Goal: Task Accomplishment & Management: Complete application form

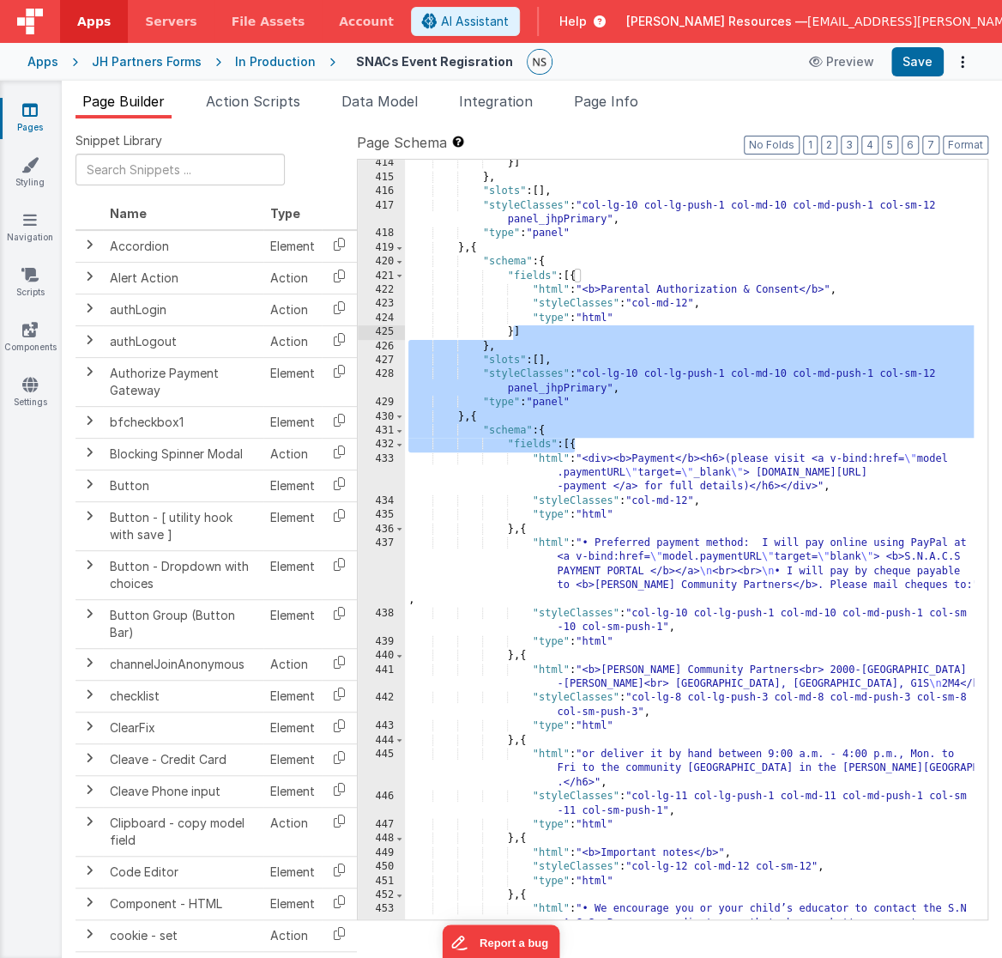
drag, startPoint x: 577, startPoint y: 446, endPoint x: 514, endPoint y: 332, distance: 130.2
click at [514, 332] on div "}] } , "slots" : [ ] , "styleClasses" : "col-lg-10 col-lg-push-1 col-md-10 col-…" at bounding box center [690, 620] width 570 height 929
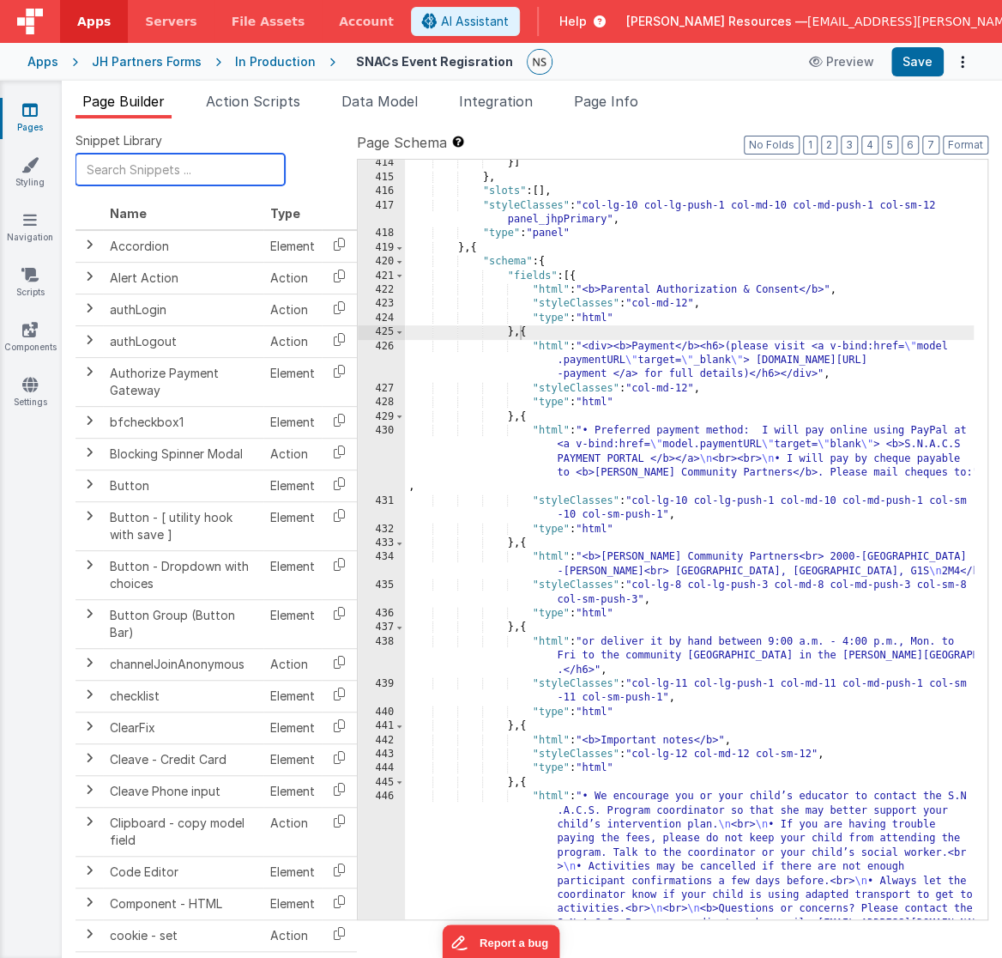
click at [148, 169] on input "text" at bounding box center [180, 170] width 209 height 32
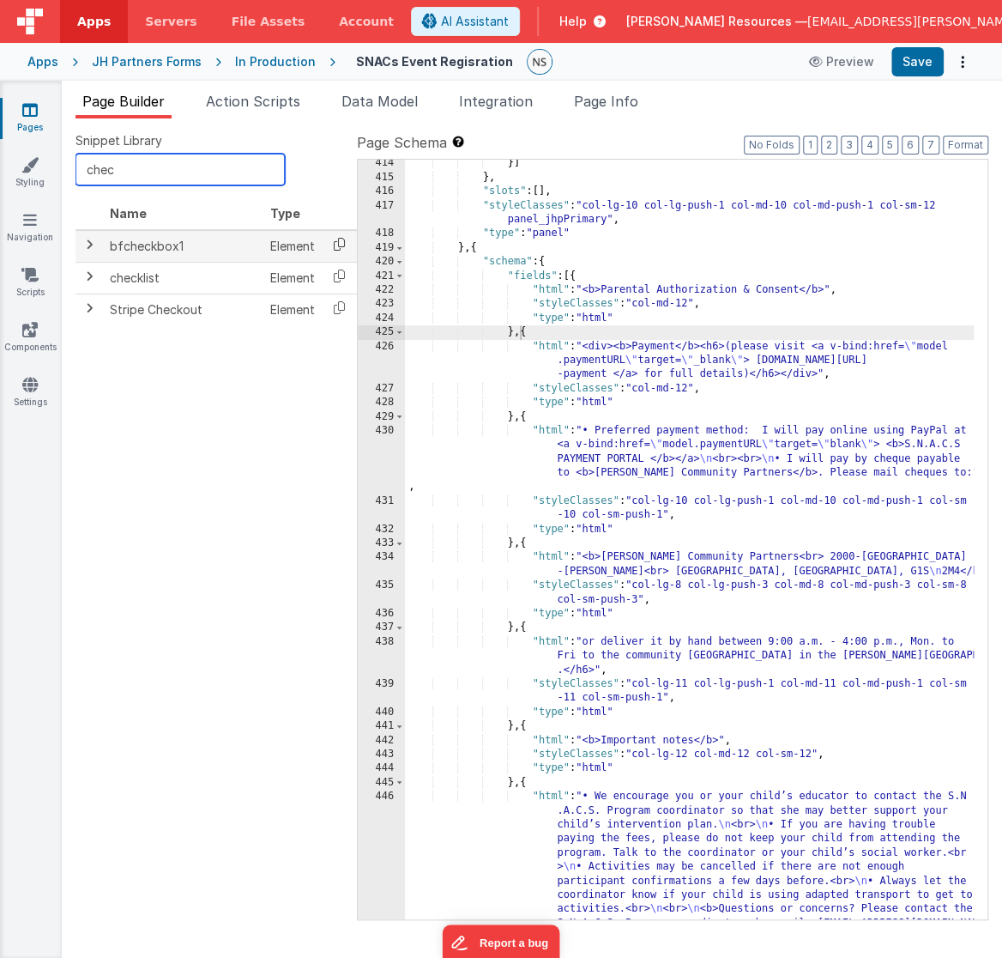
type input "chec"
click at [339, 246] on icon at bounding box center [339, 244] width 35 height 27
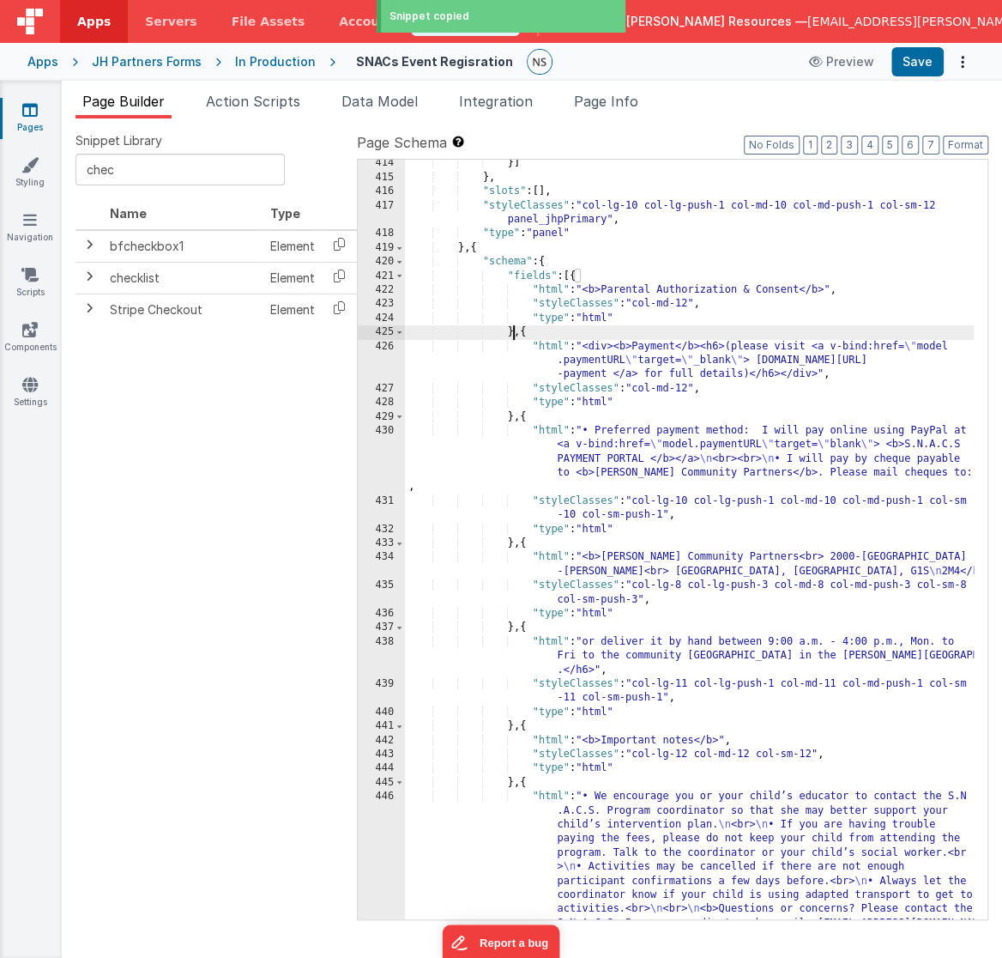
click at [516, 336] on div "}] } , "slots" : [ ] , "styleClasses" : "col-lg-10 col-lg-push-1 col-md-10 col-…" at bounding box center [690, 620] width 570 height 929
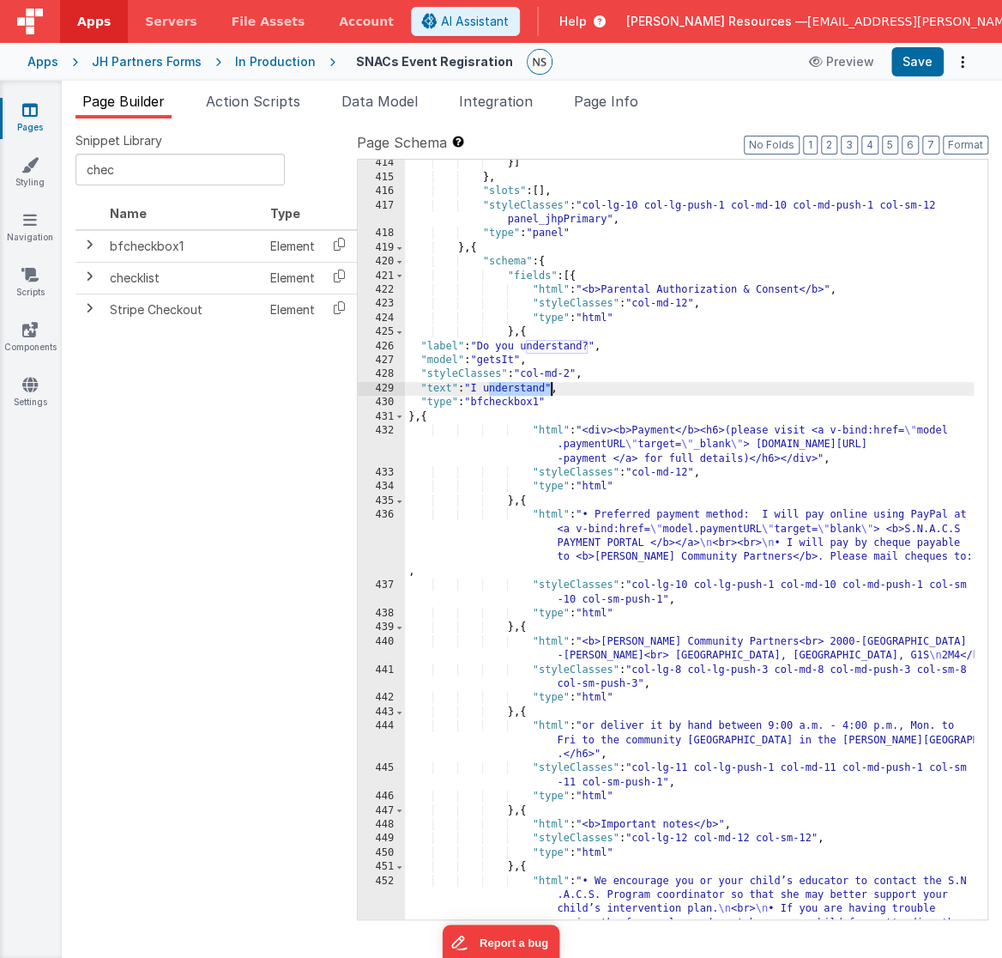
drag, startPoint x: 488, startPoint y: 390, endPoint x: 551, endPoint y: 389, distance: 62.6
click at [551, 389] on div "}] } , "slots" : [ ] , "styleClasses" : "col-lg-10 col-lg-push-1 col-md-10 col-…" at bounding box center [690, 620] width 570 height 929
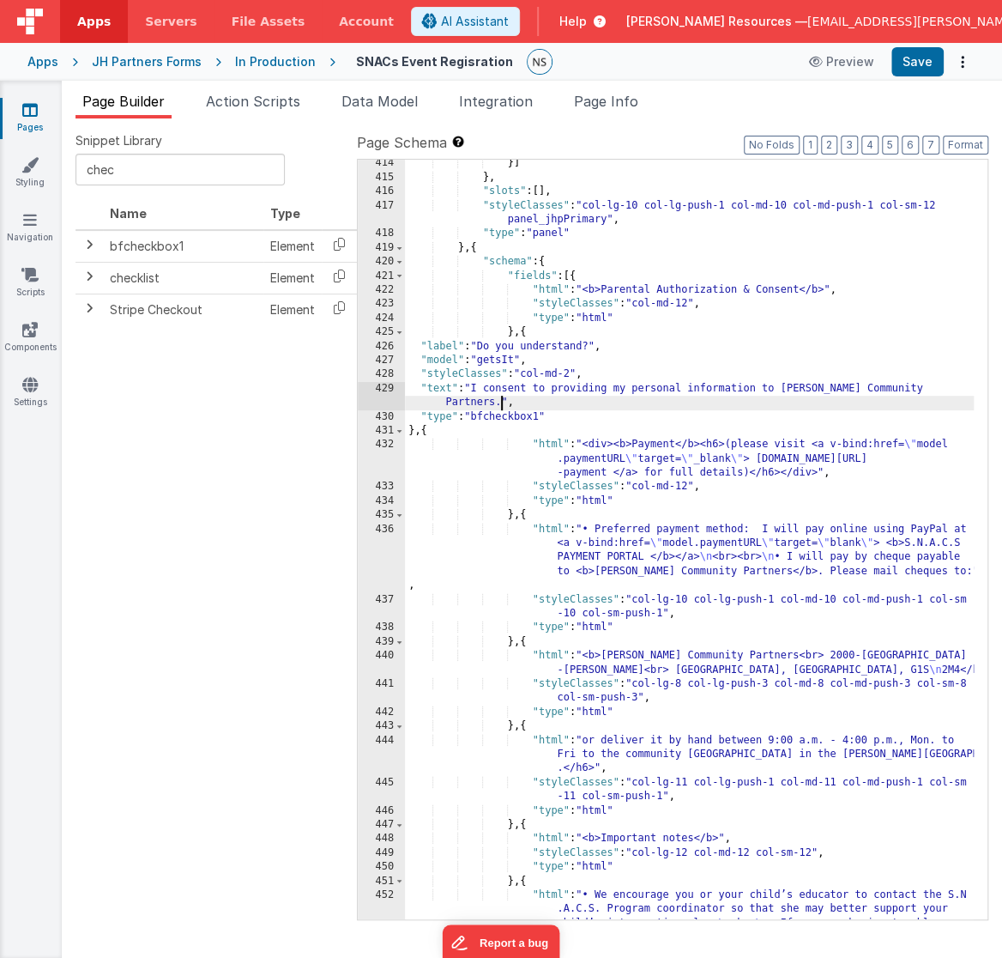
click at [575, 375] on div "}] } , "slots" : [ ] , "styleClasses" : "col-lg-10 col-lg-push-1 col-md-10 col-…" at bounding box center [690, 620] width 570 height 929
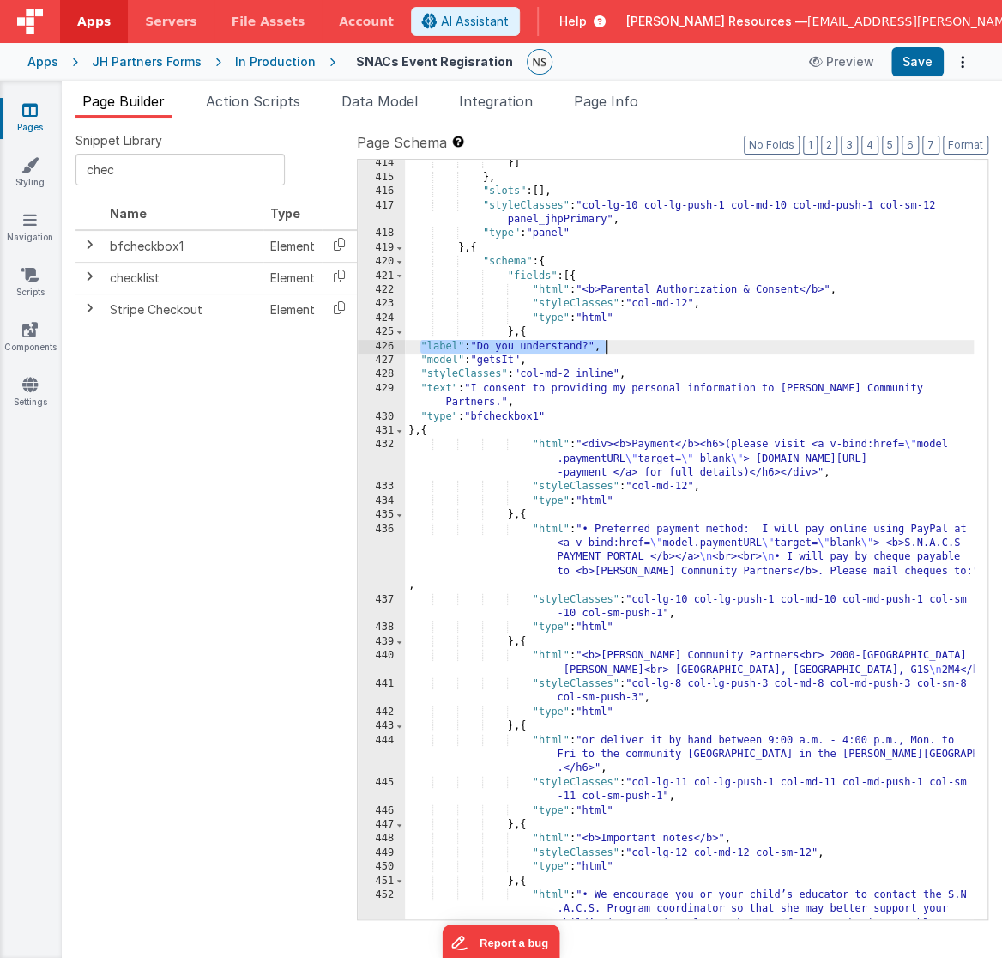
drag, startPoint x: 418, startPoint y: 344, endPoint x: 605, endPoint y: 348, distance: 187.1
click at [605, 348] on div "}] } , "slots" : [ ] , "styleClasses" : "col-lg-10 col-lg-push-1 col-md-10 col-…" at bounding box center [690, 620] width 570 height 929
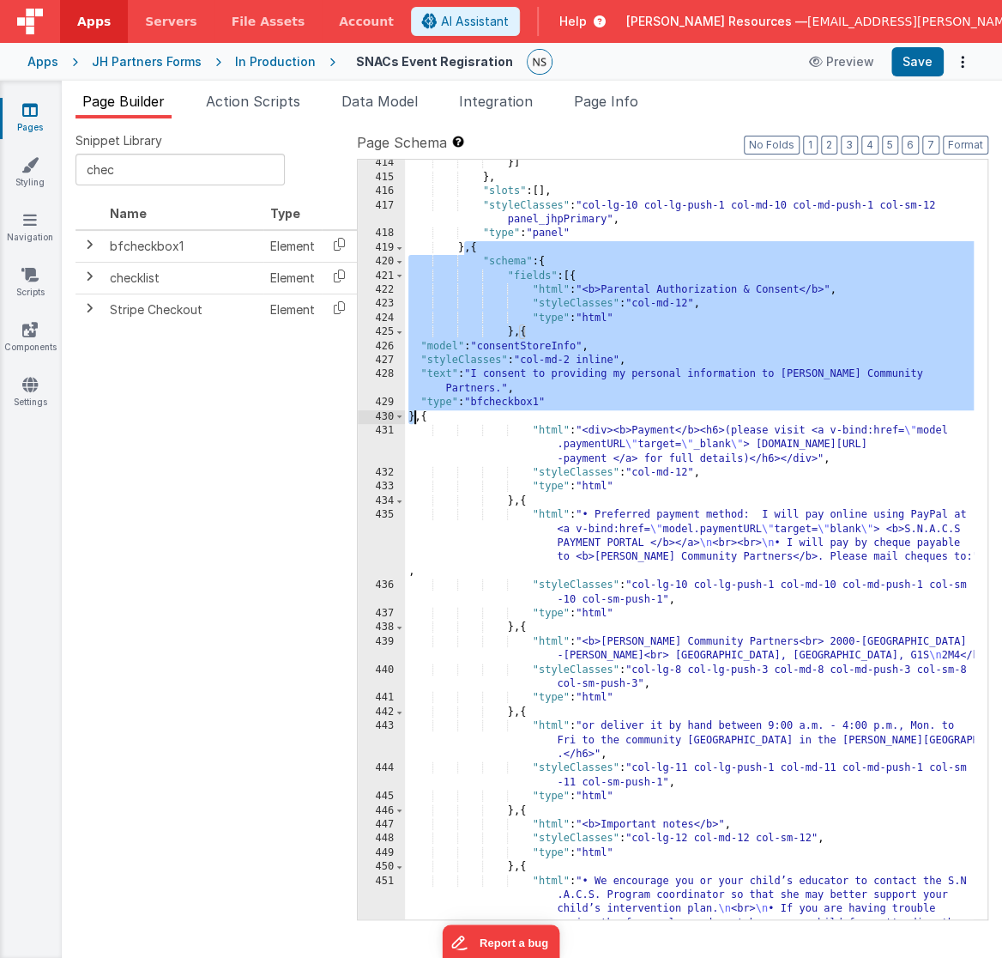
drag, startPoint x: 464, startPoint y: 249, endPoint x: 416, endPoint y: 419, distance: 176.6
click at [416, 419] on div "}] } , "slots" : [ ] , "styleClasses" : "col-lg-10 col-lg-push-1 col-md-10 col-…" at bounding box center [690, 620] width 570 height 929
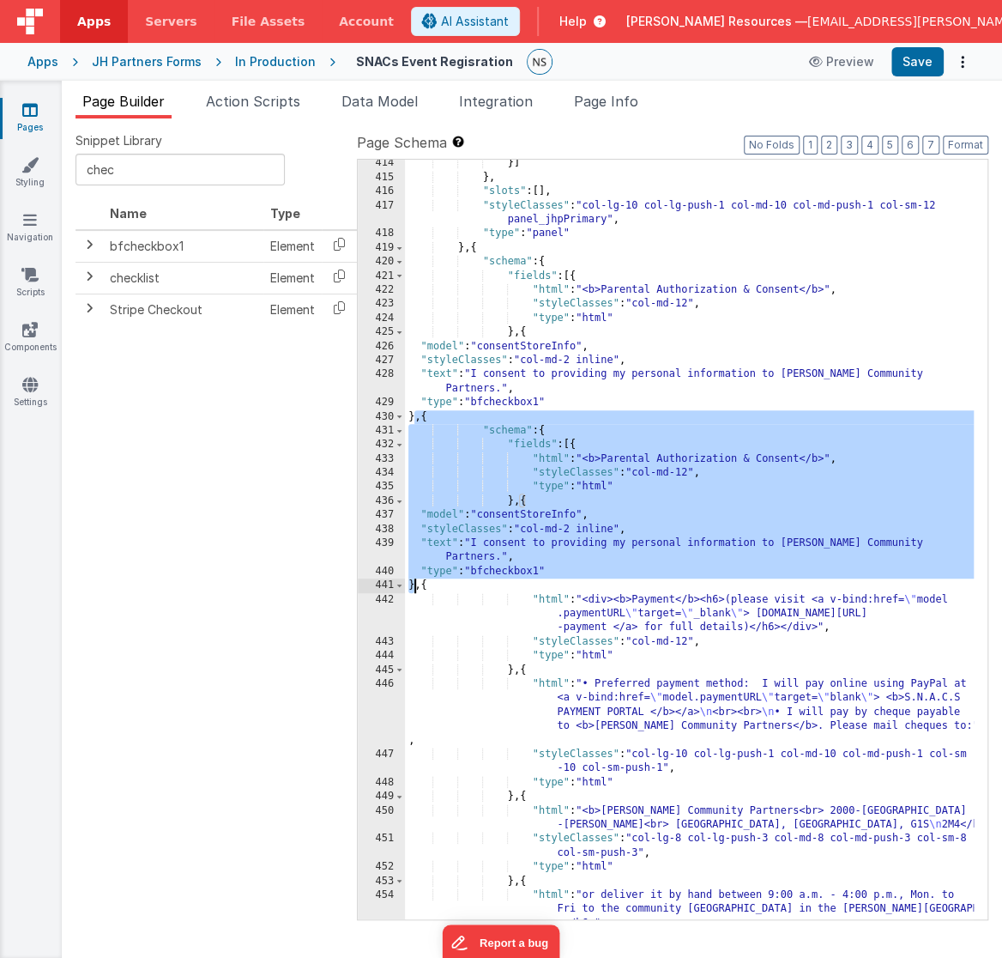
click at [571, 358] on div "}] } , "slots" : [ ] , "styleClasses" : "col-lg-10 col-lg-push-1 col-md-10 col-…" at bounding box center [690, 557] width 570 height 802
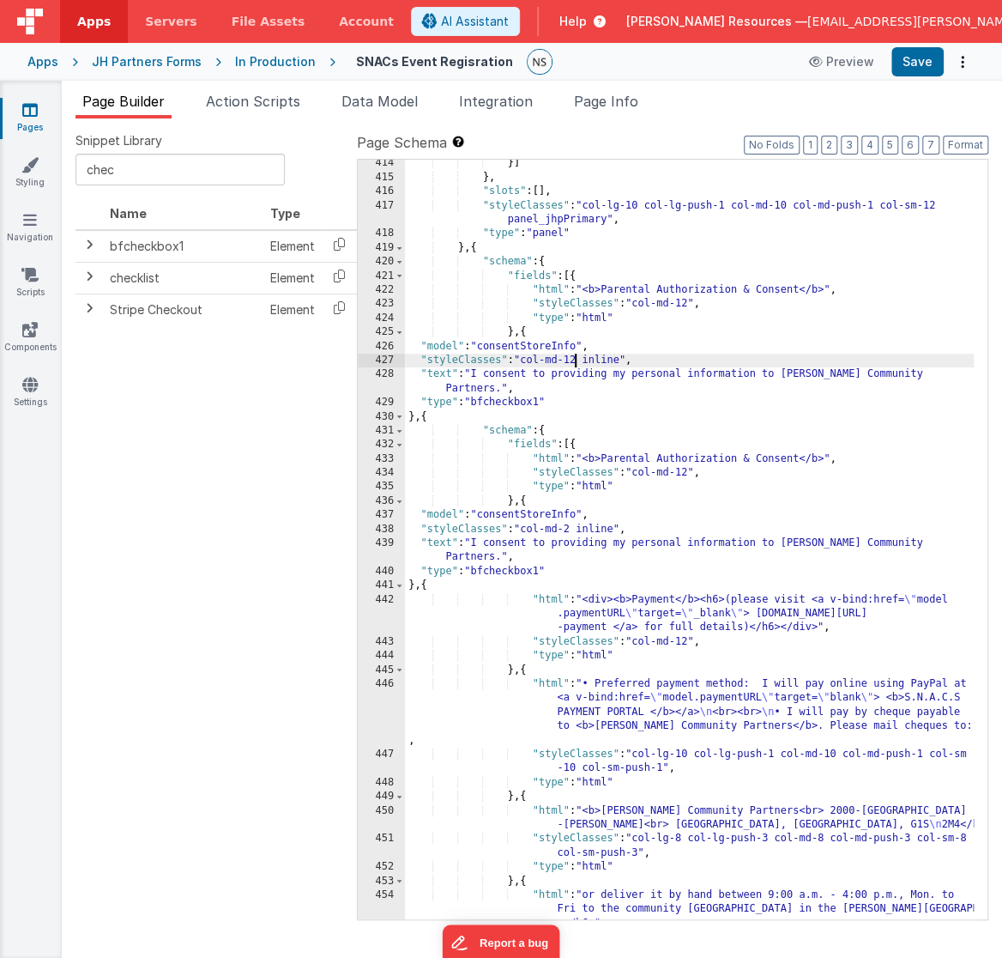
click at [526, 357] on div "}] } , "slots" : [ ] , "styleClasses" : "col-lg-10 col-lg-push-1 col-md-10 col-…" at bounding box center [690, 557] width 570 height 802
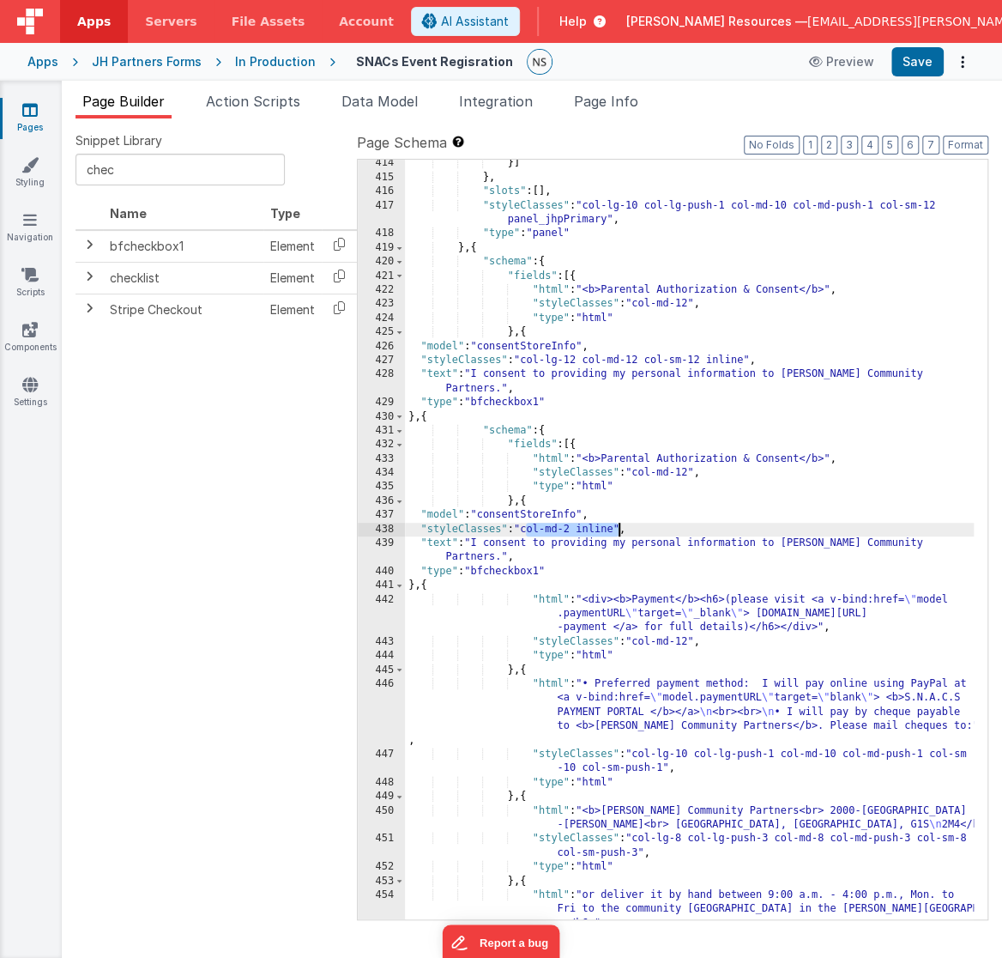
drag, startPoint x: 525, startPoint y: 532, endPoint x: 620, endPoint y: 531, distance: 95.2
click at [620, 531] on div "}] } , "slots" : [ ] , "styleClasses" : "col-lg-10 col-lg-push-1 col-md-10 col-…" at bounding box center [690, 557] width 570 height 802
drag, startPoint x: 483, startPoint y: 516, endPoint x: 583, endPoint y: 519, distance: 99.6
click at [583, 519] on div "}] } , "slots" : [ ] , "styleClasses" : "col-lg-10 col-lg-push-1 col-md-10 col-…" at bounding box center [690, 557] width 570 height 802
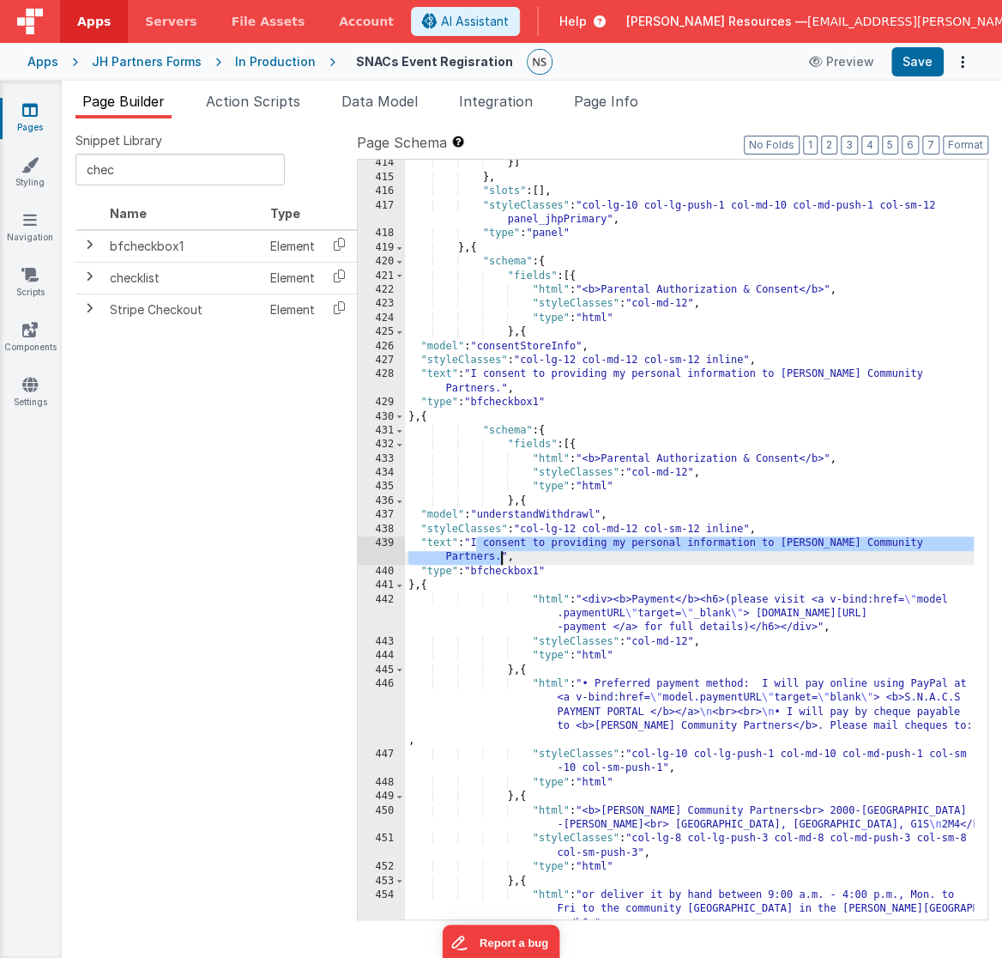
drag, startPoint x: 479, startPoint y: 545, endPoint x: 499, endPoint y: 558, distance: 24.3
click at [499, 558] on div "}] } , "slots" : [ ] , "styleClasses" : "col-lg-10 col-lg-push-1 col-md-10 col-…" at bounding box center [690, 557] width 570 height 802
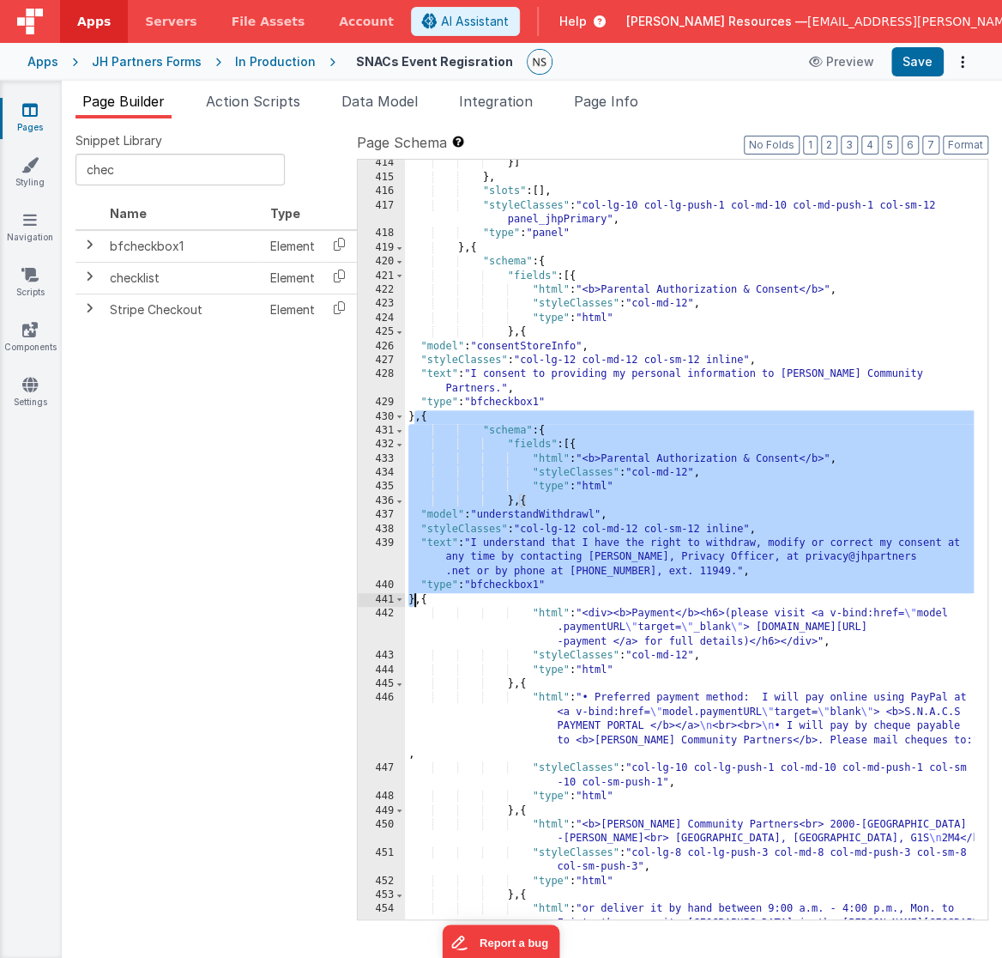
drag, startPoint x: 415, startPoint y: 416, endPoint x: 414, endPoint y: 598, distance: 181.9
click at [414, 598] on div "}] } , "slots" : [ ] , "styleClasses" : "col-lg-10 col-lg-push-1 col-md-10 col-…" at bounding box center [690, 564] width 570 height 817
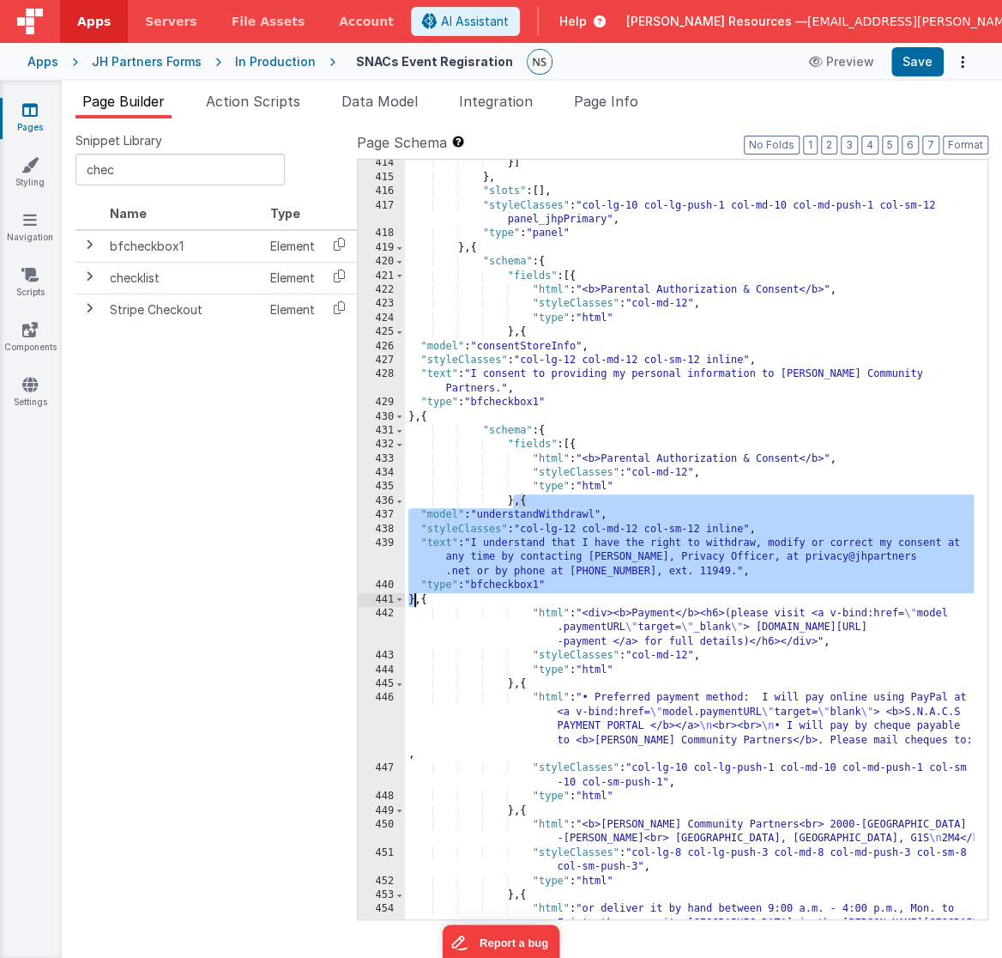
drag, startPoint x: 515, startPoint y: 502, endPoint x: 412, endPoint y: 601, distance: 143.2
click at [412, 601] on div "}] } , "slots" : [ ] , "styleClasses" : "col-lg-10 col-lg-push-1 col-md-10 col-…" at bounding box center [690, 564] width 570 height 817
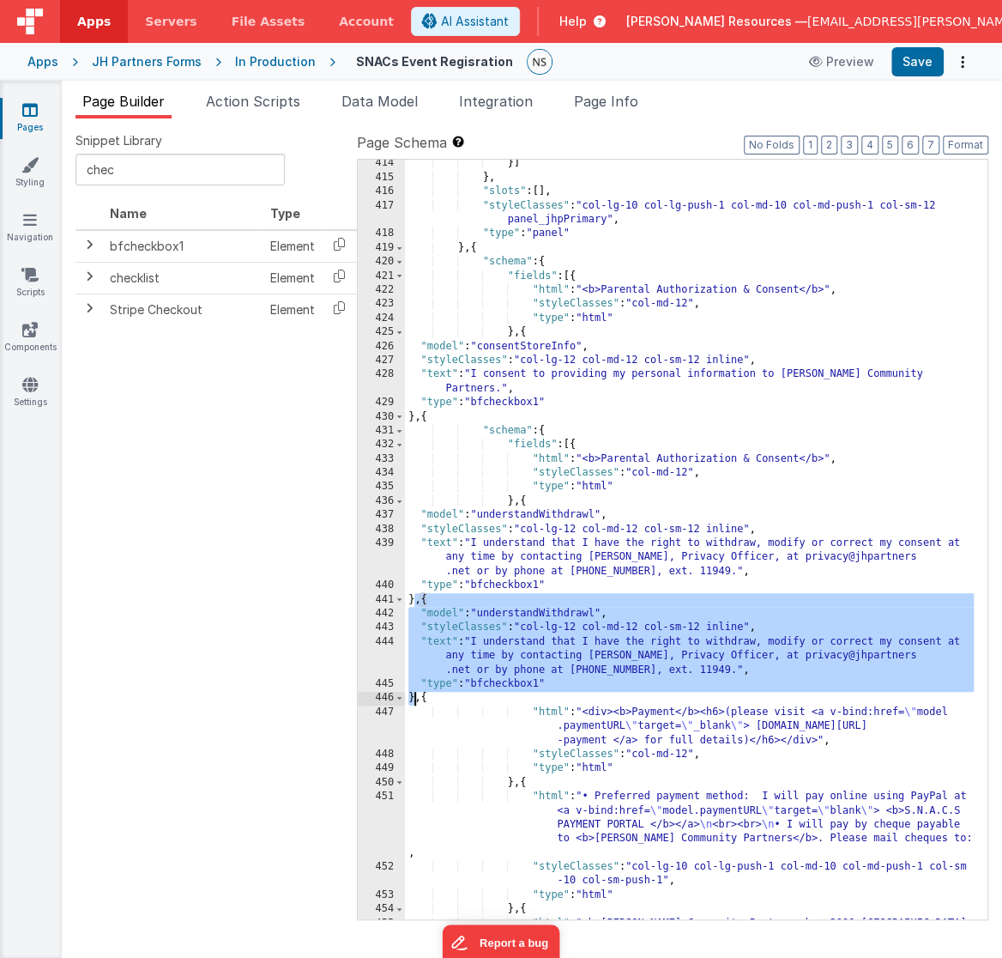
click at [579, 619] on div "}] } , "slots" : [ ] , "styleClasses" : "col-lg-10 col-lg-push-1 col-md-10 col-…" at bounding box center [690, 557] width 570 height 802
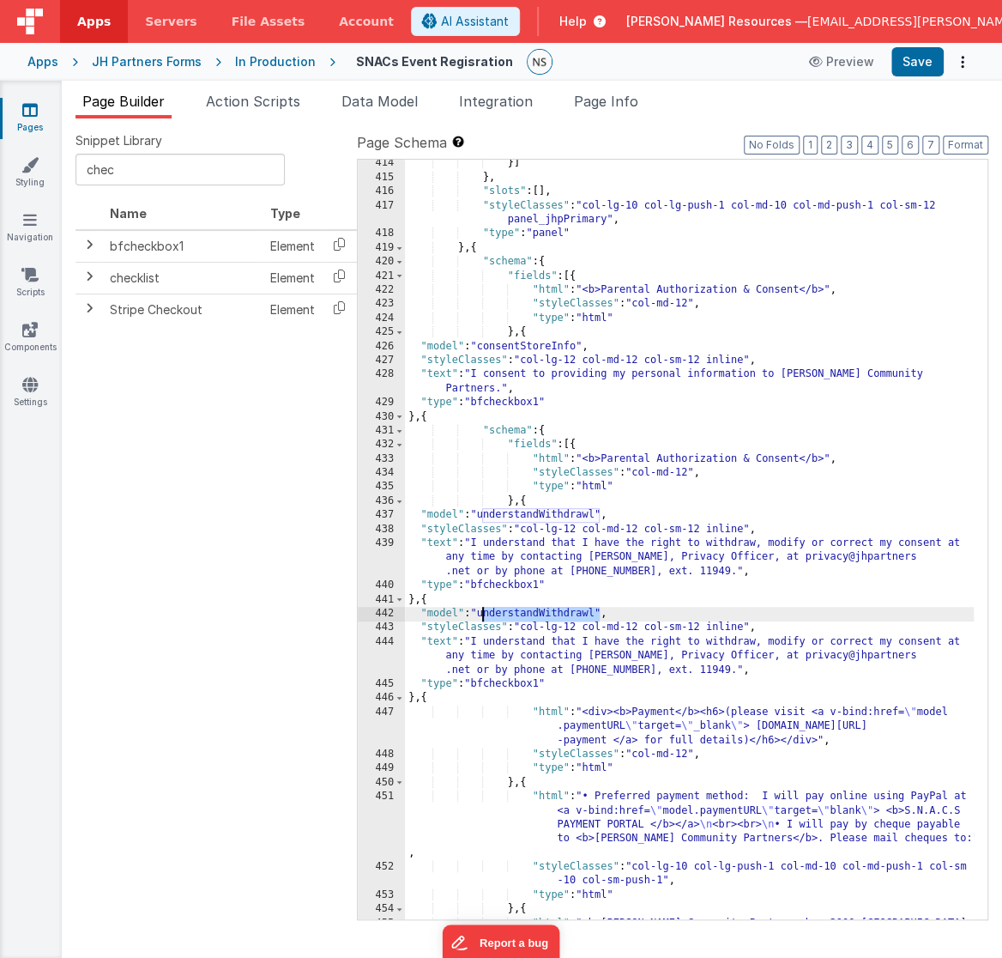
drag, startPoint x: 600, startPoint y: 614, endPoint x: 483, endPoint y: 615, distance: 116.7
click at [483, 615] on div "}] } , "slots" : [ ] , "styleClasses" : "col-lg-10 col-lg-push-1 col-md-10 col-…" at bounding box center [690, 557] width 570 height 802
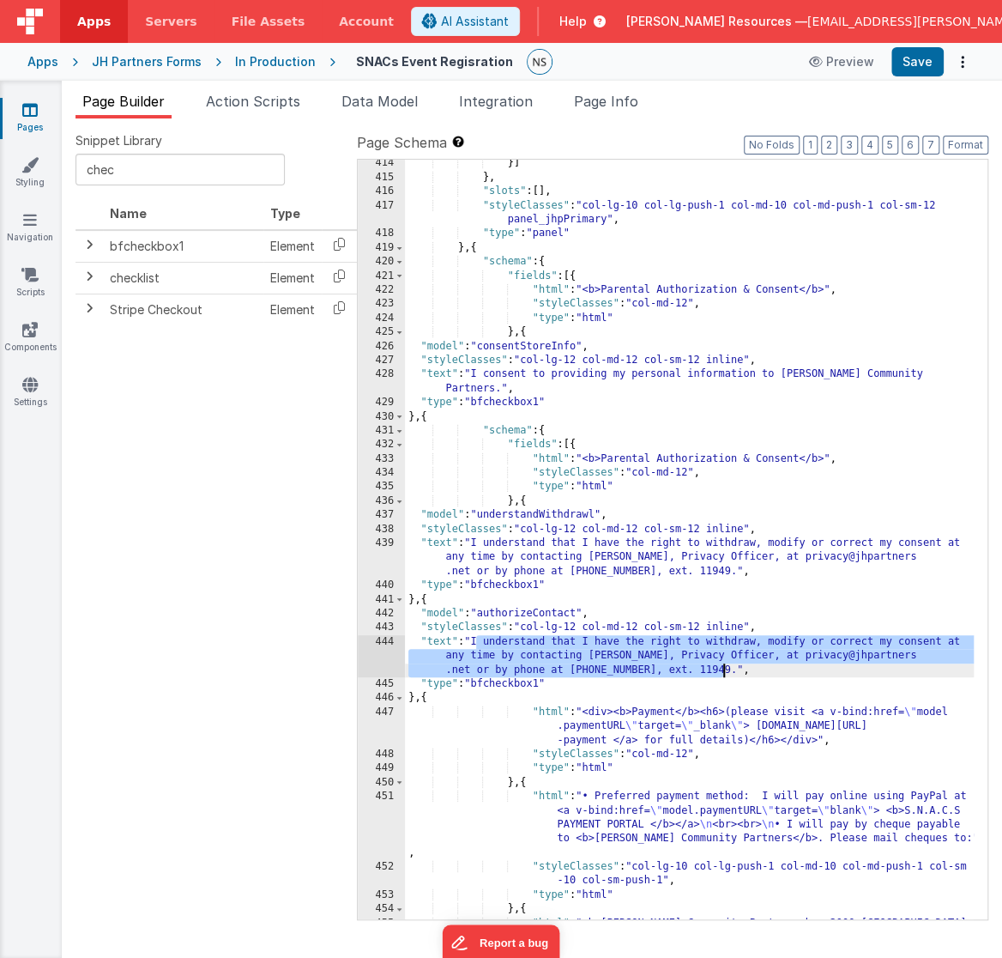
drag, startPoint x: 477, startPoint y: 642, endPoint x: 722, endPoint y: 671, distance: 247.1
click at [722, 671] on div "}] } , "slots" : [ ] , "styleClasses" : "col-lg-10 col-lg-push-1 col-md-10 col-…" at bounding box center [690, 557] width 570 height 802
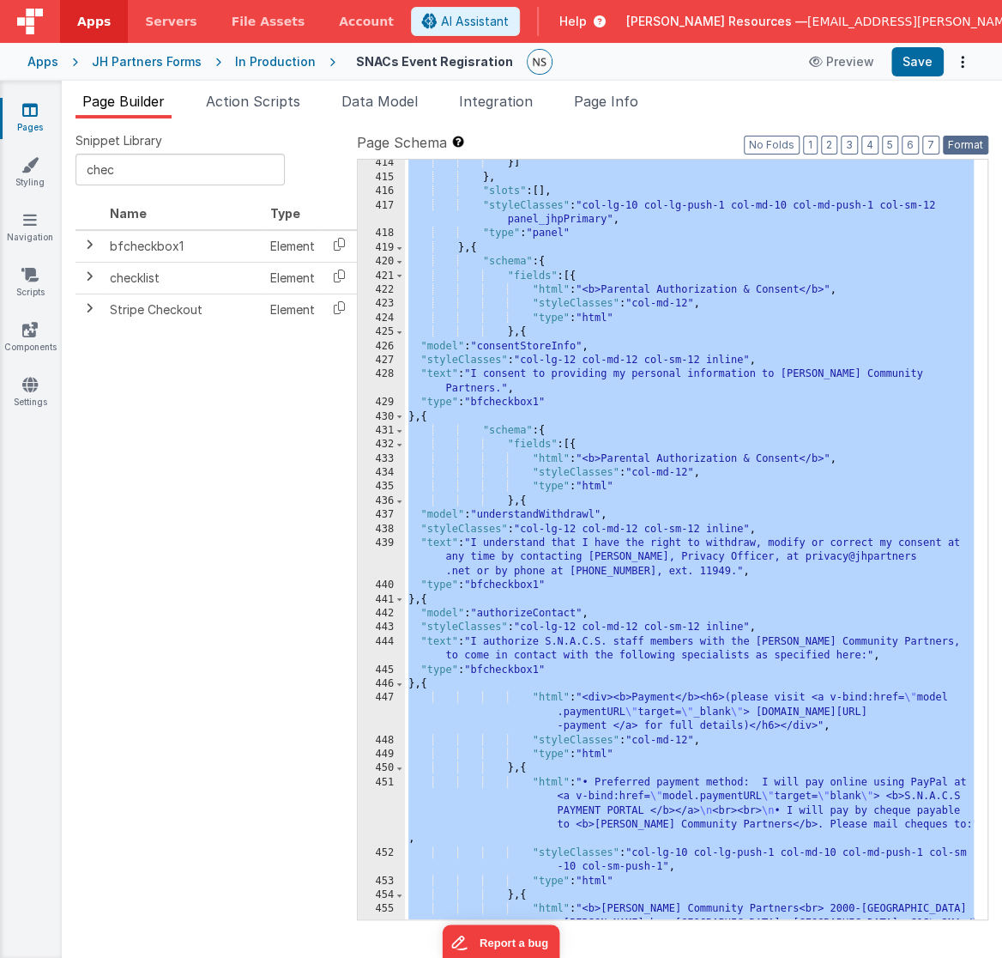
click at [958, 142] on button "Format" at bounding box center [965, 145] width 45 height 19
click at [420, 363] on div "}] } , "slots" : [ ] , "styleClasses" : "col-lg-10 col-lg-push-1 col-md-10 col-…" at bounding box center [690, 557] width 570 height 802
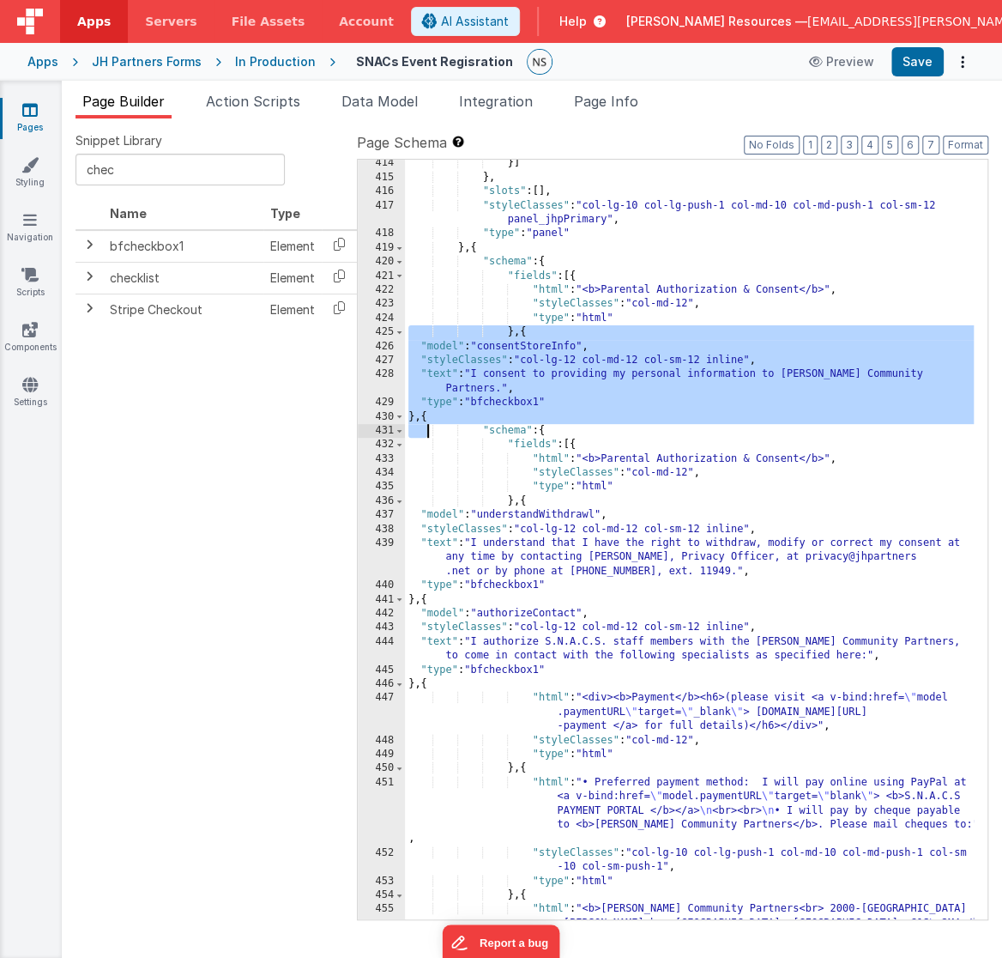
drag, startPoint x: 411, startPoint y: 338, endPoint x: 432, endPoint y: 464, distance: 127.8
click at [432, 464] on div "}] } , "slots" : [ ] , "styleClasses" : "col-lg-10 col-lg-push-1 col-md-10 col-…" at bounding box center [690, 557] width 570 height 802
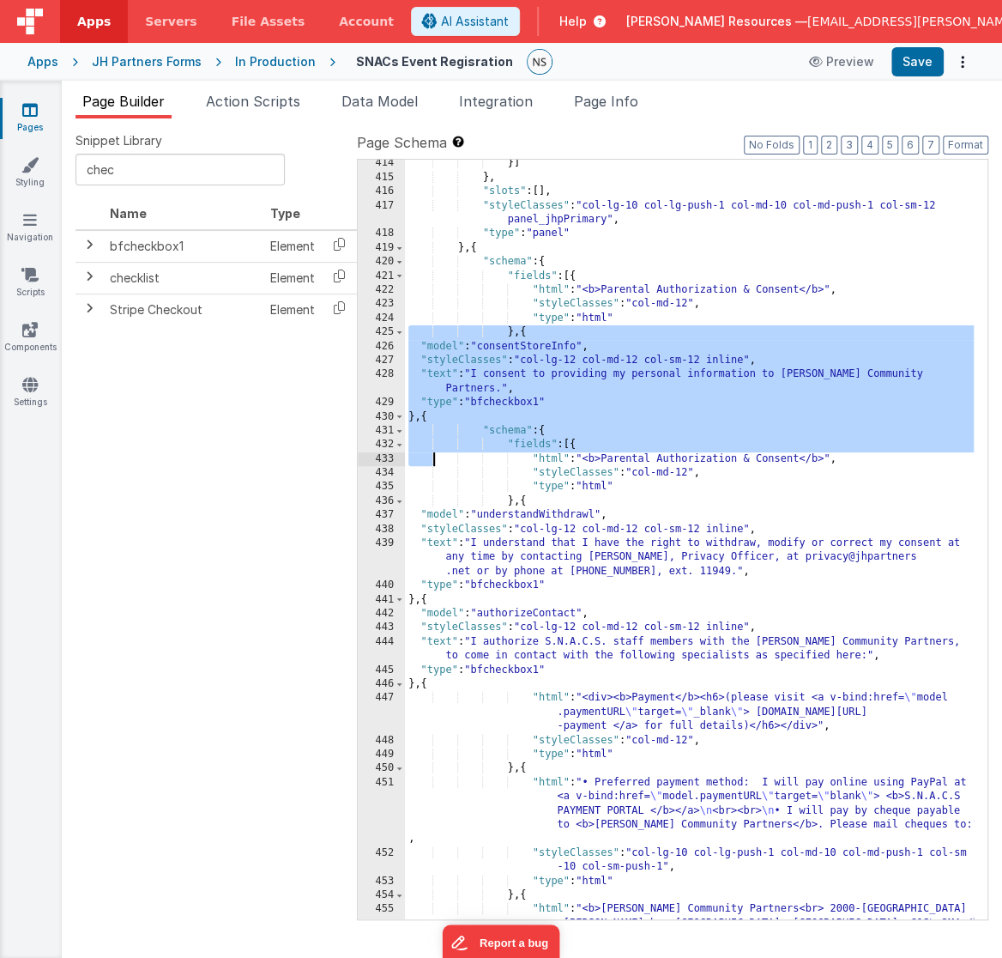
click at [408, 336] on div "}] } , "slots" : [ ] , "styleClasses" : "col-lg-10 col-lg-push-1 col-md-10 col-…" at bounding box center [690, 557] width 570 height 802
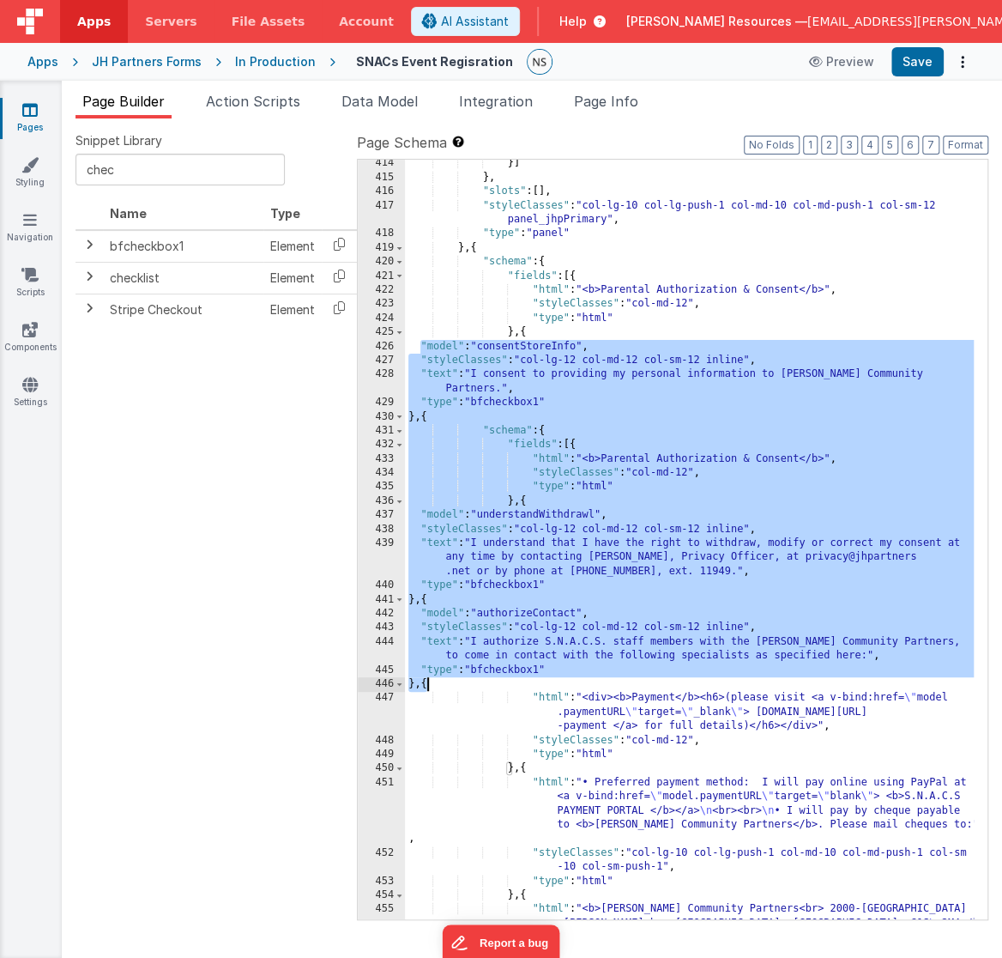
drag, startPoint x: 418, startPoint y: 343, endPoint x: 431, endPoint y: 684, distance: 340.9
click at [431, 684] on div "}] } , "slots" : [ ] , "styleClasses" : "col-lg-10 col-lg-push-1 col-md-10 col-…" at bounding box center [690, 557] width 570 height 802
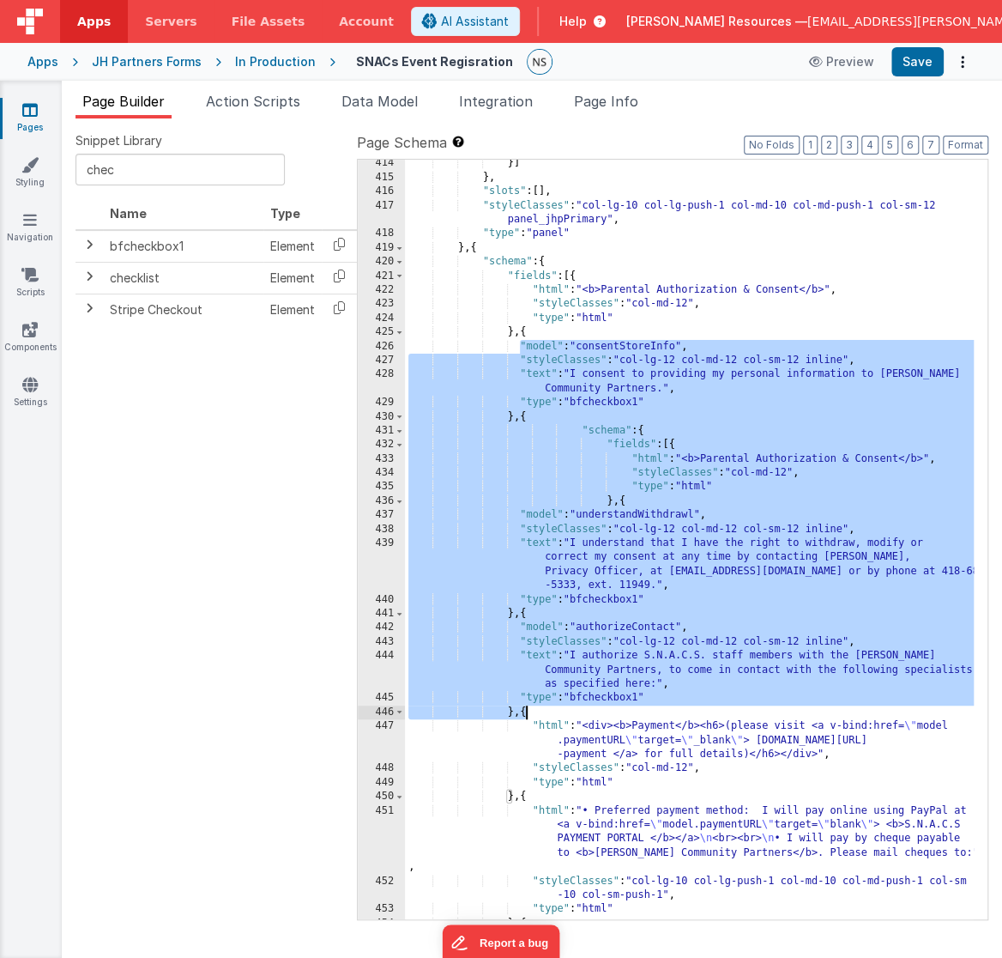
click at [461, 742] on div "}] } , "slots" : [ ] , "styleClasses" : "col-lg-10 col-lg-push-1 col-md-10 col-…" at bounding box center [690, 557] width 570 height 802
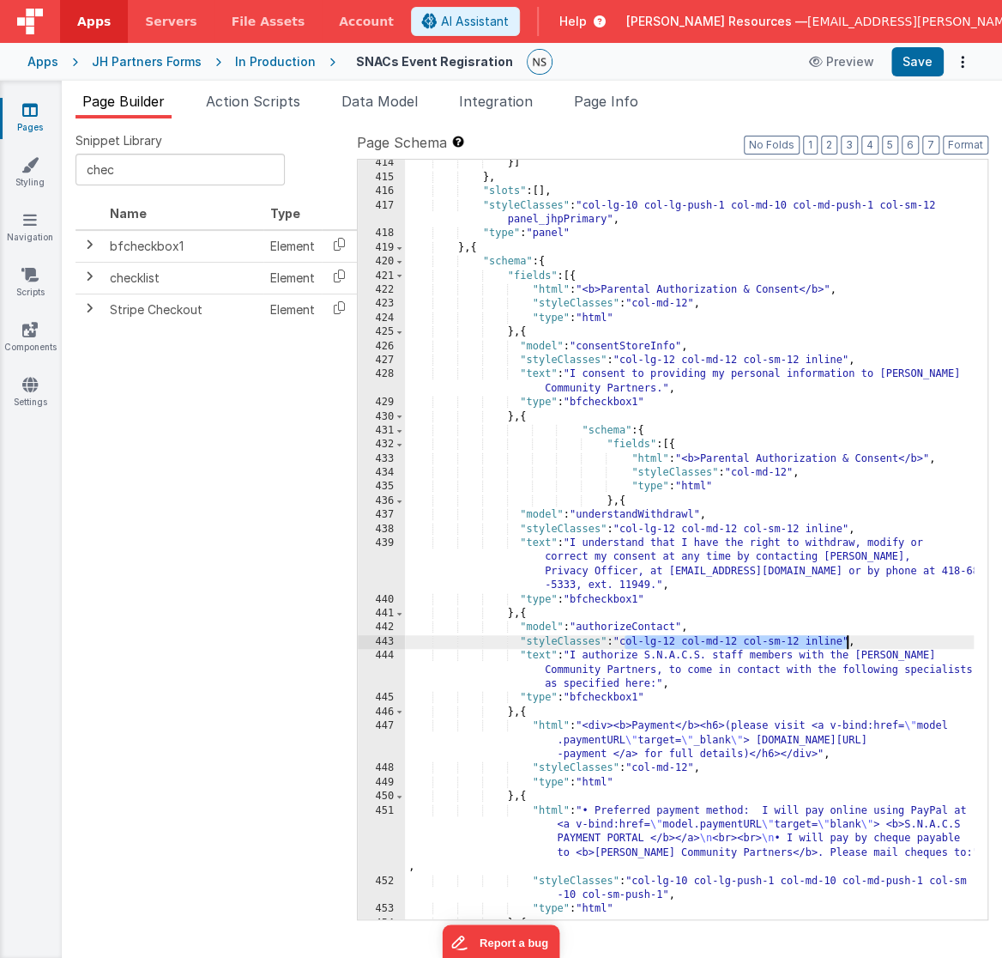
drag, startPoint x: 623, startPoint y: 639, endPoint x: 845, endPoint y: 643, distance: 222.3
click at [845, 643] on div "}] } , "slots" : [ ] , "styleClasses" : "col-lg-10 col-lg-push-1 col-md-10 col-…" at bounding box center [690, 557] width 570 height 802
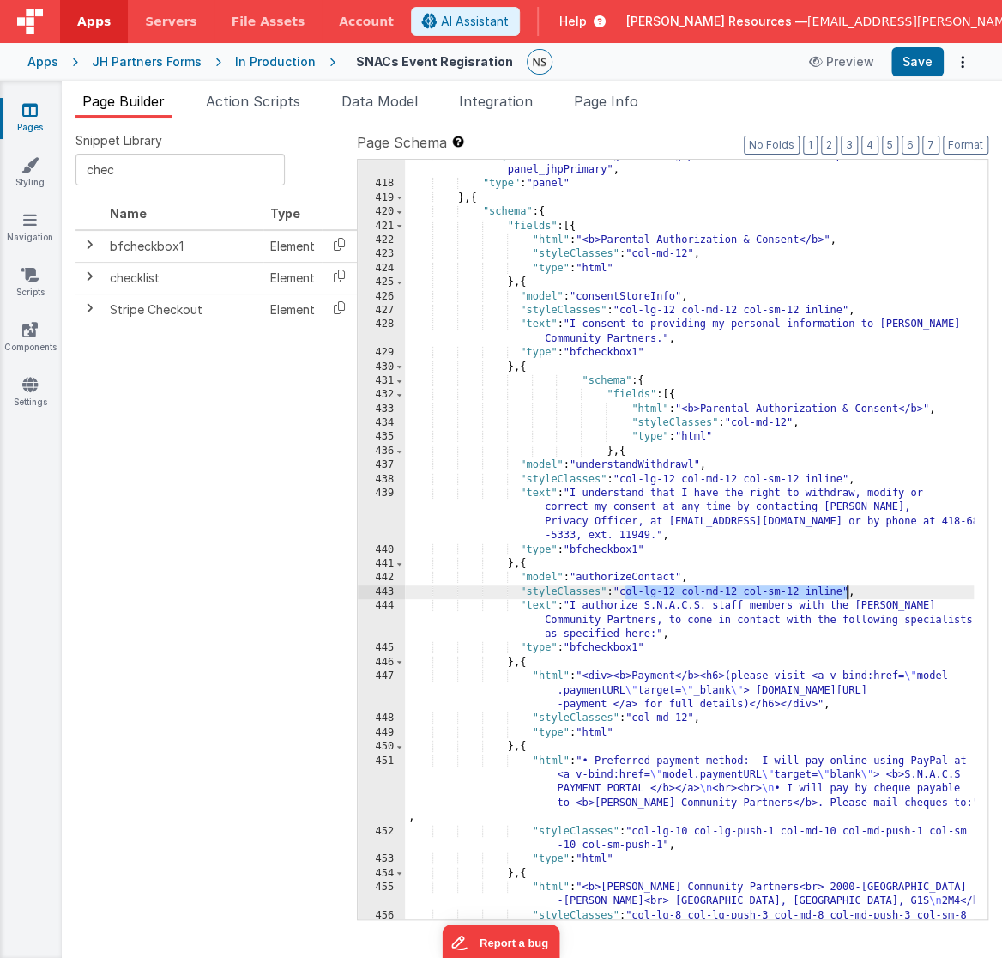
scroll to position [6016, 0]
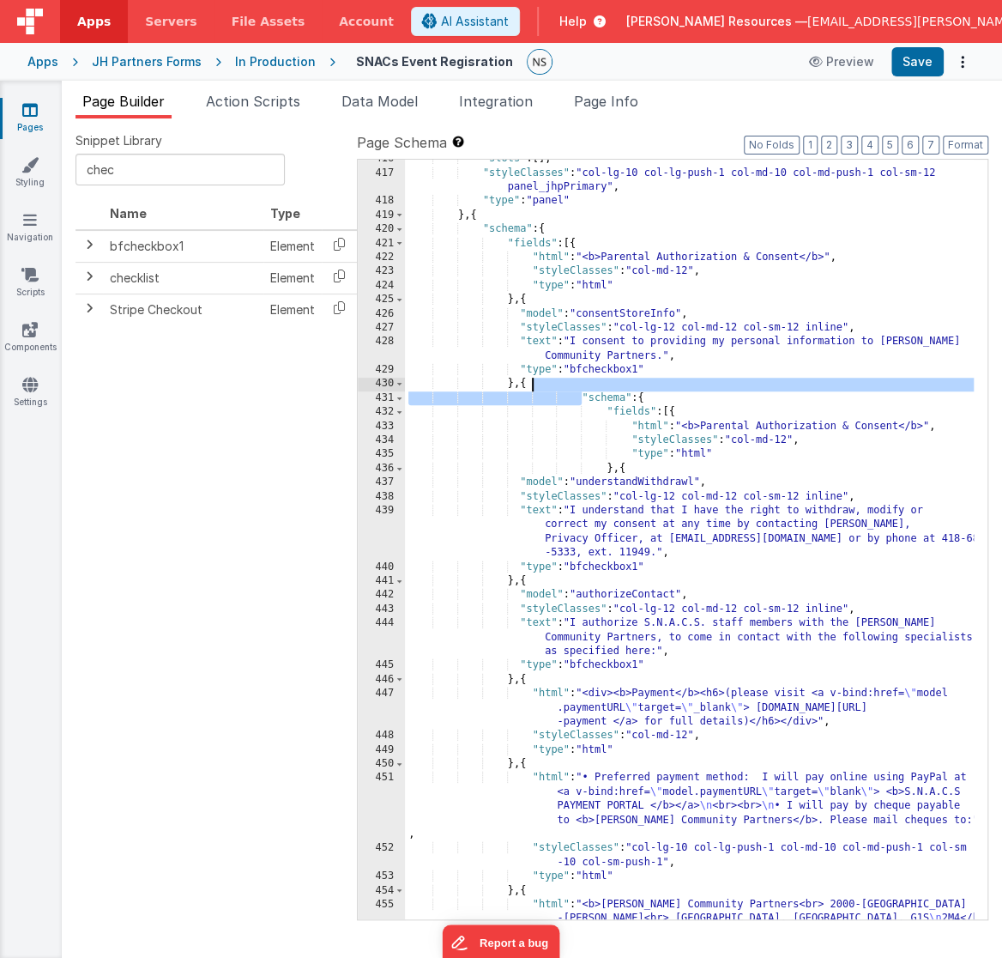
drag, startPoint x: 579, startPoint y: 394, endPoint x: 560, endPoint y: 384, distance: 21.1
click at [560, 384] on div ""slots" : [ ] , "styleClasses" : "col-lg-10 col-lg-push-1 col-md-10 col-md-push…" at bounding box center [690, 553] width 570 height 802
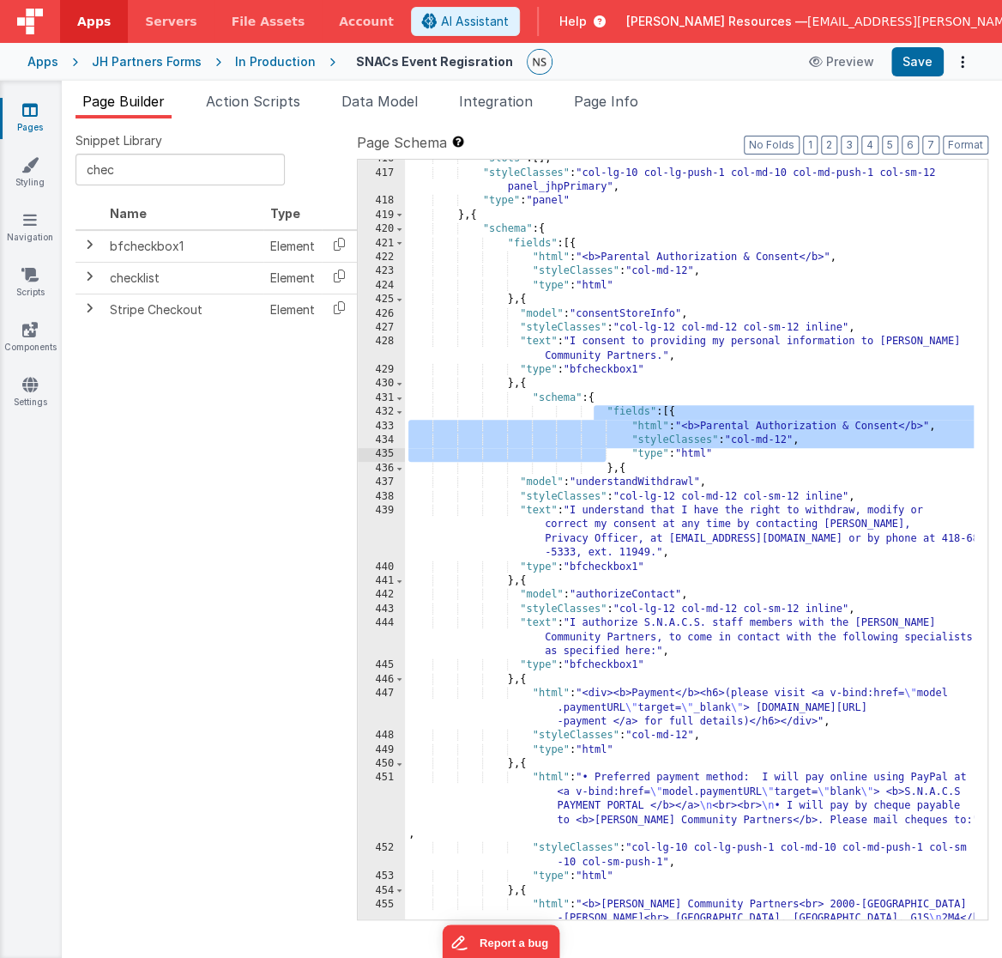
drag, startPoint x: 596, startPoint y: 414, endPoint x: 607, endPoint y: 459, distance: 46.6
click at [607, 459] on div ""slots" : [ ] , "styleClasses" : "col-lg-10 col-lg-push-1 col-md-10 col-md-push…" at bounding box center [690, 553] width 570 height 802
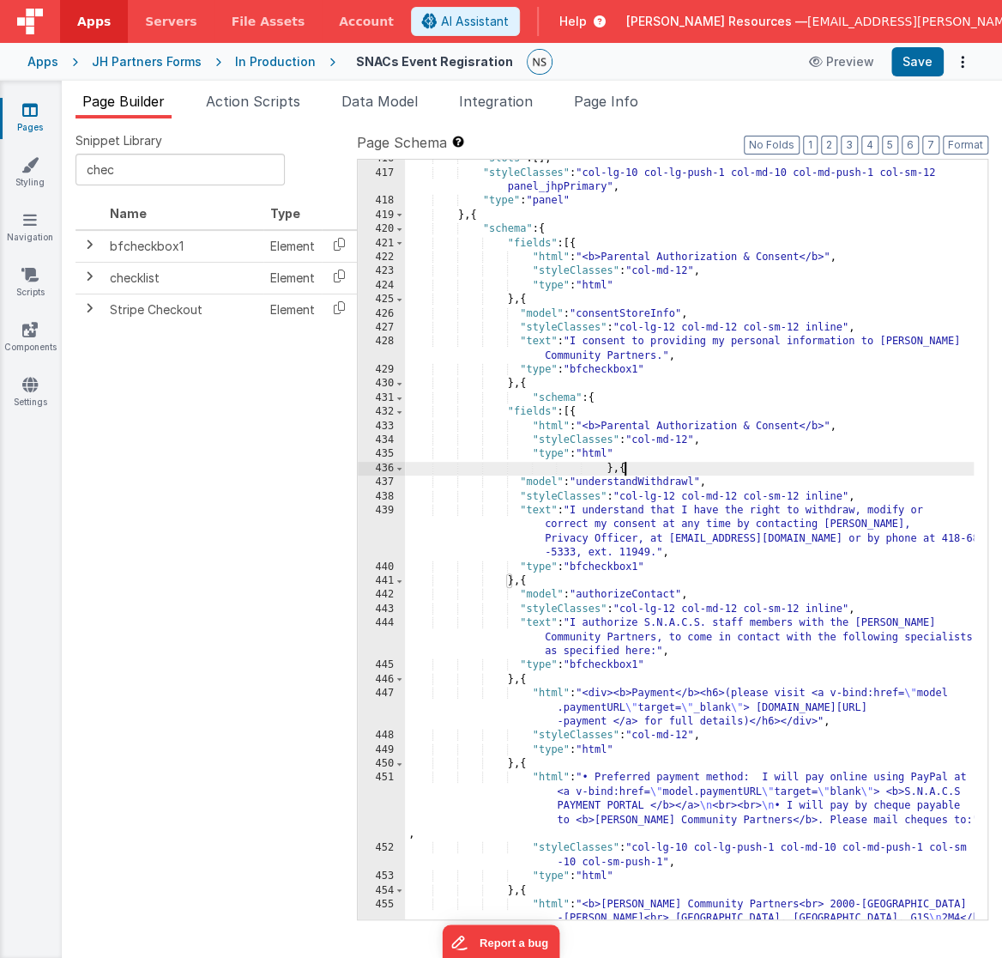
click at [630, 462] on div ""slots" : [ ] , "styleClasses" : "col-lg-10 col-lg-push-1 col-md-10 col-md-push…" at bounding box center [690, 553] width 570 height 802
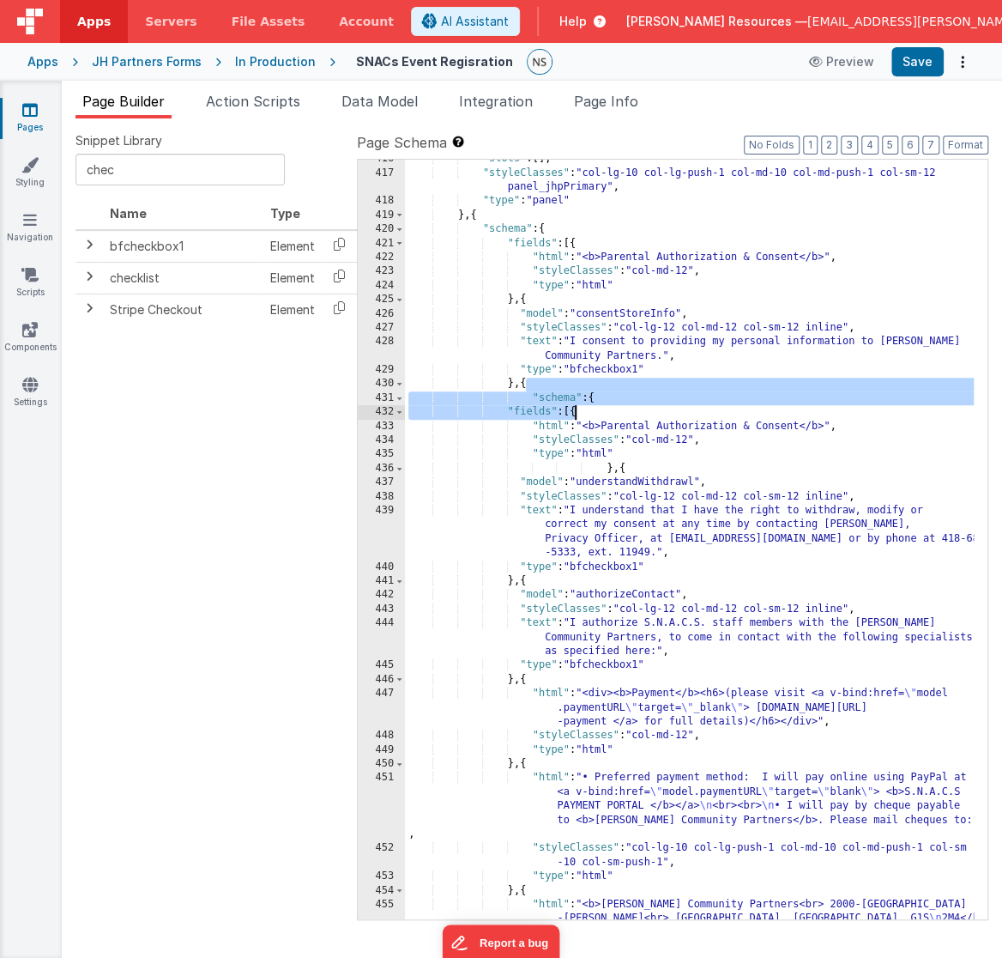
drag, startPoint x: 525, startPoint y: 383, endPoint x: 572, endPoint y: 412, distance: 55.5
click at [572, 412] on div ""slots" : [ ] , "styleClasses" : "col-lg-10 col-lg-push-1 col-md-10 col-md-push…" at bounding box center [690, 553] width 570 height 802
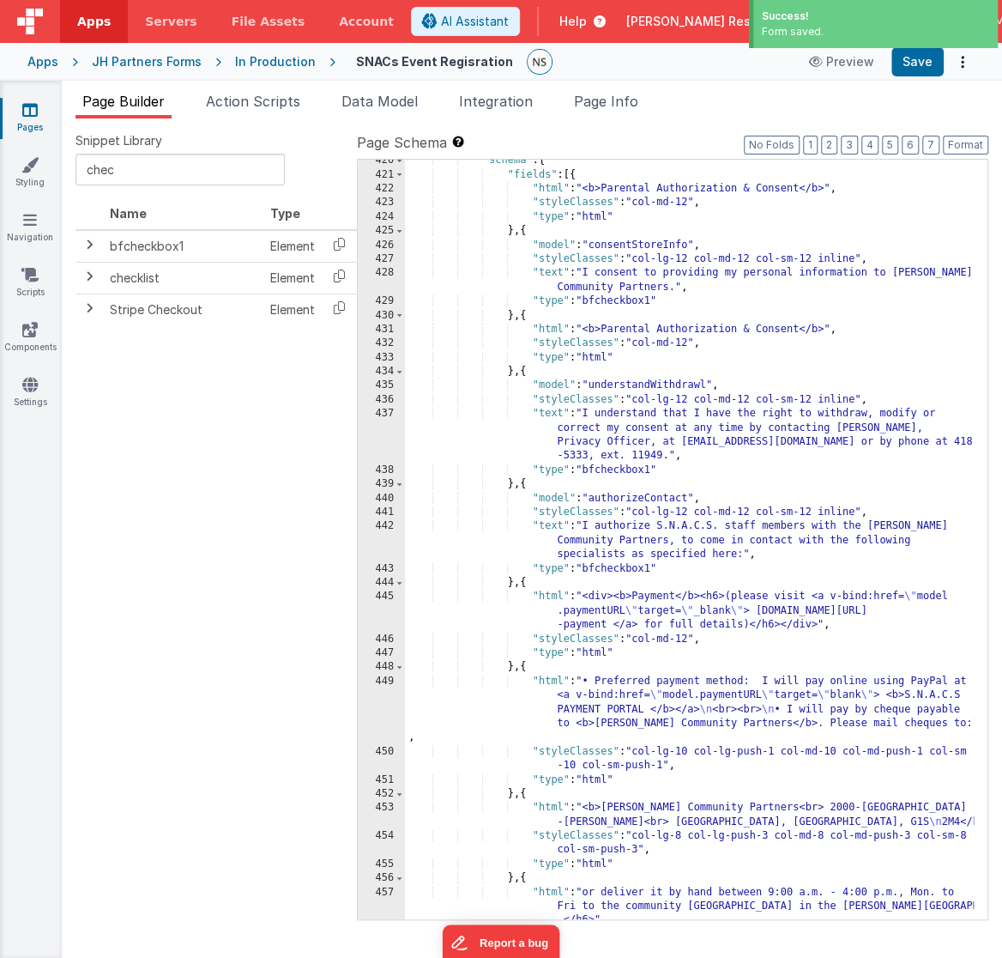
scroll to position [6099, 0]
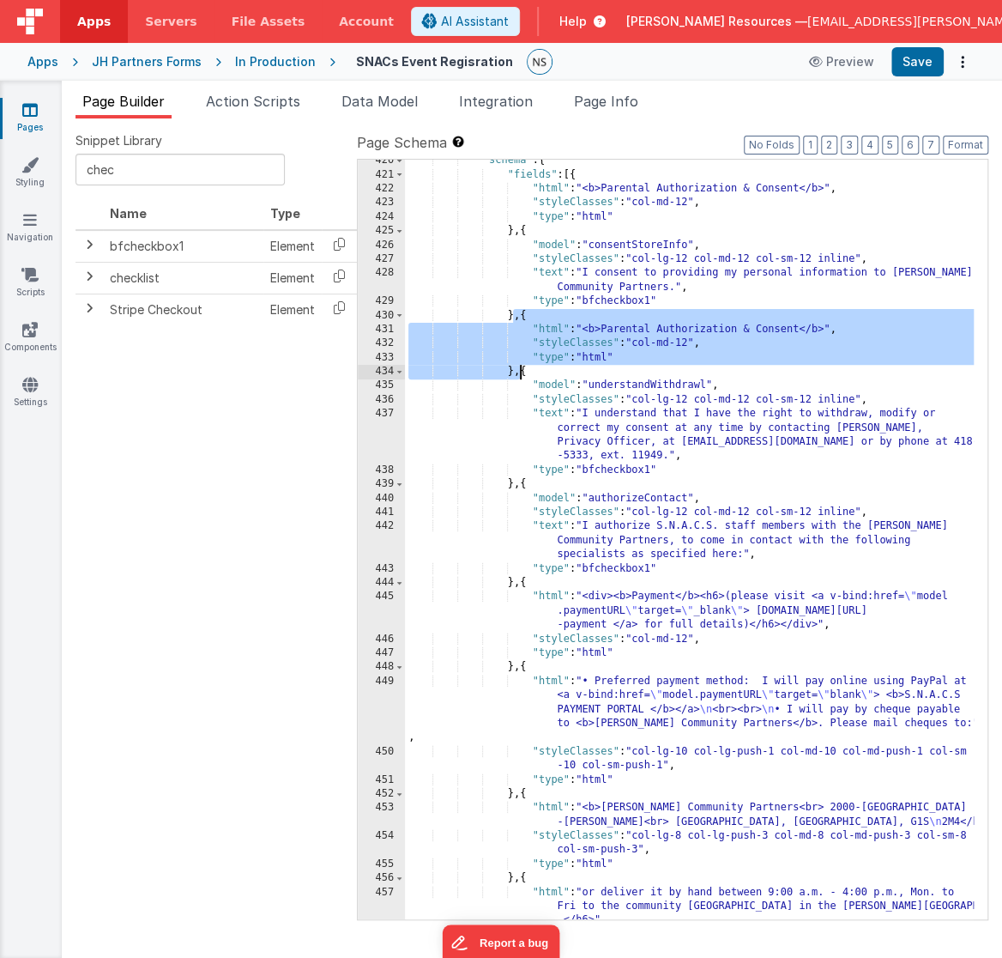
drag, startPoint x: 515, startPoint y: 314, endPoint x: 520, endPoint y: 374, distance: 60.3
click at [520, 374] on div ""schema" : { "fields" : [{ "html" : "<b>Parental Authorization & Consent</b>" ,…" at bounding box center [690, 555] width 570 height 802
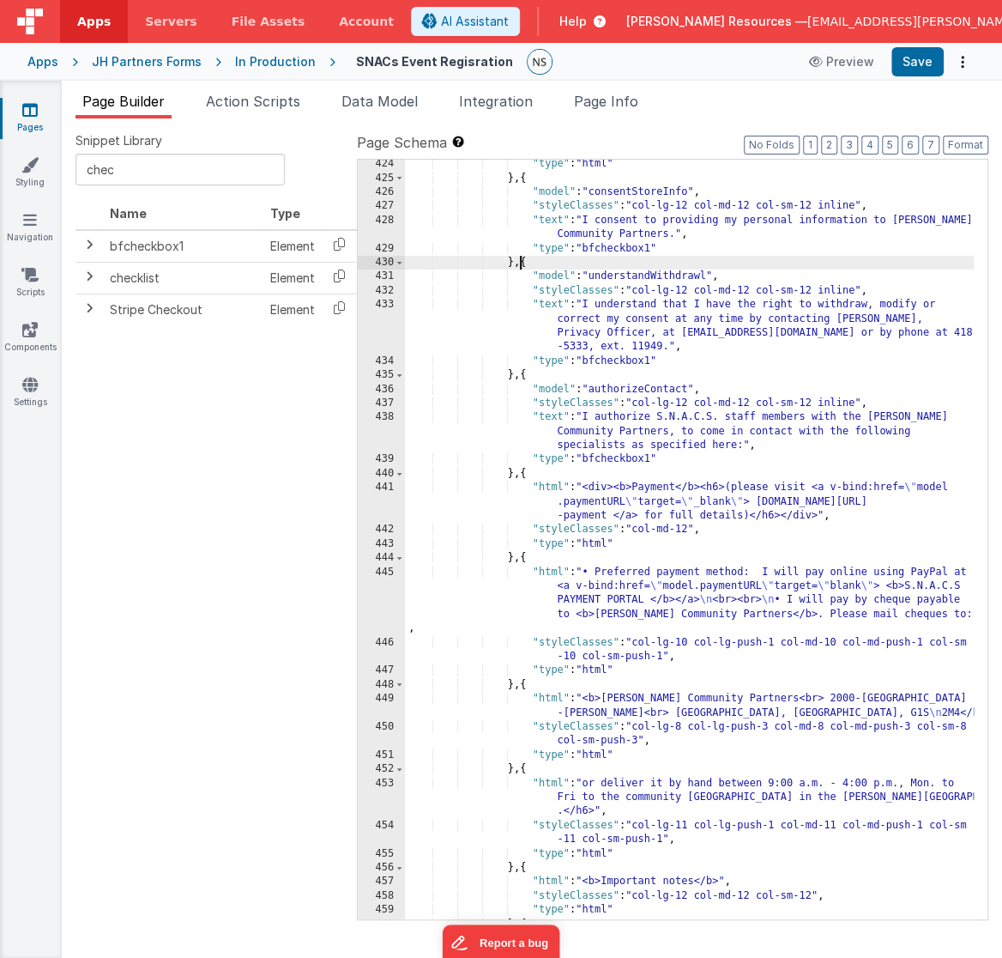
scroll to position [6134, 0]
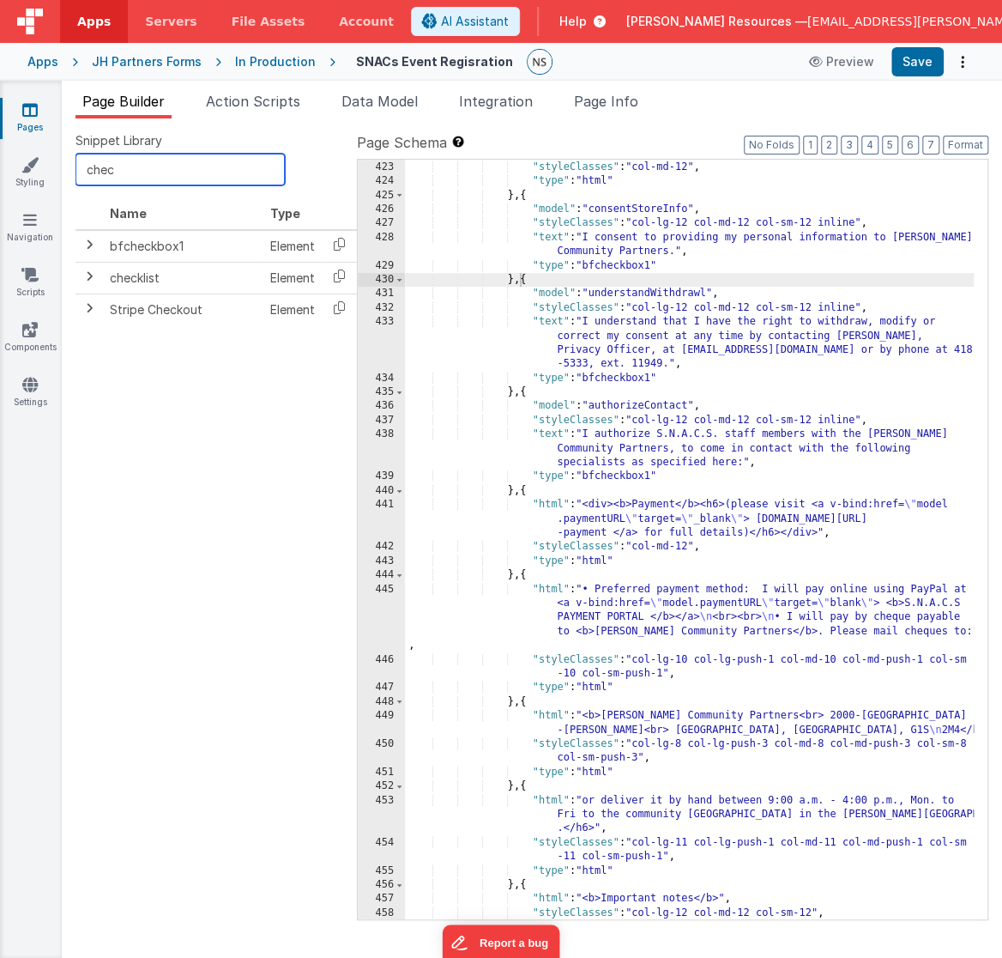
drag, startPoint x: 149, startPoint y: 163, endPoint x: -53, endPoint y: 159, distance: 202.5
click at [76, 159] on input "chec" at bounding box center [180, 170] width 209 height 32
type input "cle"
click at [336, 250] on icon at bounding box center [339, 244] width 35 height 27
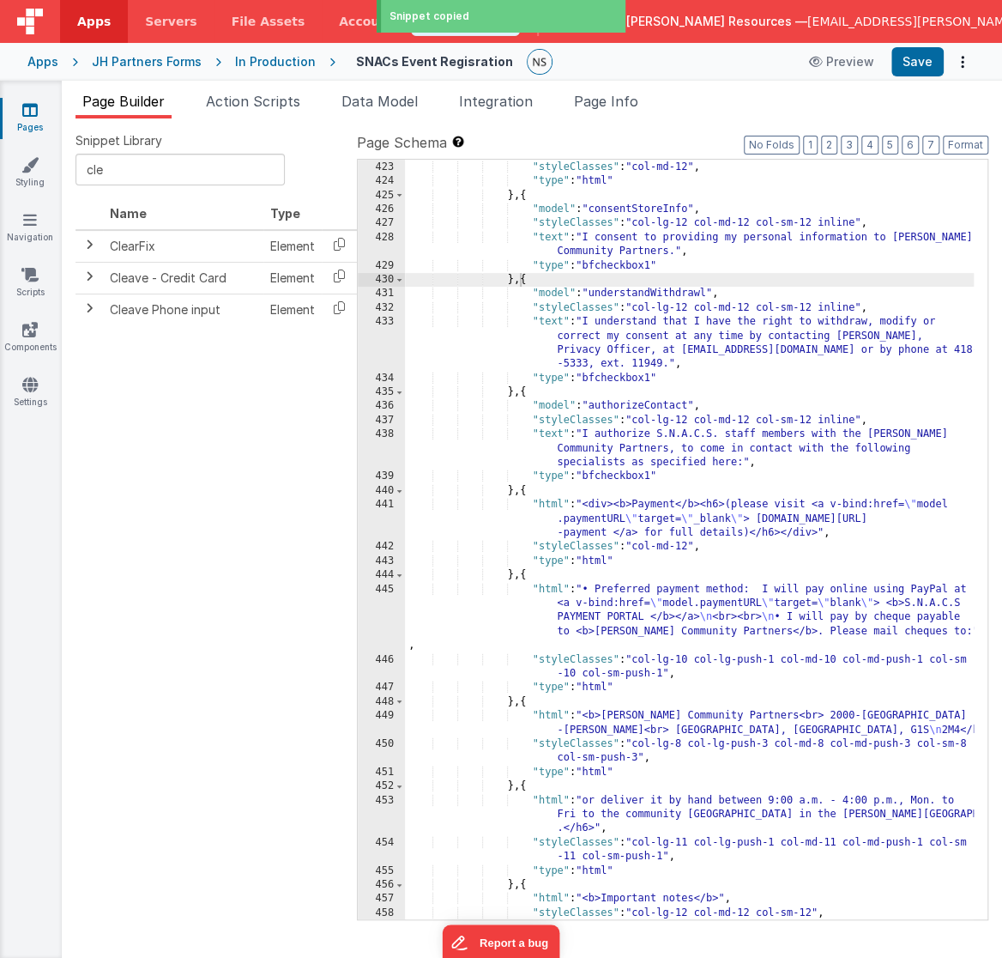
click at [514, 494] on div ""html" : "<b>Parental Authorization & Consent</b>" , "styleClasses" : "col-md-1…" at bounding box center [690, 540] width 570 height 789
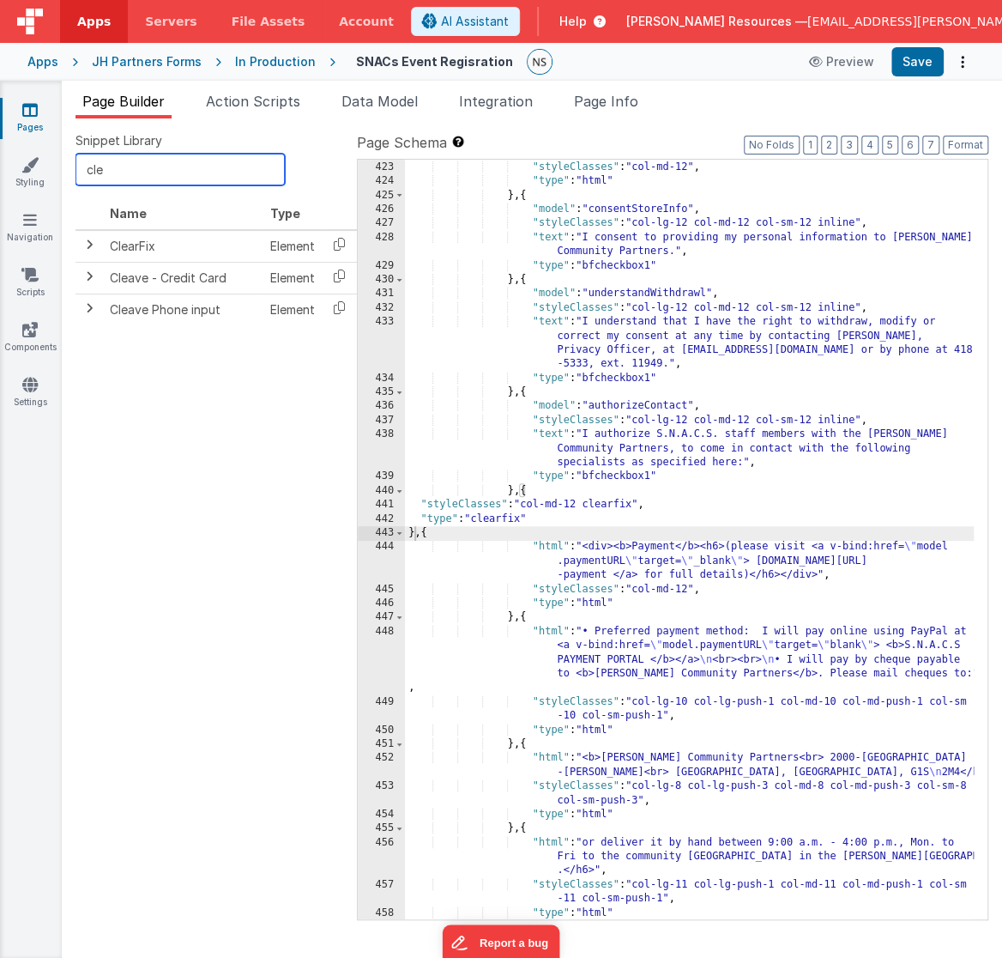
drag, startPoint x: 190, startPoint y: 173, endPoint x: -196, endPoint y: 145, distance: 387.2
click at [76, 154] on input "cle" at bounding box center [180, 170] width 209 height 32
type input "t"
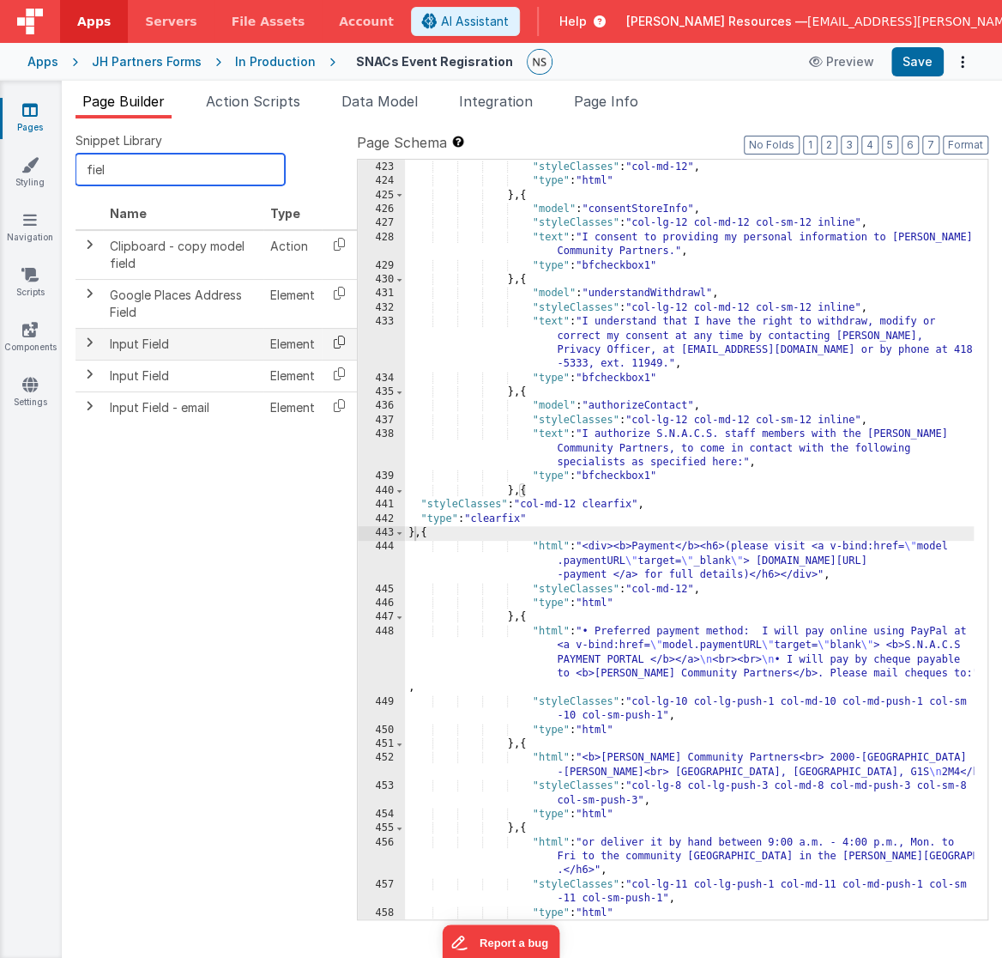
type input "fiel"
click at [337, 343] on icon at bounding box center [339, 342] width 35 height 27
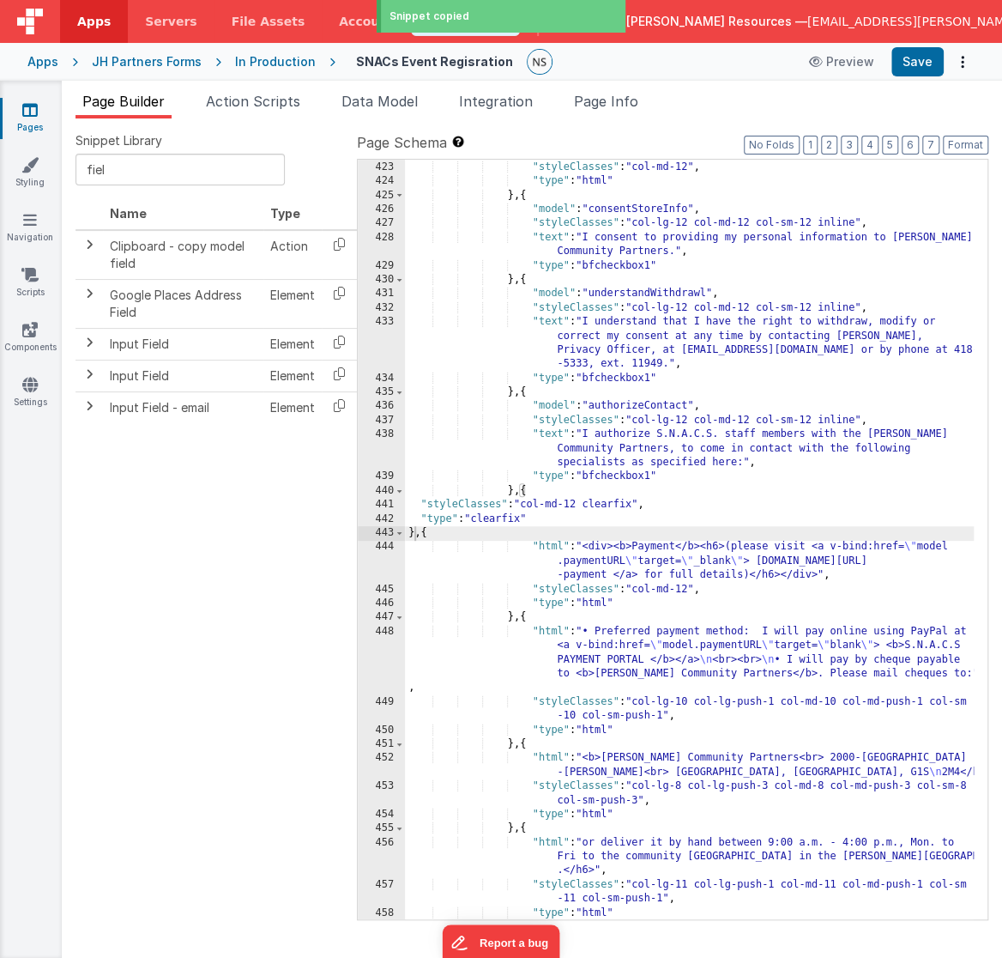
click at [422, 535] on div ""html" : "<b>Parental Authorization & Consent</b>" , "styleClasses" : "col-md-1…" at bounding box center [690, 540] width 570 height 789
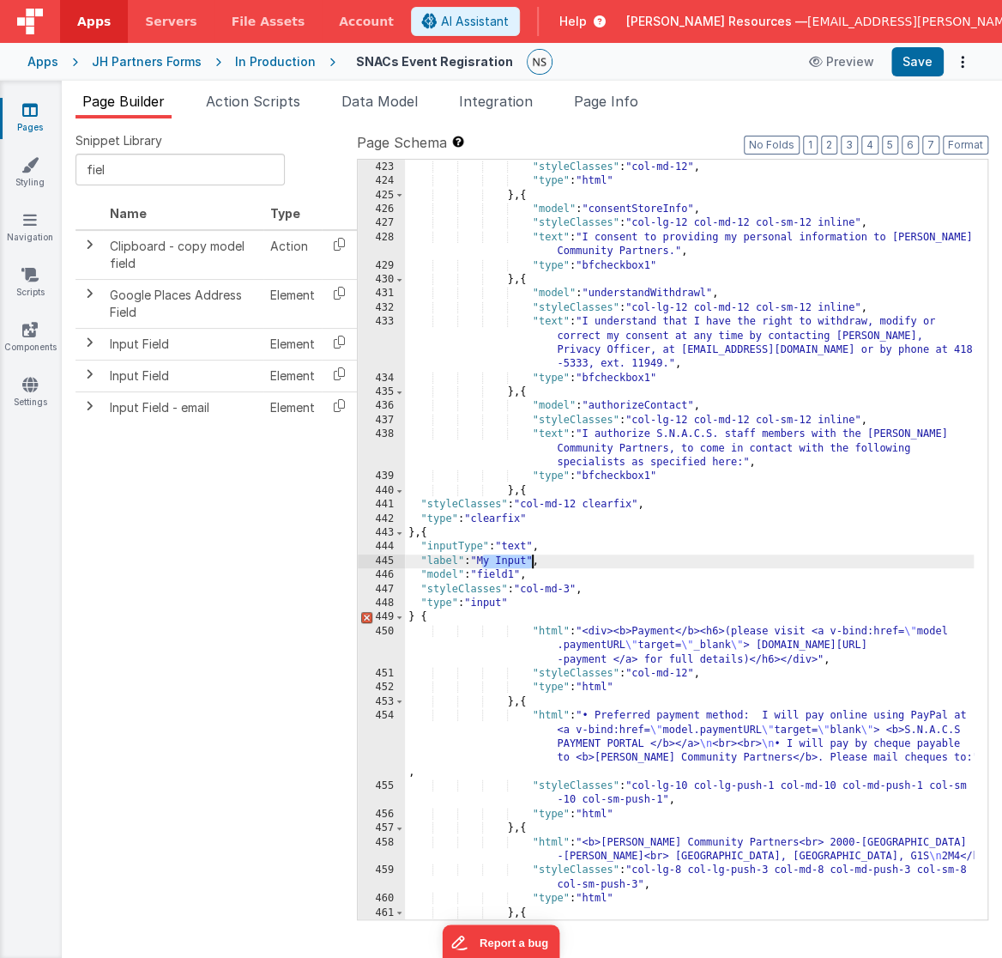
drag, startPoint x: 482, startPoint y: 560, endPoint x: 536, endPoint y: 563, distance: 54.1
click at [536, 563] on div ""html" : "<b>Parental Authorization & Consent</b>" , "styleClasses" : "col-md-1…" at bounding box center [690, 554] width 570 height 817
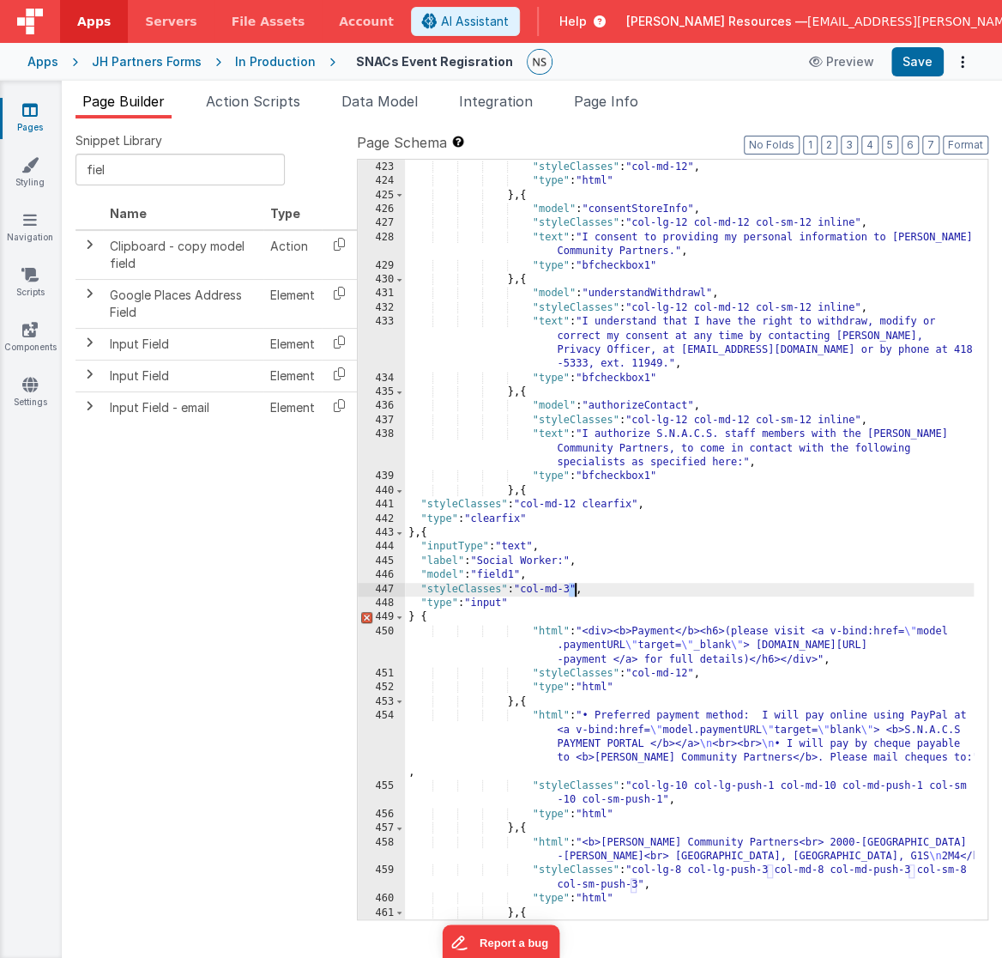
click at [577, 587] on div ""html" : "<b>Parental Authorization & Consent</b>" , "styleClasses" : "col-md-1…" at bounding box center [690, 554] width 570 height 817
click at [414, 620] on div ""html" : "<b>Parental Authorization & Consent</b>" , "styleClasses" : "col-md-1…" at bounding box center [690, 554] width 570 height 817
click at [576, 590] on div ""html" : "<b>Parental Authorization & Consent</b>" , "styleClasses" : "col-md-1…" at bounding box center [690, 554] width 570 height 817
drag, startPoint x: 124, startPoint y: 171, endPoint x: -52, endPoint y: 161, distance: 176.2
click at [76, 161] on input "fiel" at bounding box center [180, 170] width 209 height 32
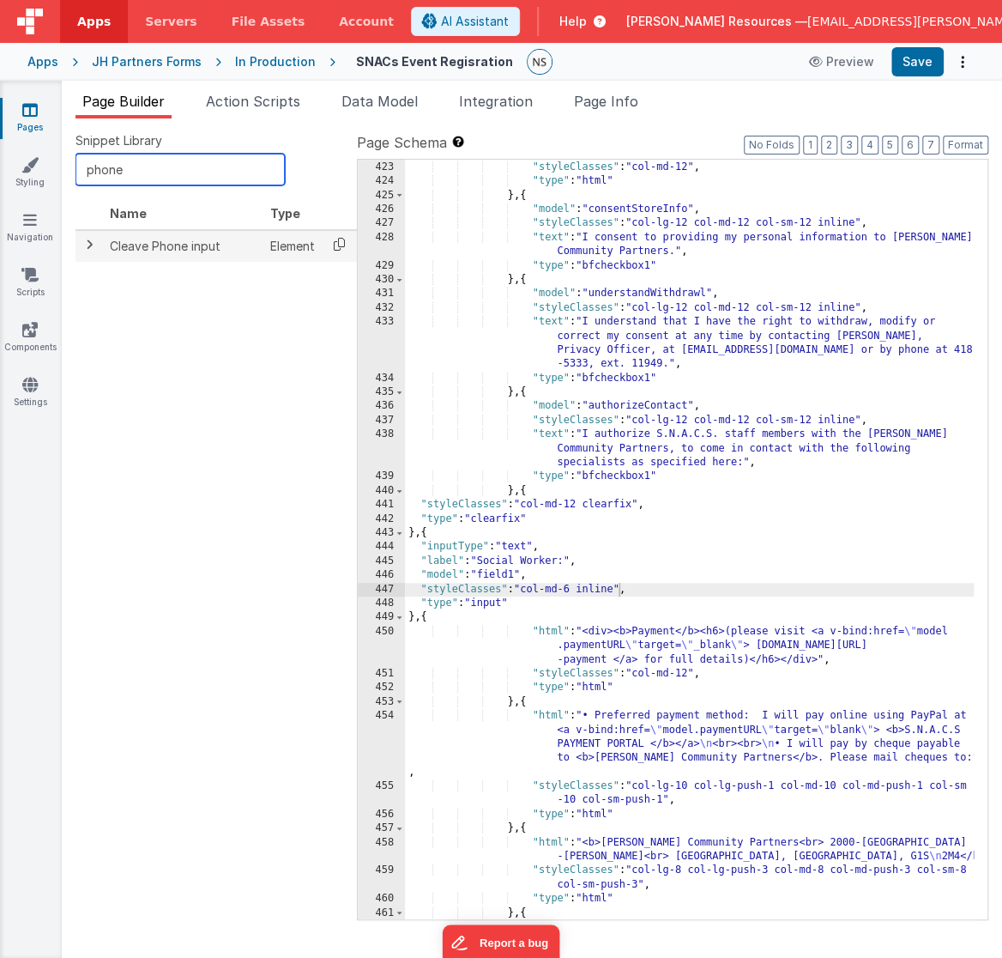
type input "phone"
click at [337, 245] on icon at bounding box center [339, 244] width 35 height 27
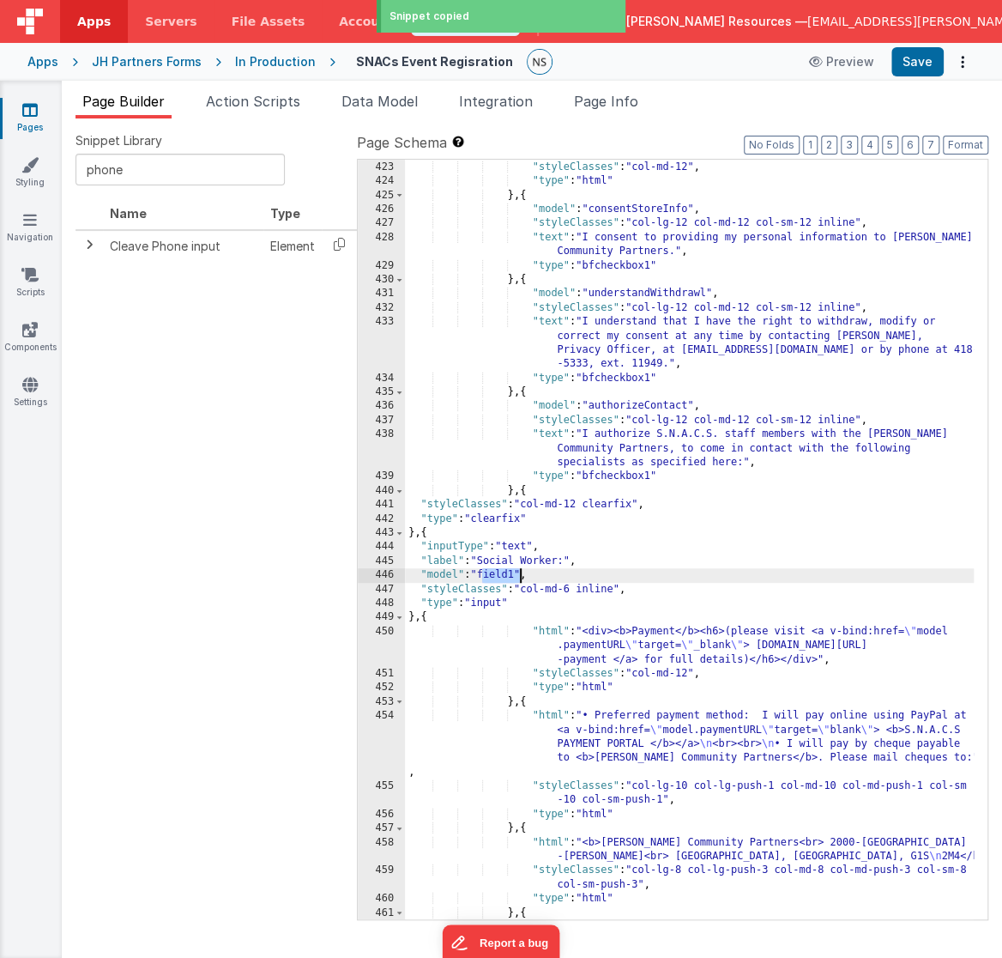
drag, startPoint x: 484, startPoint y: 575, endPoint x: 517, endPoint y: 577, distance: 33.6
click at [517, 577] on div ""html" : "<b>Parental Authorization & Consent</b>" , "styleClasses" : "col-md-1…" at bounding box center [690, 554] width 570 height 817
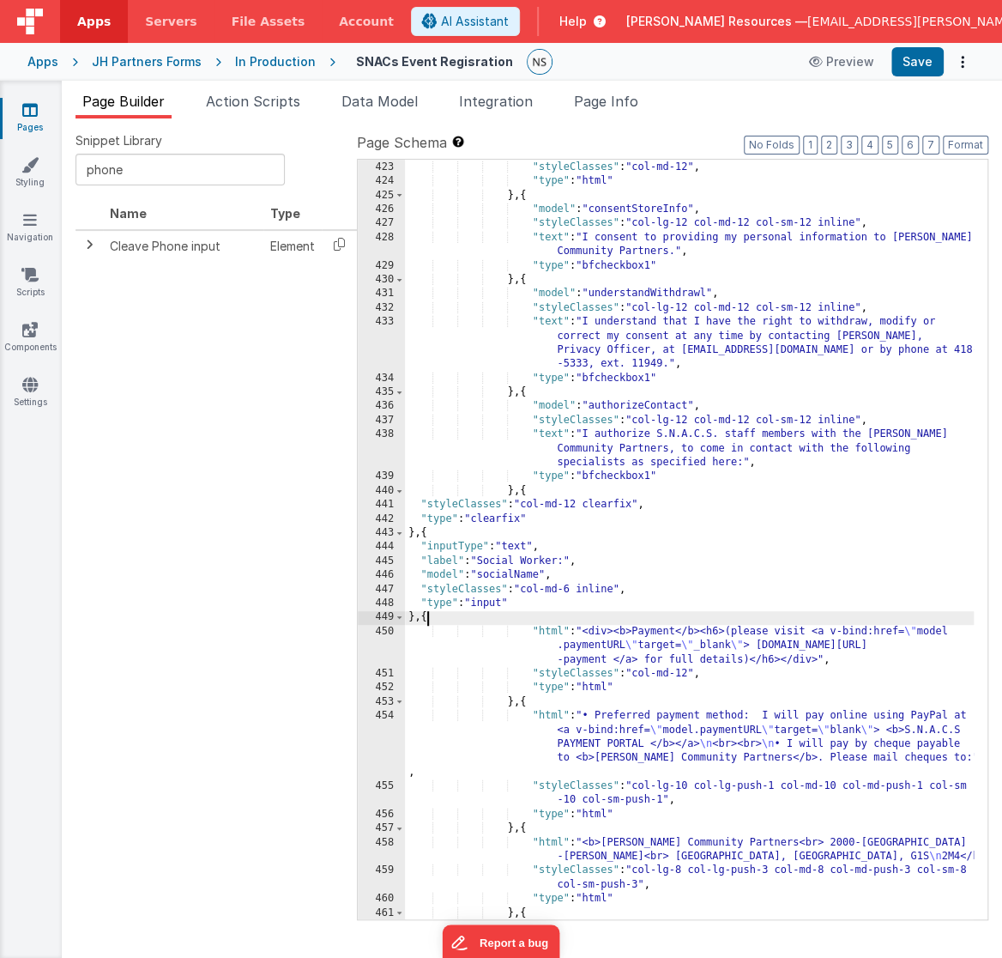
click at [425, 617] on div ""html" : "<b>Parental Authorization & Consent</b>" , "styleClasses" : "col-md-1…" at bounding box center [690, 554] width 570 height 817
paste textarea
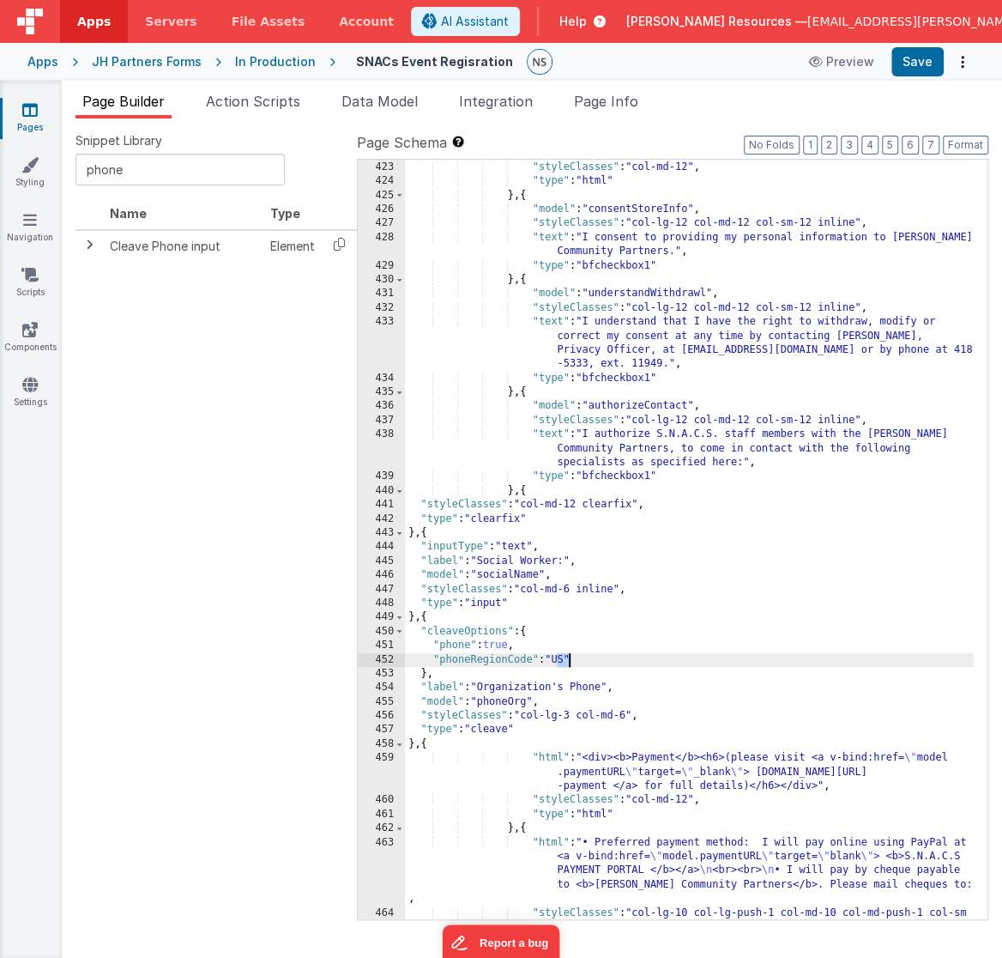
drag, startPoint x: 558, startPoint y: 660, endPoint x: 567, endPoint y: 659, distance: 9.5
click at [567, 659] on div ""html" : "<b>Parental Authorization & Consent</b>" , "styleClasses" : "col-md-1…" at bounding box center [690, 547] width 570 height 802
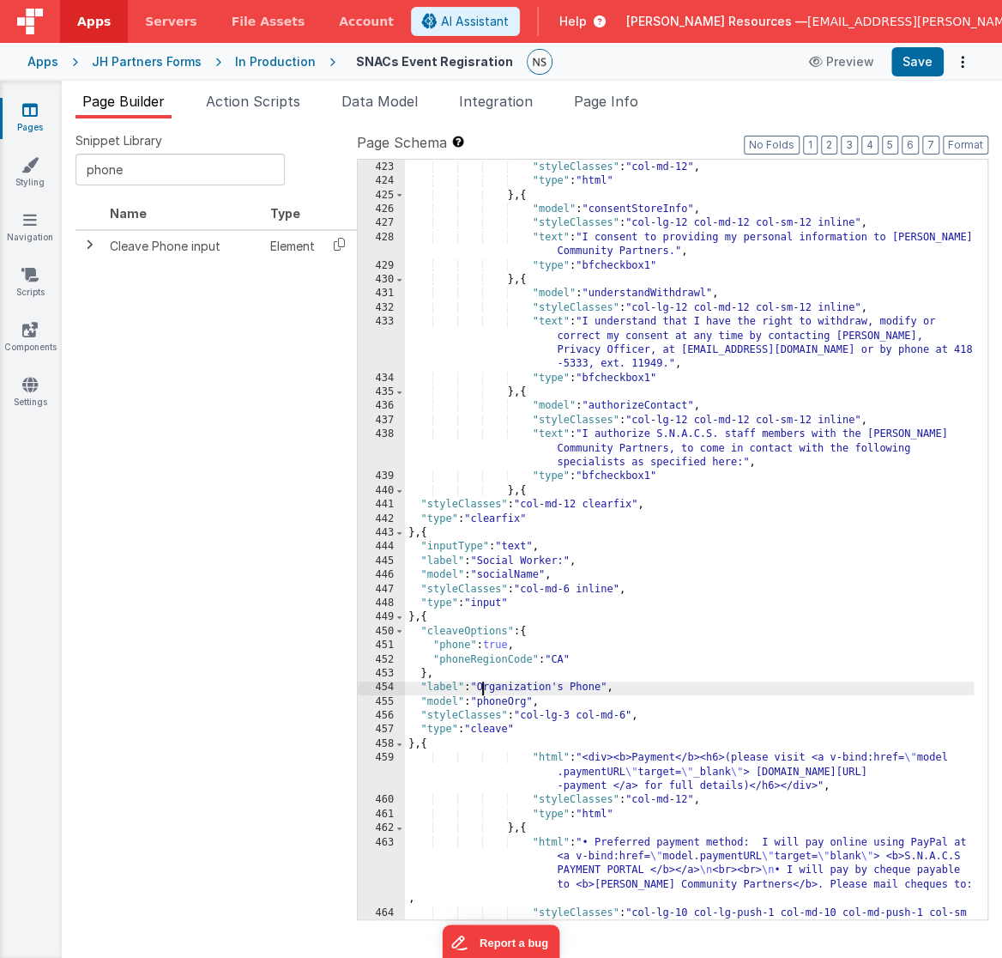
click at [485, 688] on div ""html" : "<b>Parental Authorization & Consent</b>" , "styleClasses" : "col-md-1…" at bounding box center [690, 547] width 570 height 802
drag, startPoint x: 482, startPoint y: 688, endPoint x: 574, endPoint y: 690, distance: 91.8
click at [574, 690] on div ""html" : "<b>Parental Authorization & Consent</b>" , "styleClasses" : "col-md-1…" at bounding box center [690, 547] width 570 height 802
click at [569, 565] on div ""html" : "<b>Parental Authorization & Consent</b>" , "styleClasses" : "col-md-1…" at bounding box center [690, 547] width 570 height 802
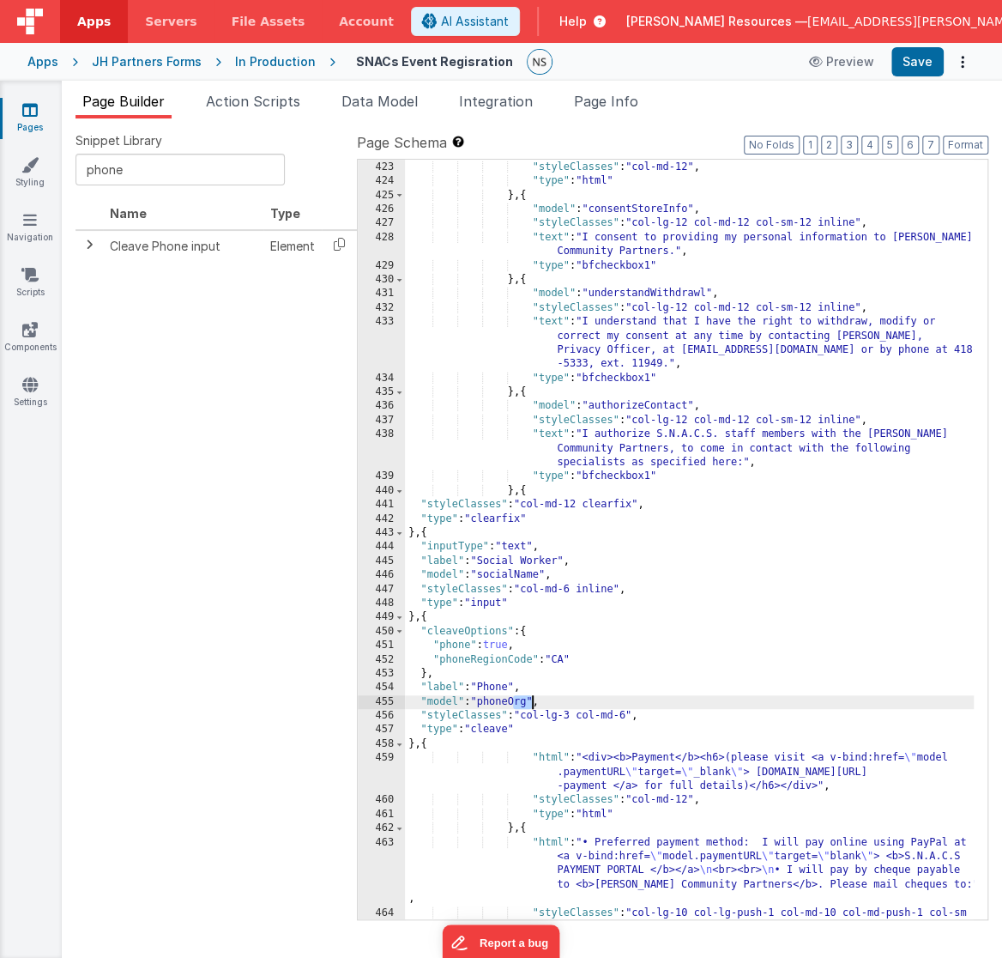
drag, startPoint x: 515, startPoint y: 701, endPoint x: 532, endPoint y: 703, distance: 17.2
click at [532, 703] on div ""html" : "<b>Parental Authorization & Consent</b>" , "styleClasses" : "col-md-1…" at bounding box center [690, 547] width 570 height 802
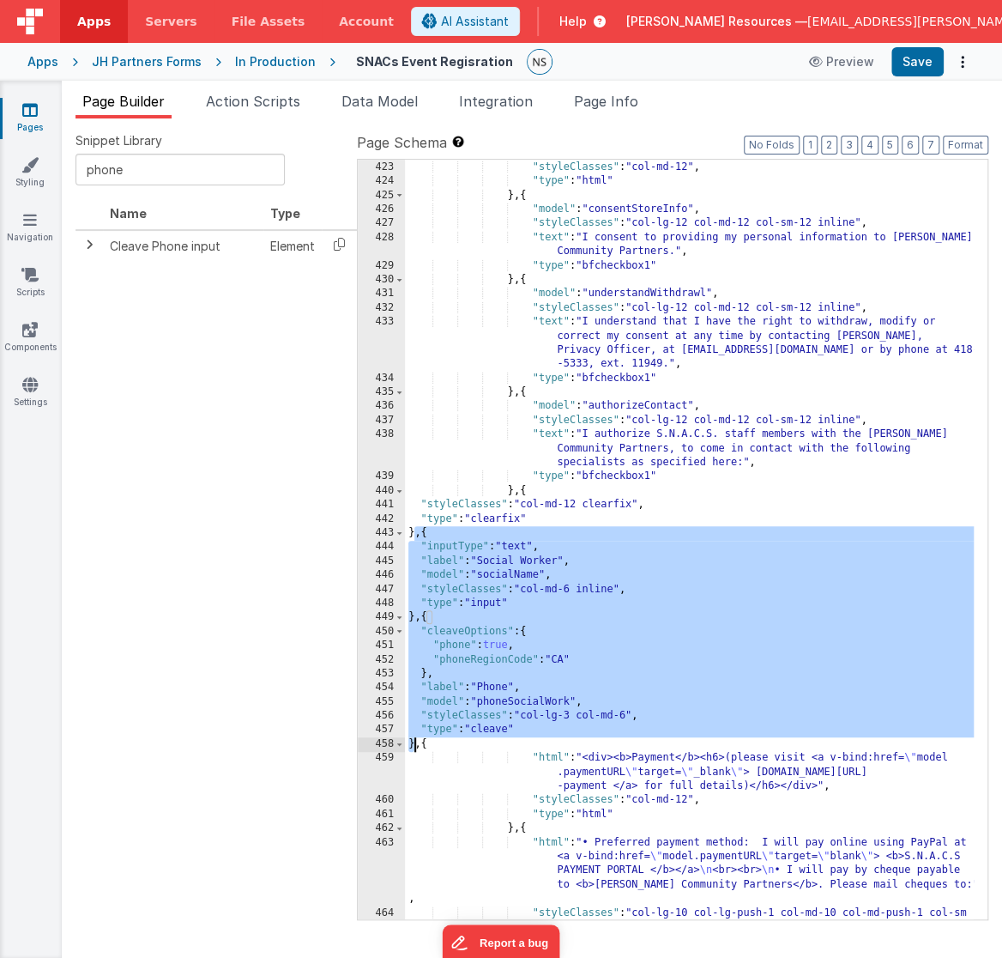
drag, startPoint x: 416, startPoint y: 533, endPoint x: 417, endPoint y: 741, distance: 208.5
click at [417, 741] on div ""html" : "<b>Parental Authorization & Consent</b>" , "styleClasses" : "col-md-1…" at bounding box center [690, 547] width 570 height 802
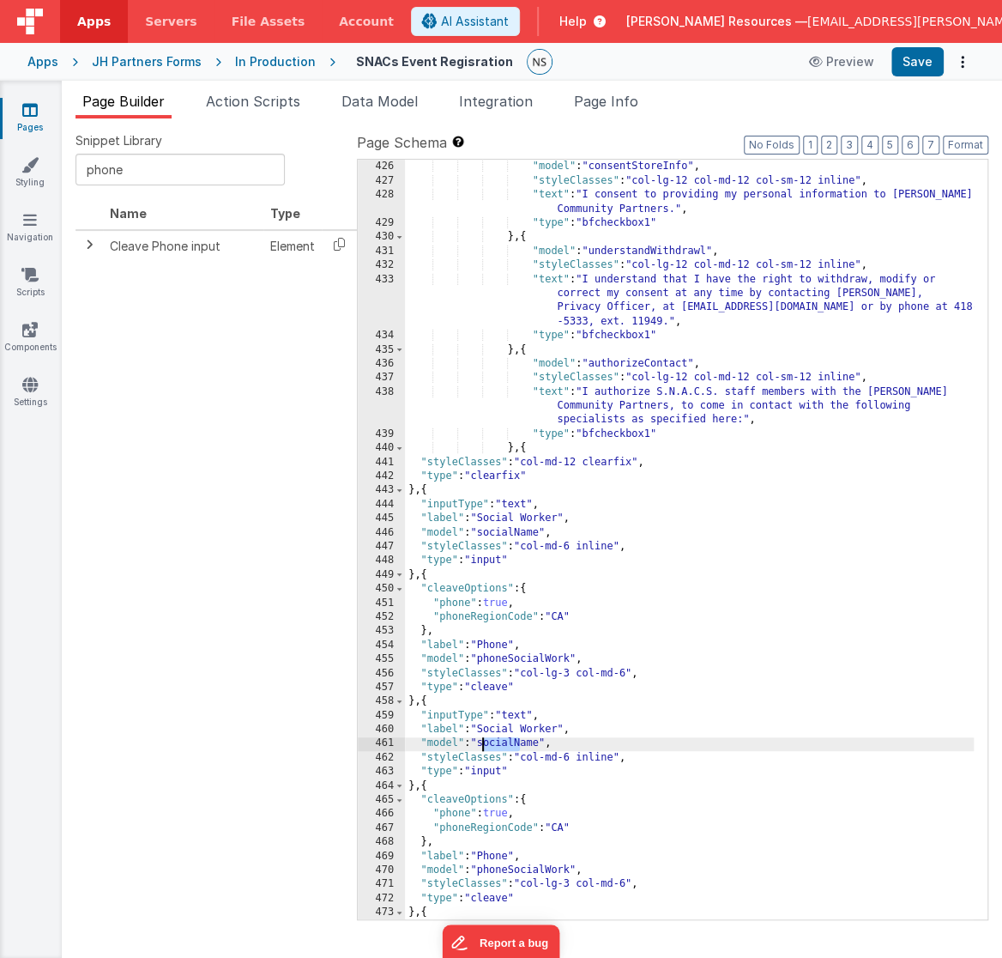
drag, startPoint x: 517, startPoint y: 744, endPoint x: 484, endPoint y: 743, distance: 33.5
click at [484, 743] on div "} , { "model" : "consentStoreInfo" , "styleClasses" : "col-lg-12 col-md-12 col-…" at bounding box center [690, 554] width 570 height 817
drag, startPoint x: 550, startPoint y: 870, endPoint x: 531, endPoint y: 868, distance: 19.0
click at [531, 868] on div "} , { "model" : "consentStoreInfo" , "styleClasses" : "col-lg-12 col-md-12 col-…" at bounding box center [690, 554] width 570 height 817
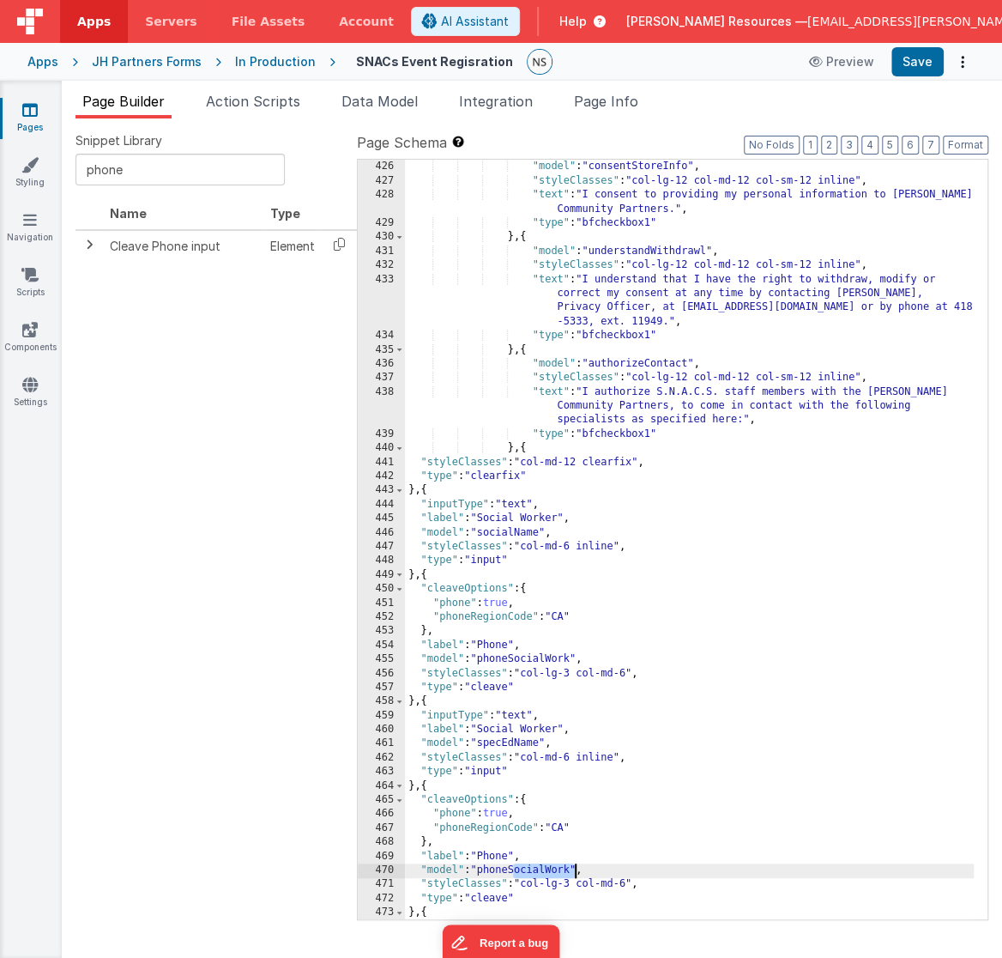
drag, startPoint x: 514, startPoint y: 871, endPoint x: 574, endPoint y: 869, distance: 60.1
click at [574, 869] on div "} , { "model" : "consentStoreInfo" , "styleClasses" : "col-lg-12 col-md-12 col-…" at bounding box center [690, 554] width 570 height 817
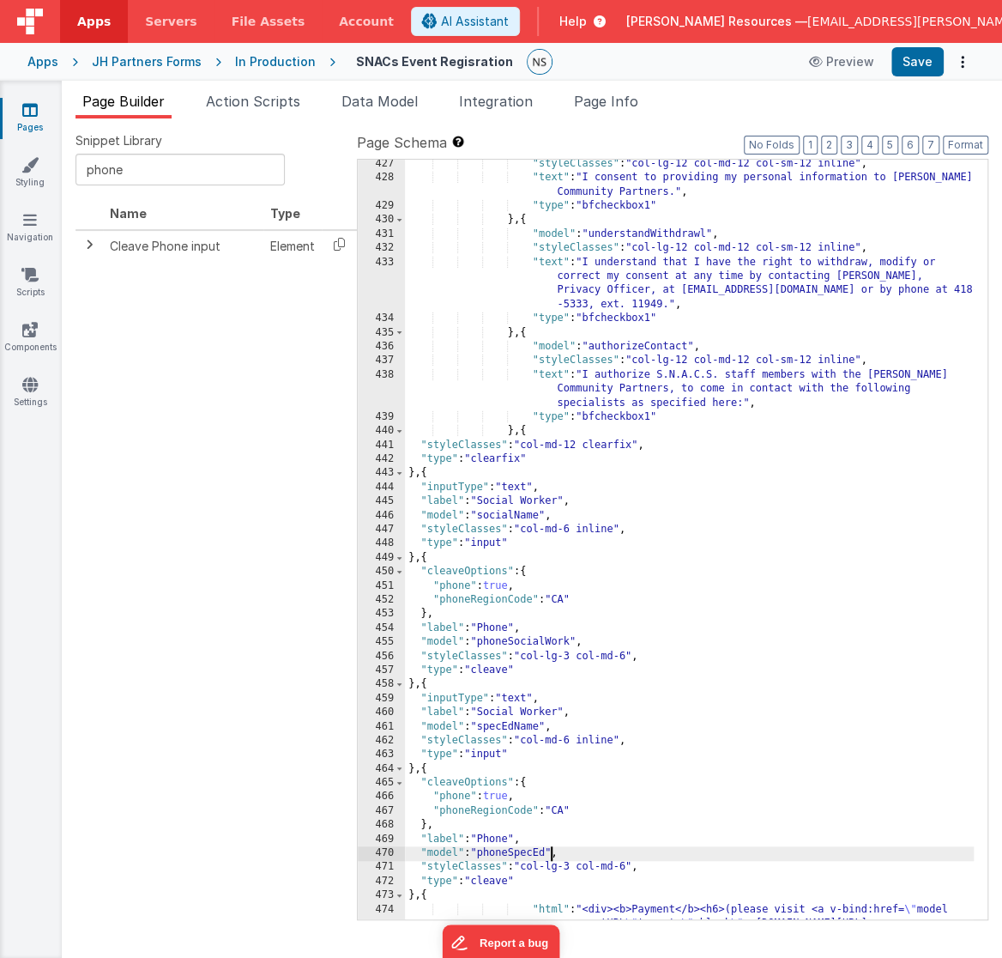
scroll to position [6211, 0]
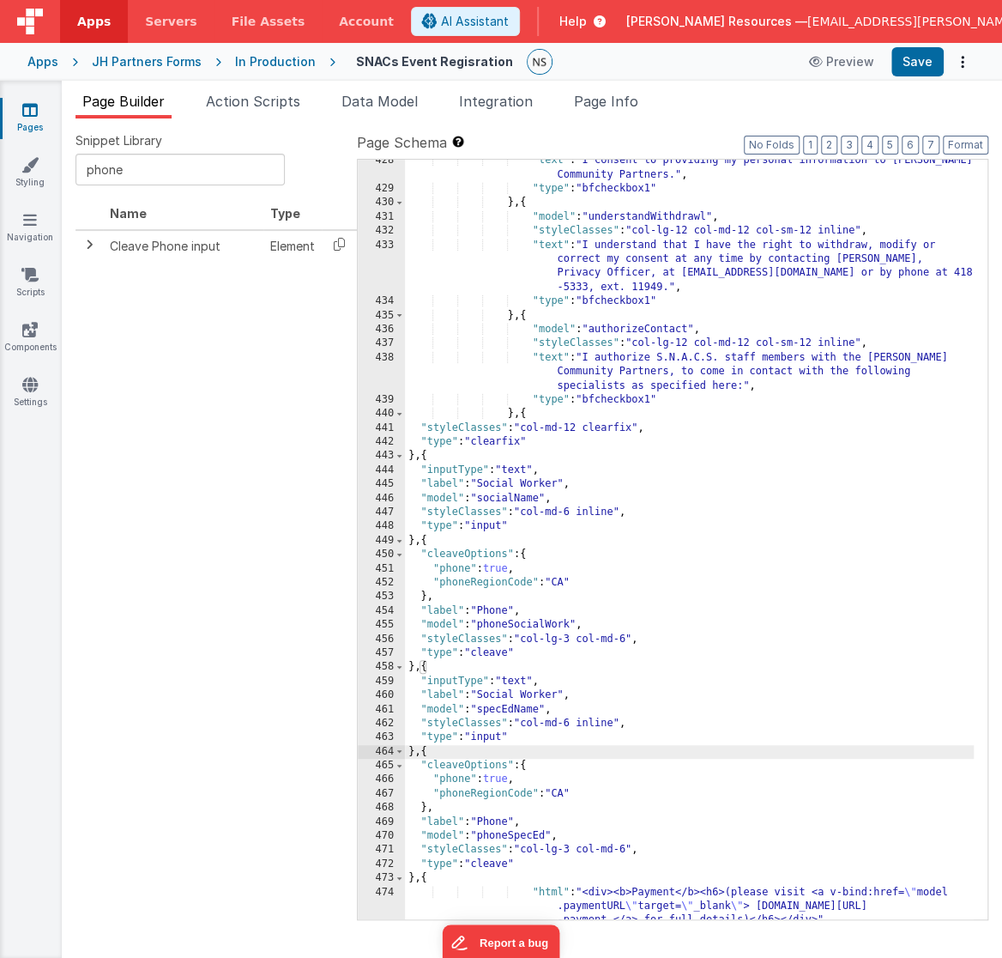
click at [417, 747] on div ""text" : "I consent to providing my personal information to [PERSON_NAME] Commu…" at bounding box center [690, 555] width 570 height 802
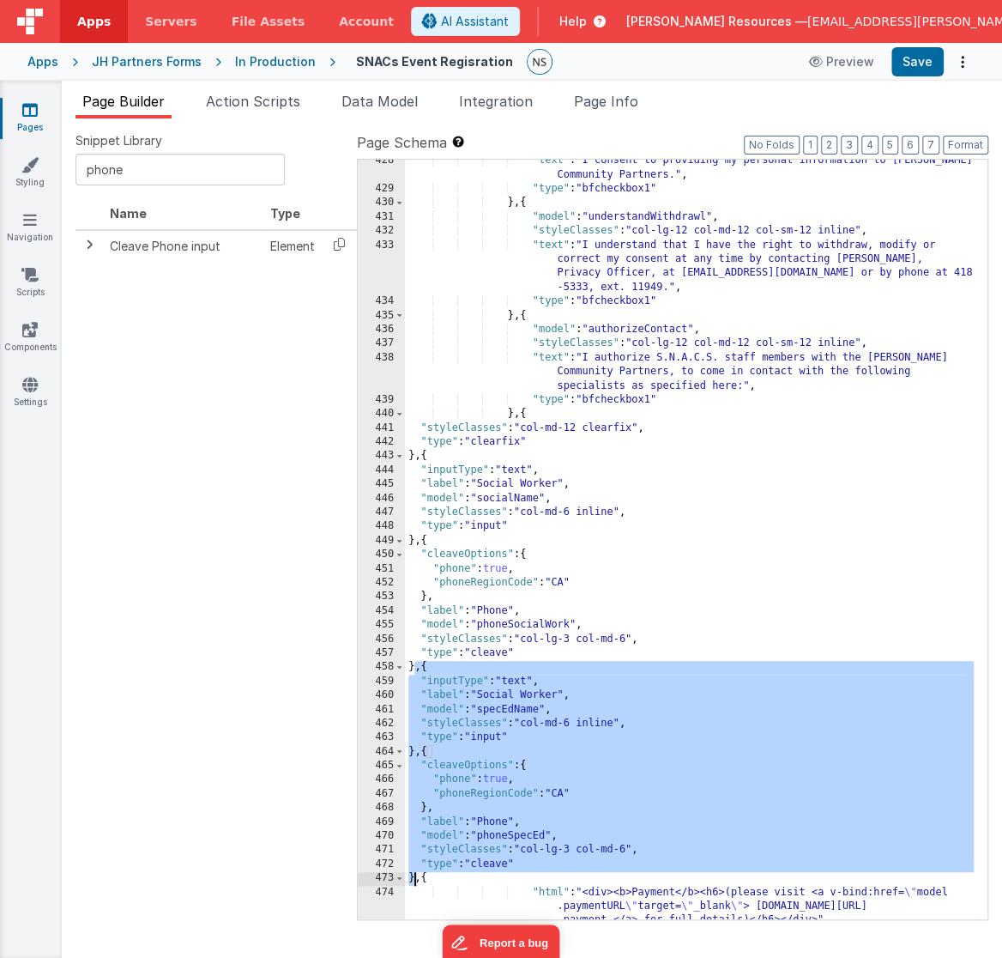
drag, startPoint x: 414, startPoint y: 667, endPoint x: 414, endPoint y: 877, distance: 210.2
click at [414, 877] on div ""text" : "I consent to providing my personal information to [PERSON_NAME] Commu…" at bounding box center [690, 555] width 570 height 802
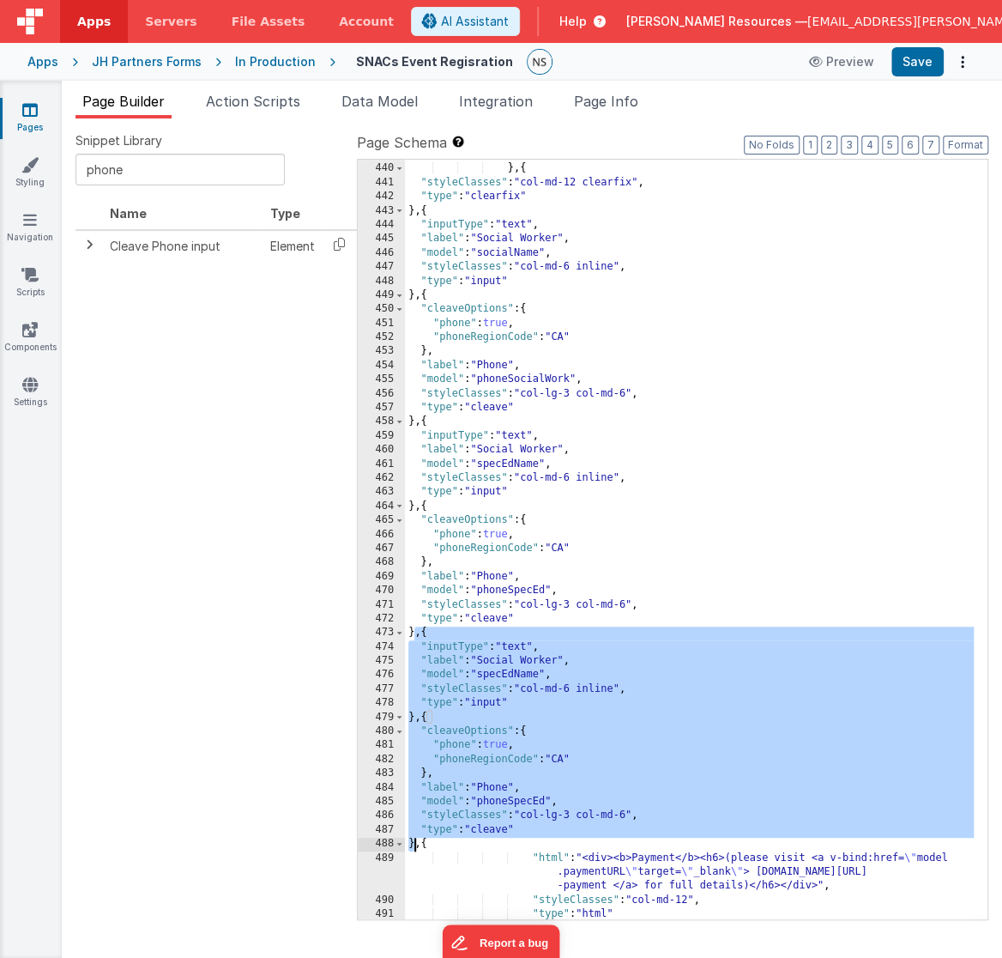
scroll to position [6457, 0]
click at [510, 675] on div ""type" : "bfcheckbox1" } , { "styleClasses" : "col-md-12 clearfix" , "type" : "…" at bounding box center [690, 542] width 570 height 789
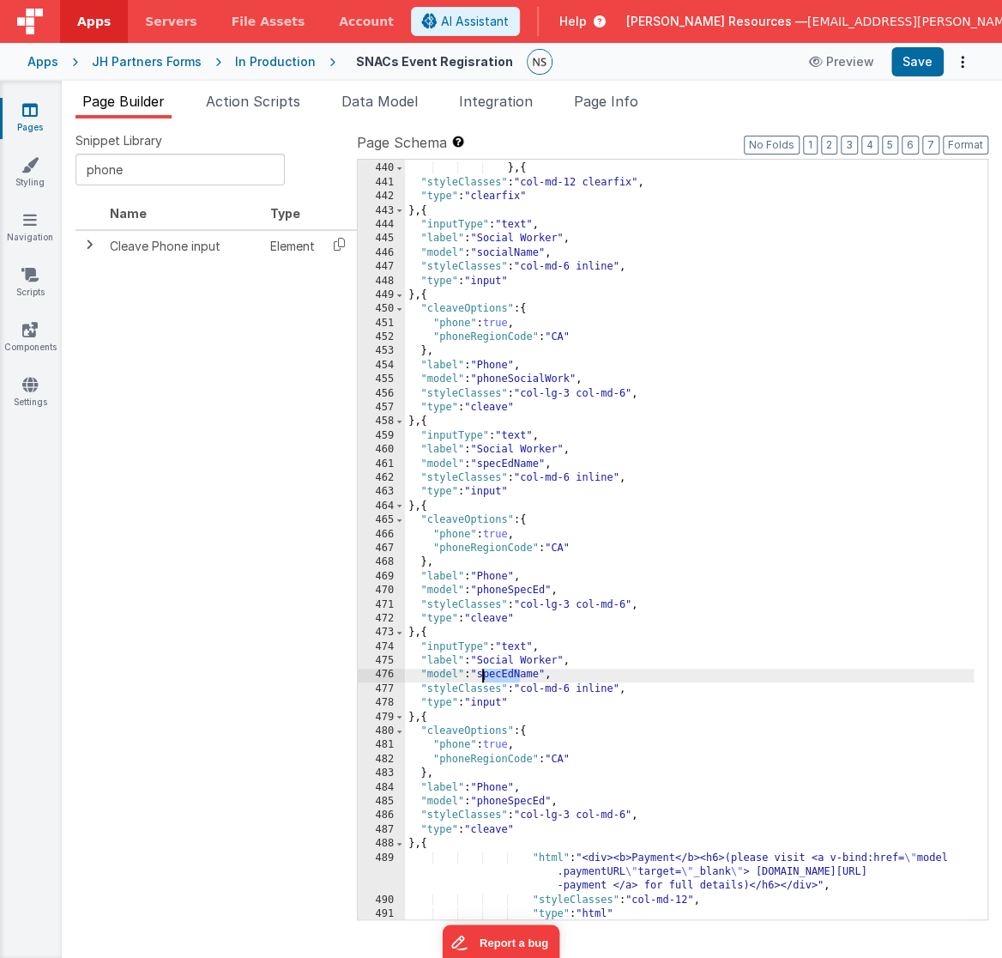
drag, startPoint x: 520, startPoint y: 675, endPoint x: 484, endPoint y: 676, distance: 36.0
click at [484, 676] on div ""type" : "bfcheckbox1" } , { "styleClasses" : "col-md-12 clearfix" , "type" : "…" at bounding box center [690, 542] width 570 height 789
drag, startPoint x: 482, startPoint y: 661, endPoint x: 561, endPoint y: 662, distance: 79.0
click at [561, 662] on div ""type" : "bfcheckbox1" } , { "styleClasses" : "col-md-12 clearfix" , "type" : "…" at bounding box center [690, 542] width 570 height 789
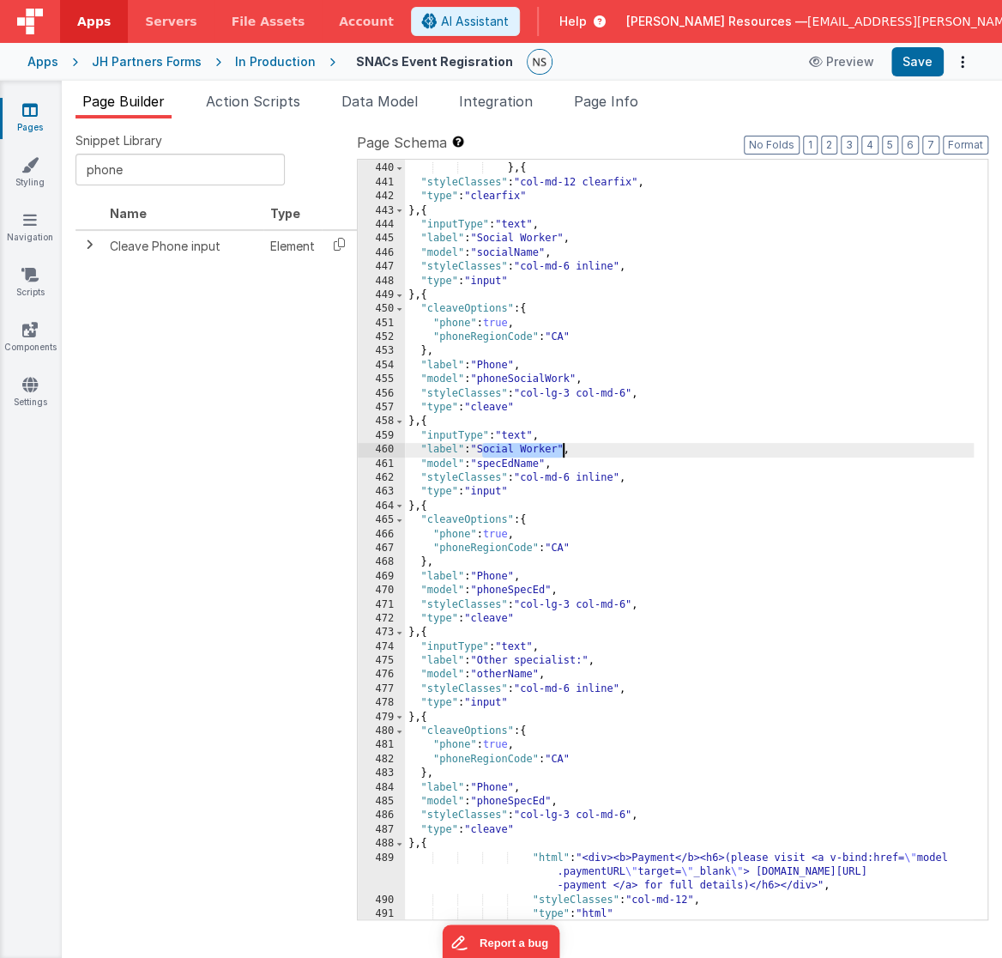
drag, startPoint x: 483, startPoint y: 450, endPoint x: 560, endPoint y: 447, distance: 77.3
click at [560, 447] on div ""type" : "bfcheckbox1" } , { "styleClasses" : "col-md-12 clearfix" , "type" : "…" at bounding box center [690, 542] width 570 height 789
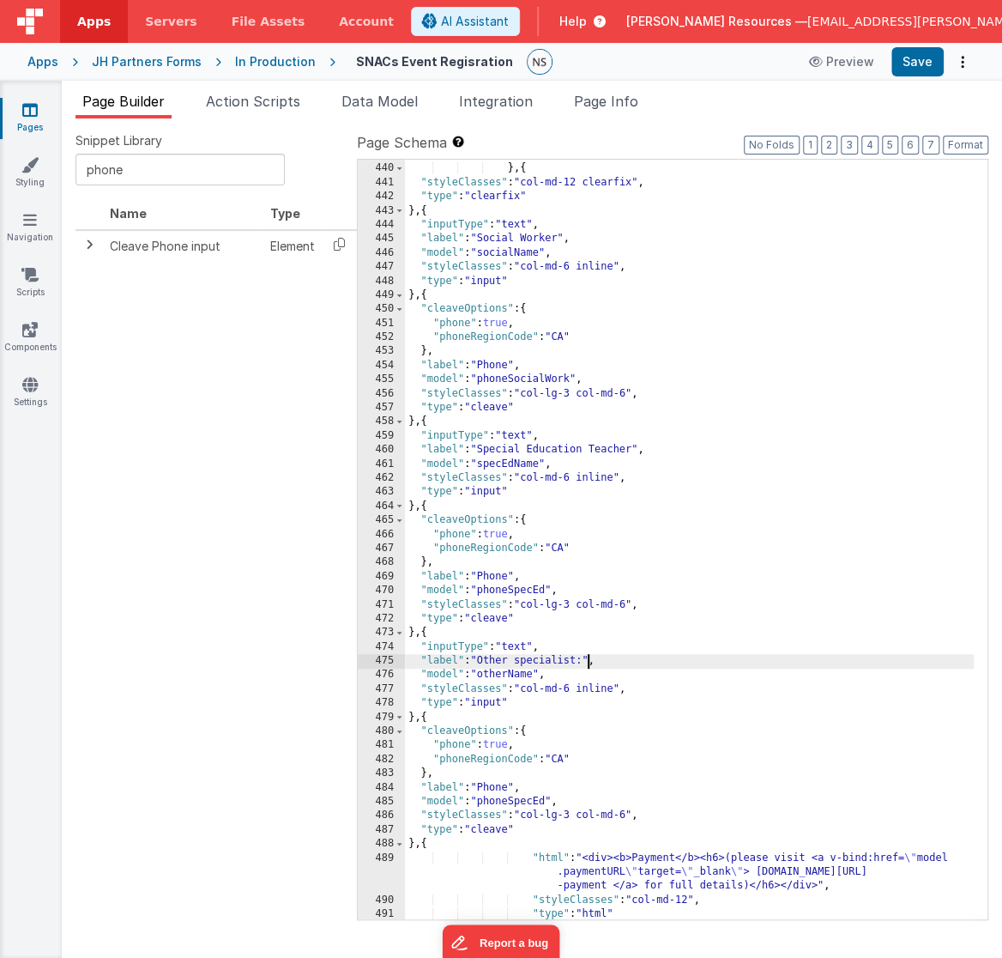
click at [589, 663] on div ""type" : "bfcheckbox1" } , { "styleClasses" : "col-md-12 clearfix" , "type" : "…" at bounding box center [690, 542] width 570 height 789
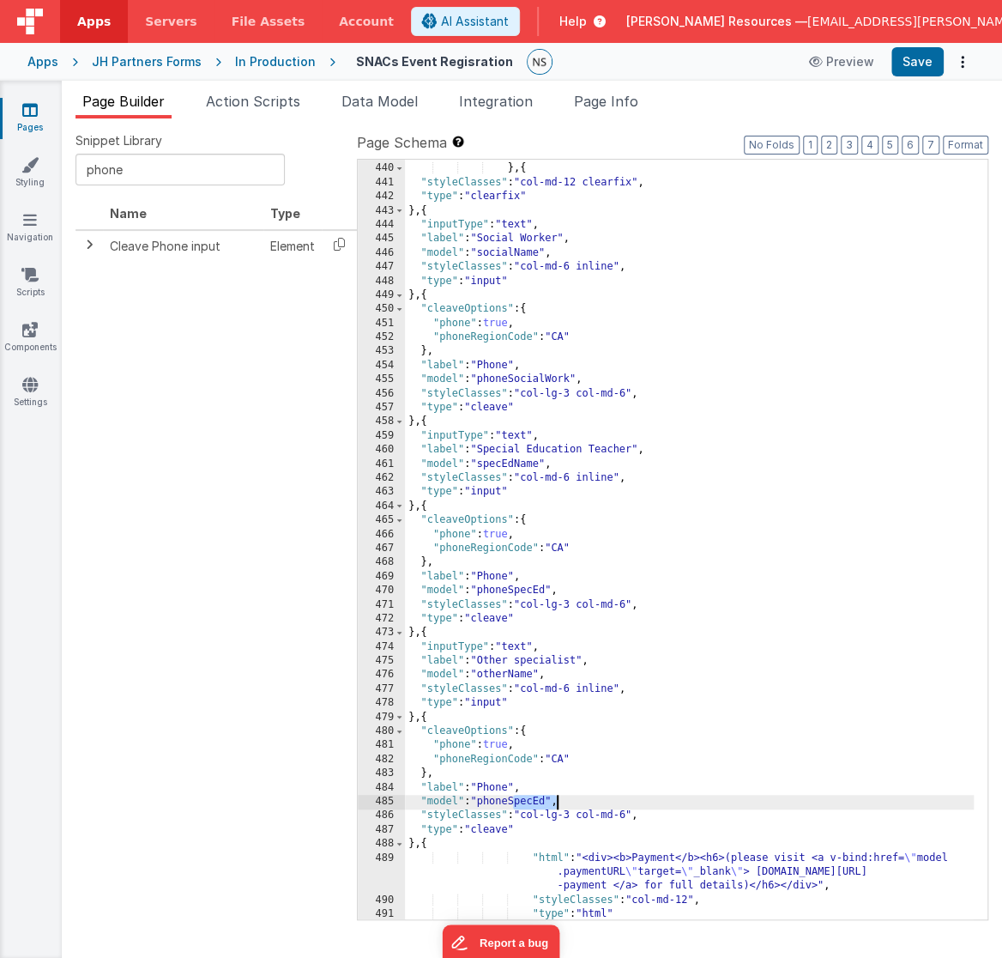
drag, startPoint x: 516, startPoint y: 805, endPoint x: 553, endPoint y: 805, distance: 37.8
click at [553, 805] on div ""type" : "bfcheckbox1" } , { "styleClasses" : "col-md-12 clearfix" , "type" : "…" at bounding box center [690, 542] width 570 height 789
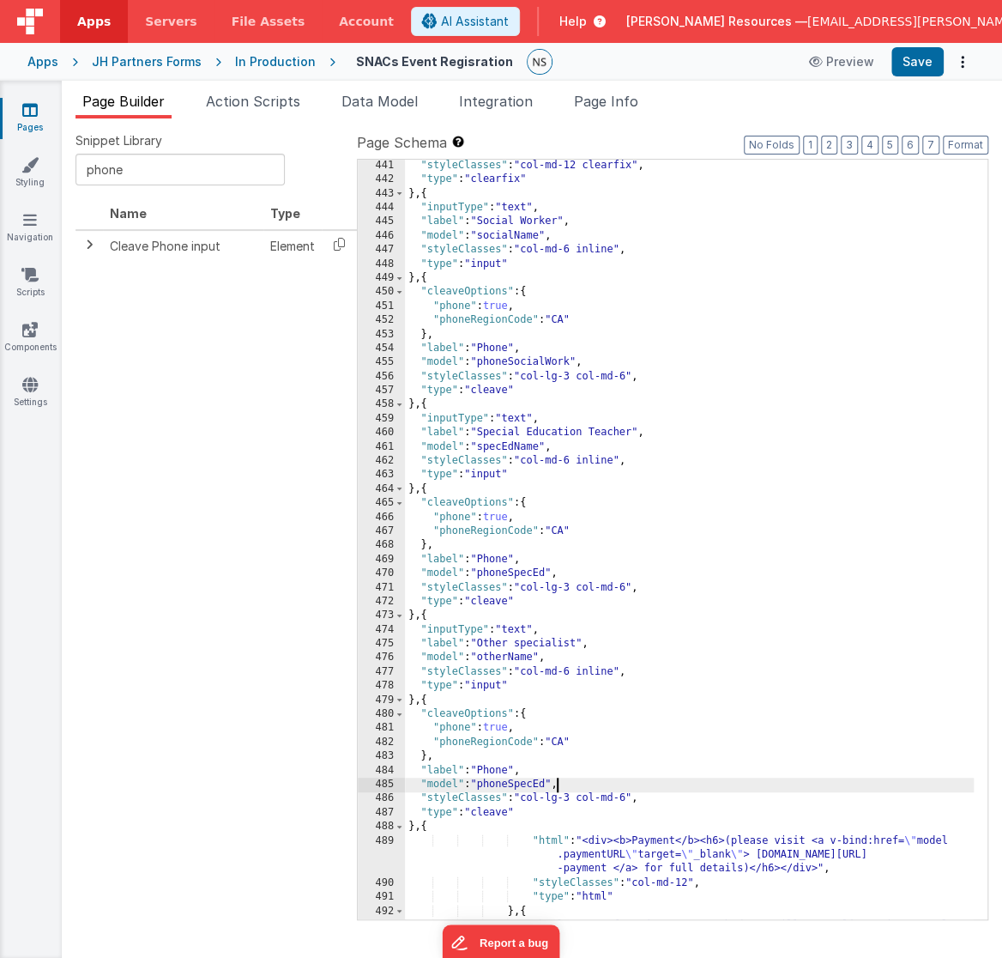
scroll to position [6474, 0]
click at [516, 783] on div ""styleClasses" : "col-md-12 clearfix" , "type" : "clearfix" } , { "inputType" :…" at bounding box center [690, 581] width 570 height 844
click at [512, 659] on div ""styleClasses" : "col-md-12 clearfix" , "type" : "clearfix" } , { "inputType" :…" at bounding box center [690, 581] width 570 height 844
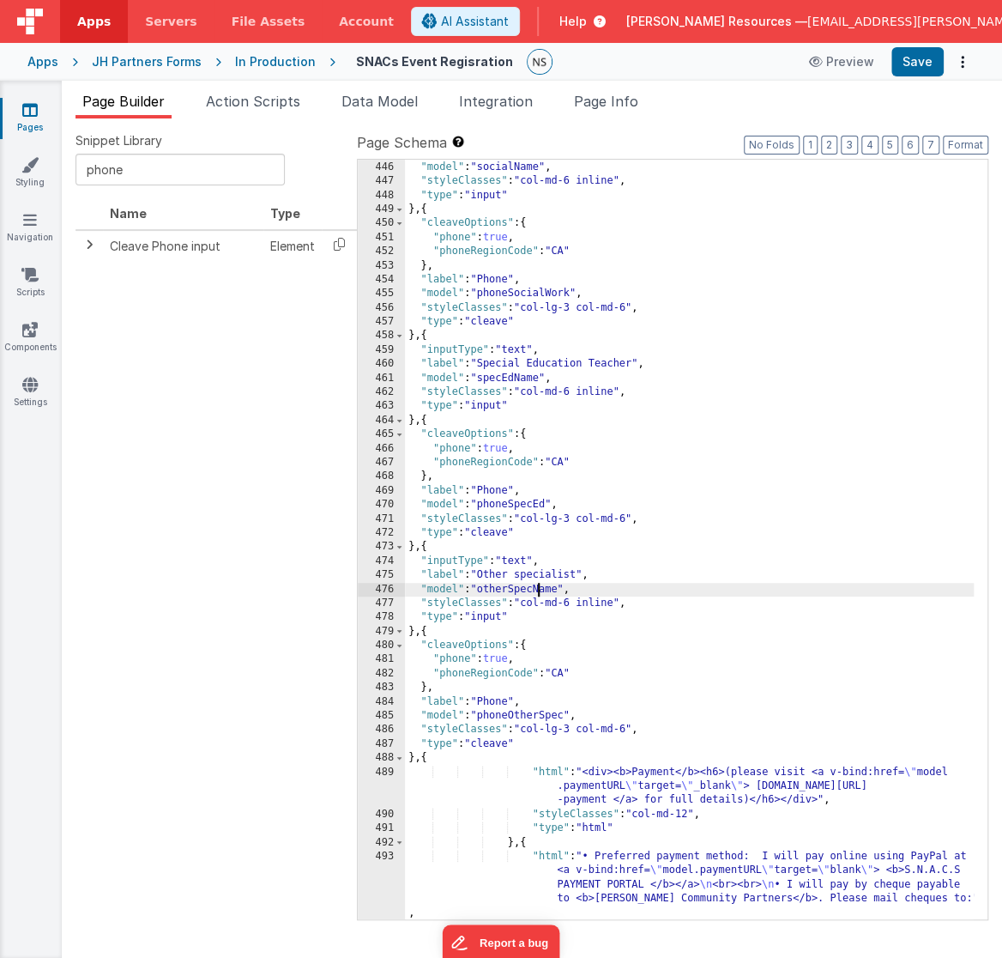
scroll to position [6560, 0]
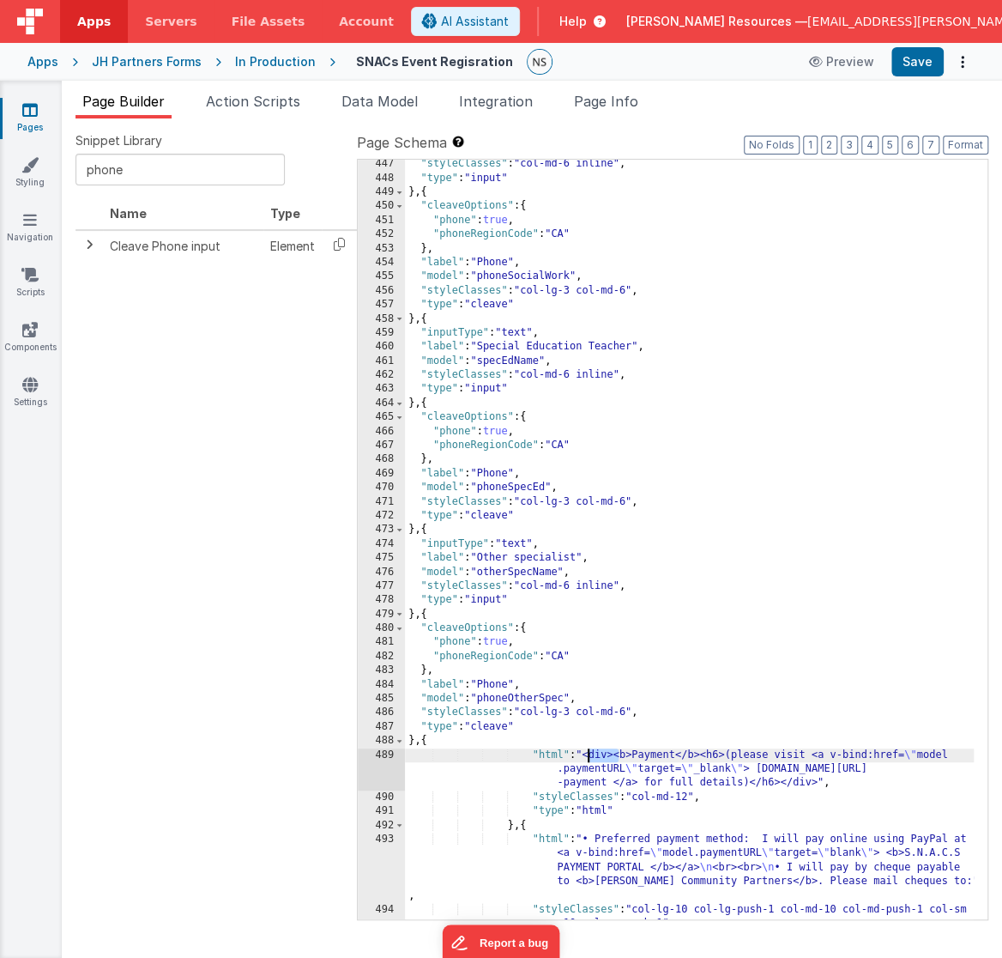
drag, startPoint x: 619, startPoint y: 757, endPoint x: 589, endPoint y: 754, distance: 29.3
click at [589, 754] on div ""styleClasses" : "col-md-6 inline" , "type" : "input" } , { "cleaveOptions" : {…" at bounding box center [690, 551] width 570 height 789
drag, startPoint x: 817, startPoint y: 785, endPoint x: 781, endPoint y: 784, distance: 36.0
click at [781, 784] on div ""styleClasses" : "col-md-6 inline" , "type" : "input" } , { "cleaveOptions" : {…" at bounding box center [690, 551] width 570 height 789
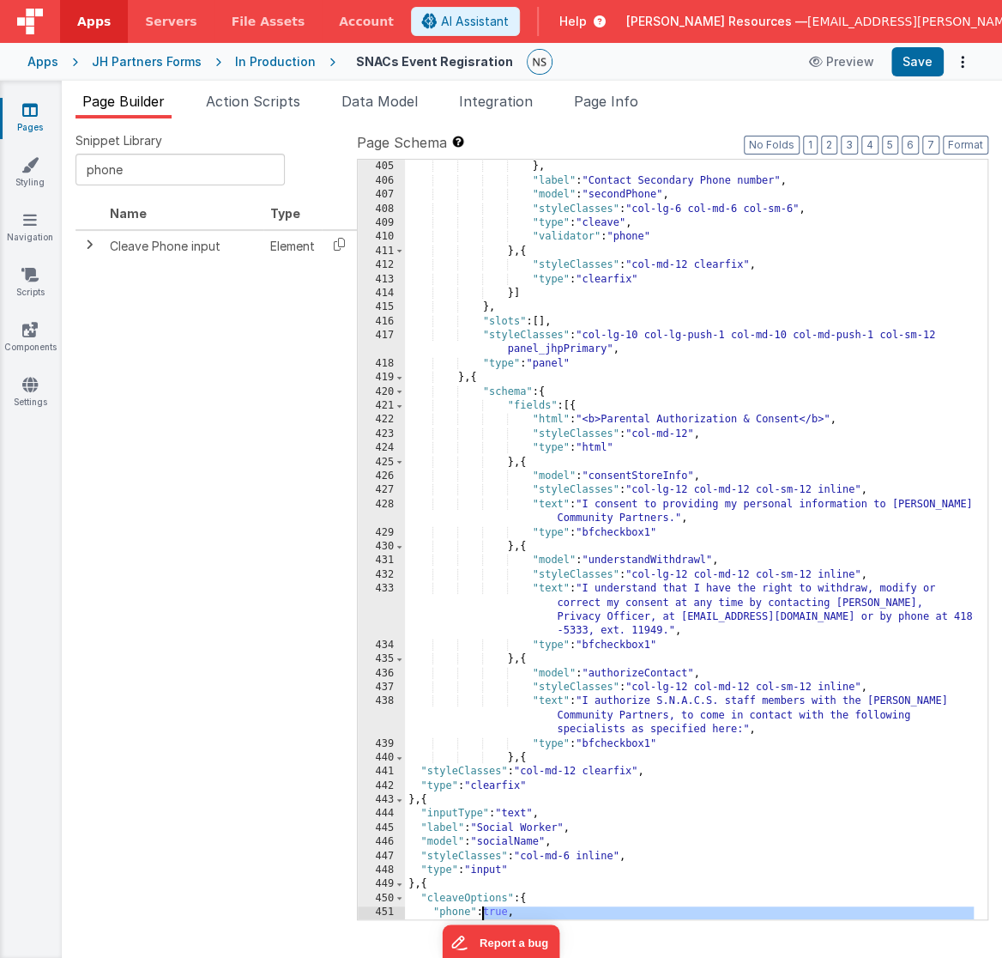
scroll to position [5867, 0]
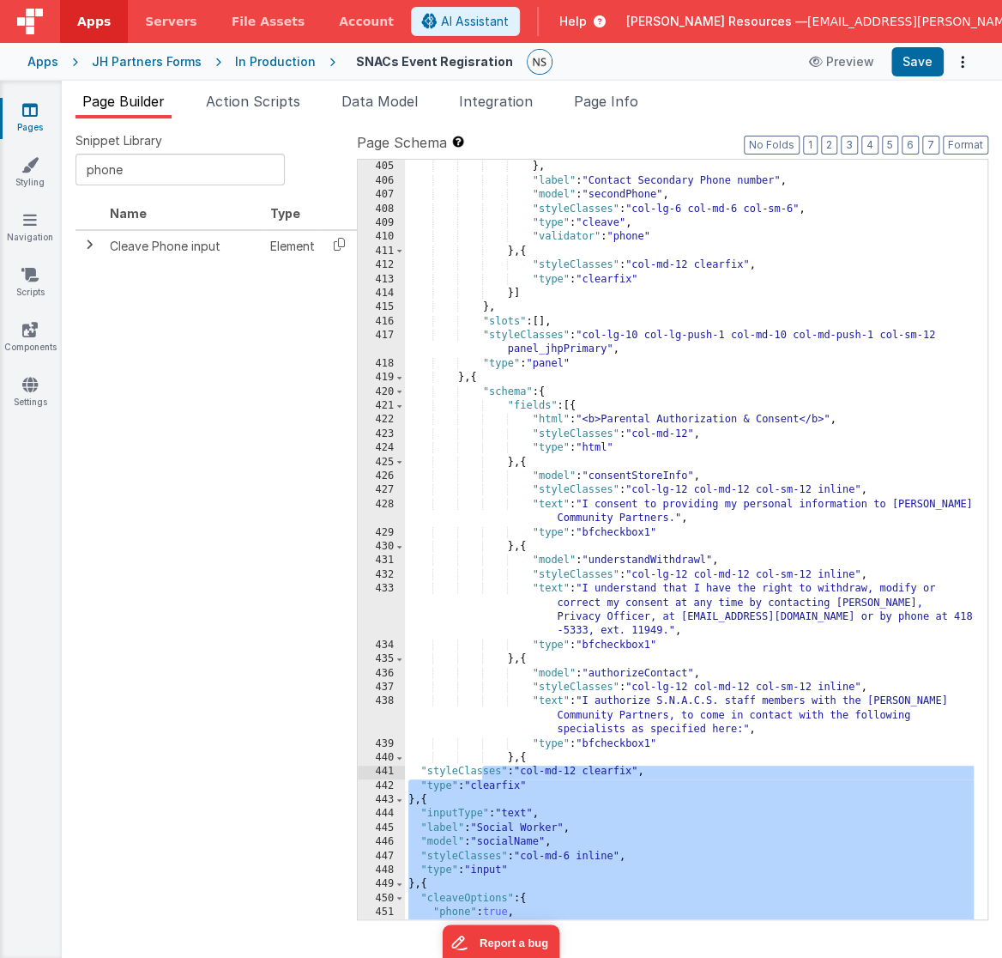
drag, startPoint x: 432, startPoint y: 739, endPoint x: 483, endPoint y: 777, distance: 63.2
click at [483, 777] on div ""phoneRegionCode" : "CA" } , "label" : "Contact Secondary Phone number" , "mode…" at bounding box center [690, 540] width 570 height 789
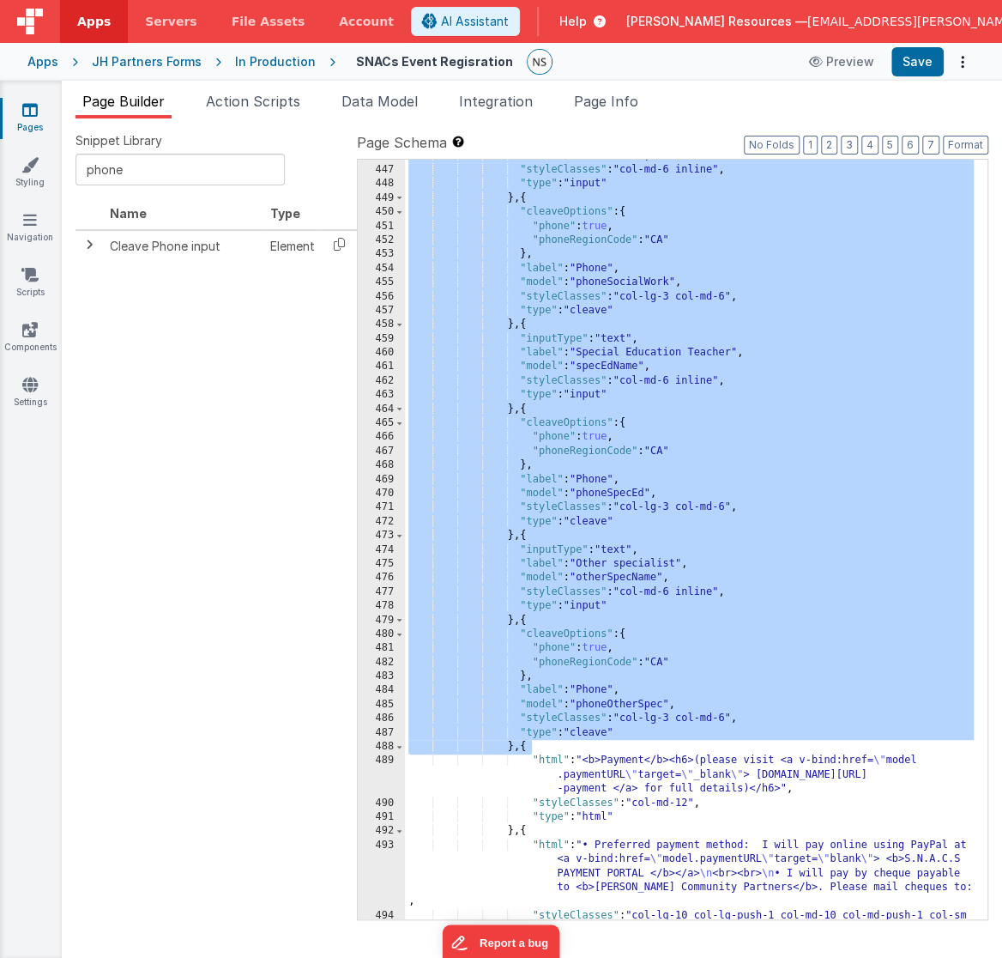
scroll to position [6571, 0]
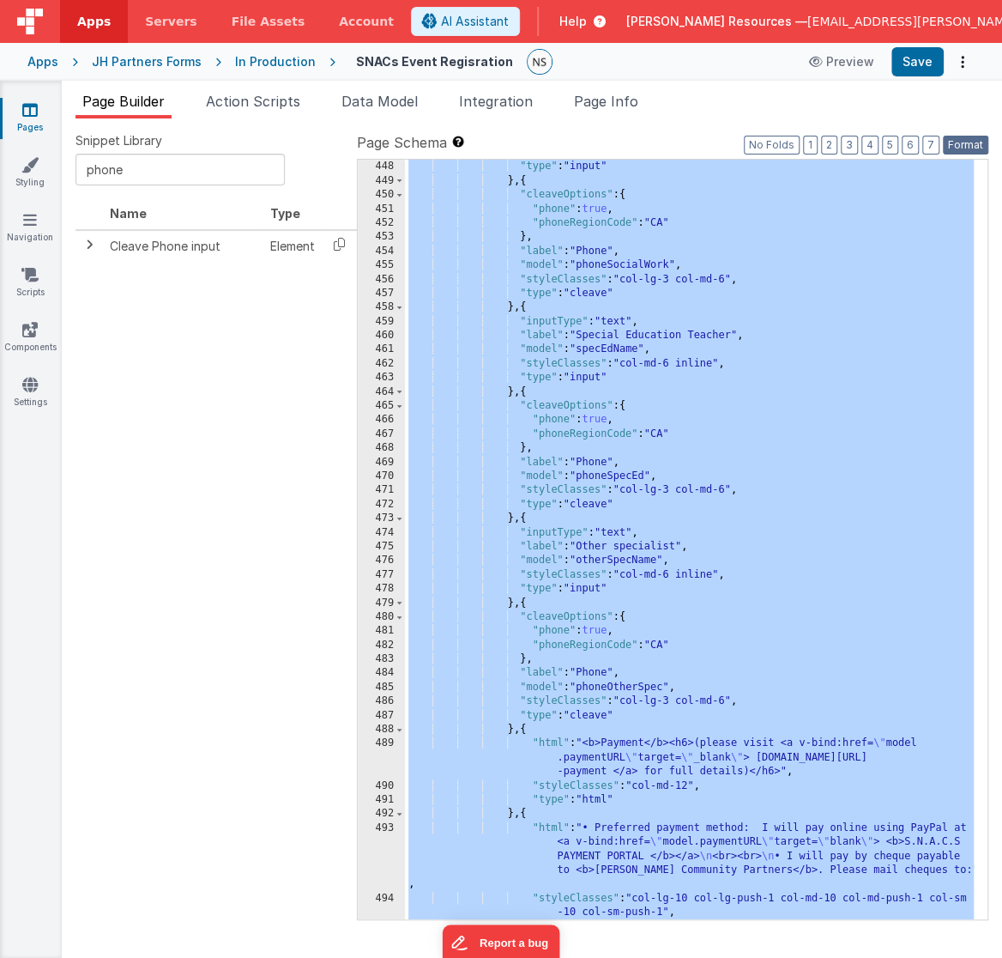
click at [976, 143] on button "Format" at bounding box center [965, 145] width 45 height 19
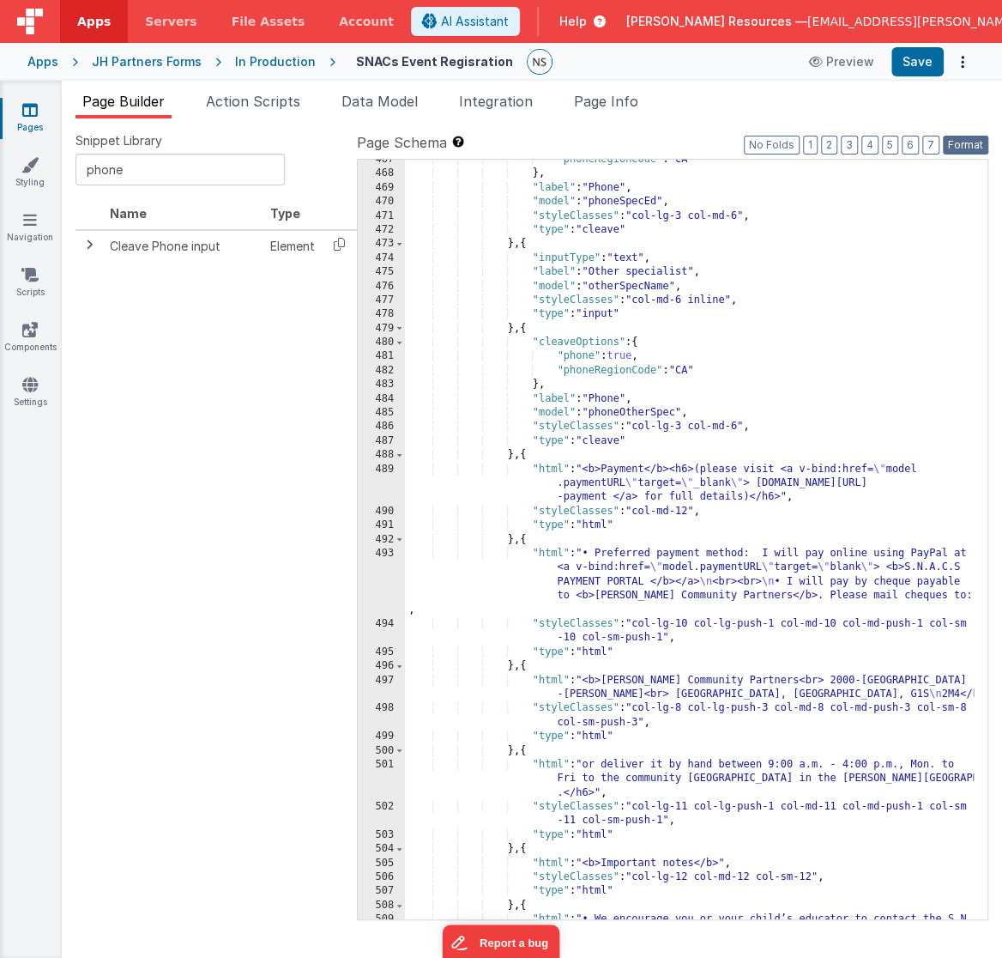
scroll to position [6777, 0]
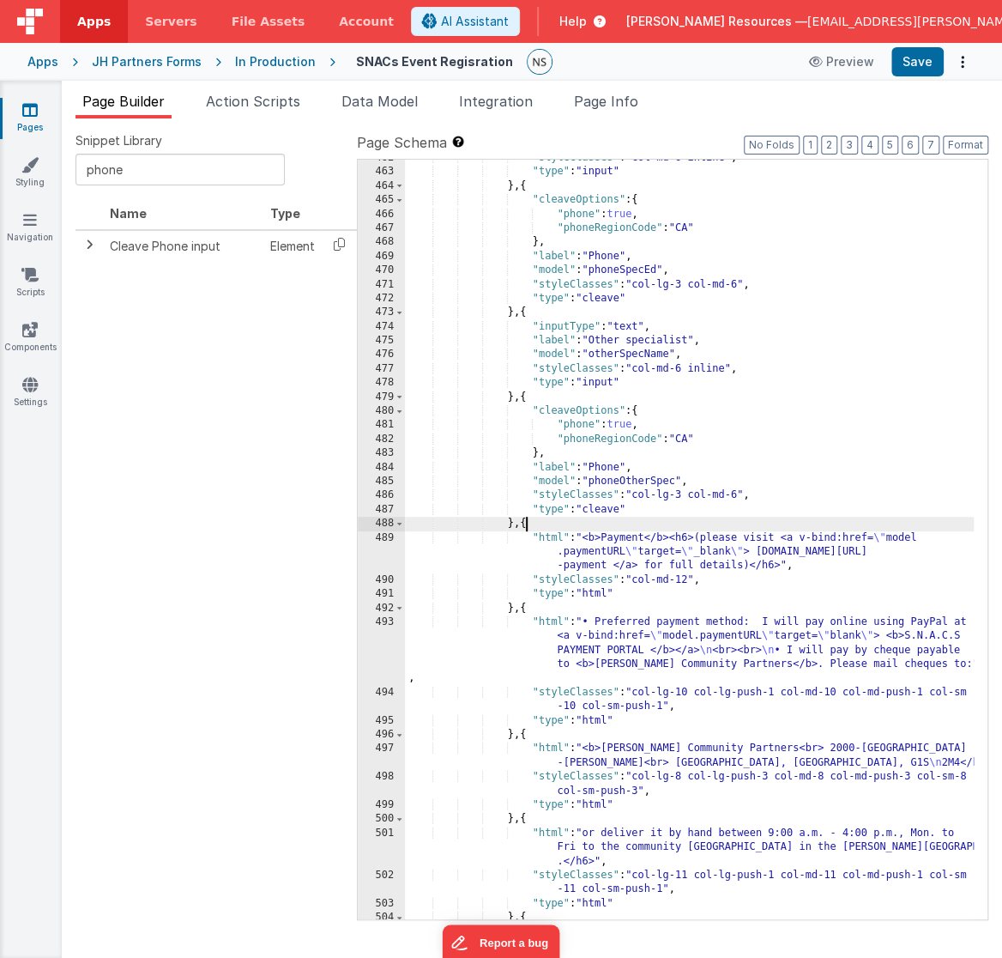
click at [523, 525] on div ""styleClasses" : "col-md-6 inline" , "type" : "input" } , { "cleaveOptions" : {…" at bounding box center [690, 545] width 570 height 789
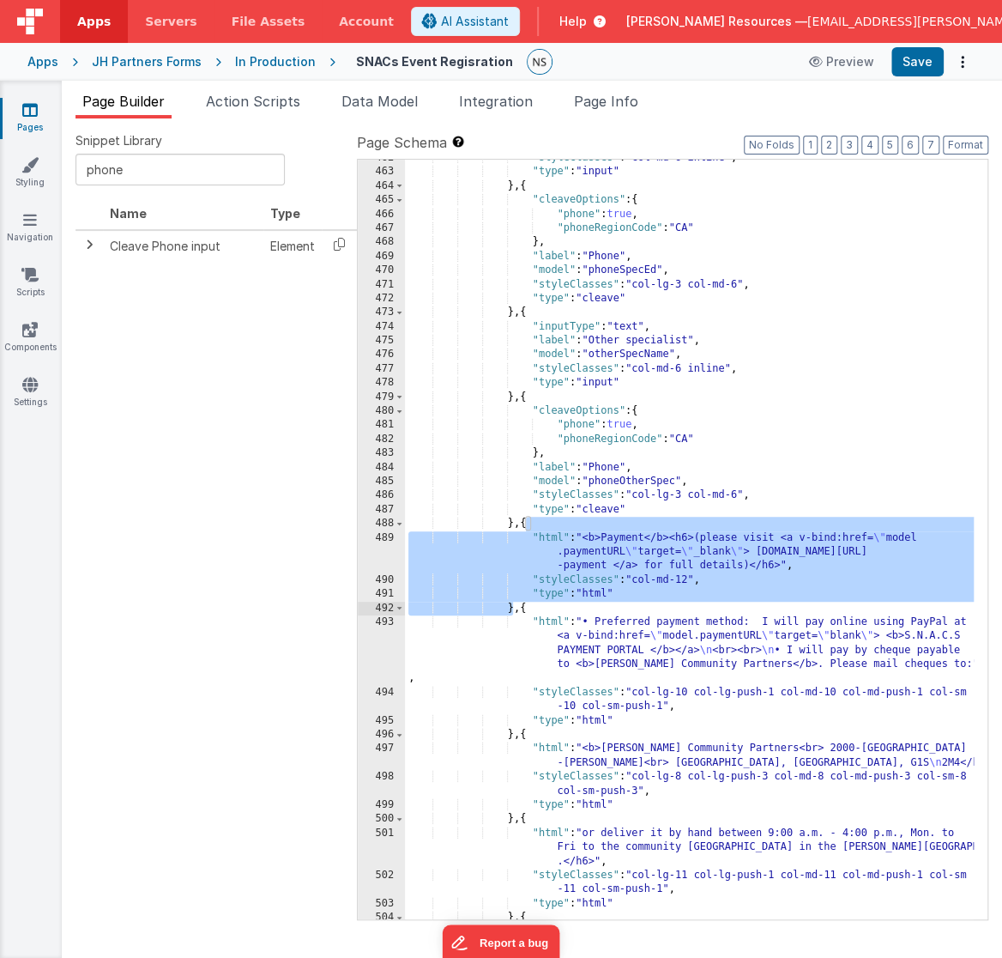
drag, startPoint x: 524, startPoint y: 523, endPoint x: 514, endPoint y: 606, distance: 83.9
click at [514, 606] on div ""styleClasses" : "col-md-6 inline" , "type" : "input" } , { "cleaveOptions" : {…" at bounding box center [690, 545] width 570 height 789
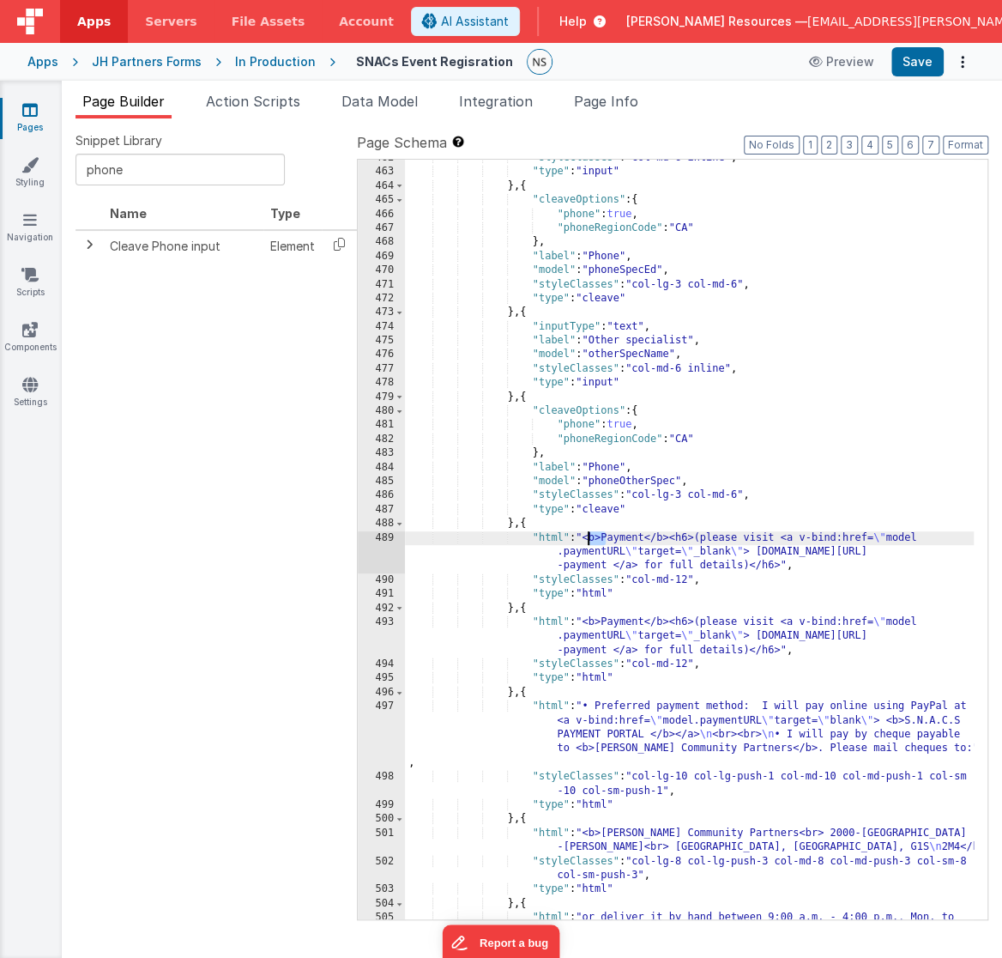
drag, startPoint x: 606, startPoint y: 538, endPoint x: 589, endPoint y: 538, distance: 17.2
click at [589, 538] on div ""styleClasses" : "col-md-6 inline" , "type" : "input" } , { "cleaveOptions" : {…" at bounding box center [690, 559] width 570 height 817
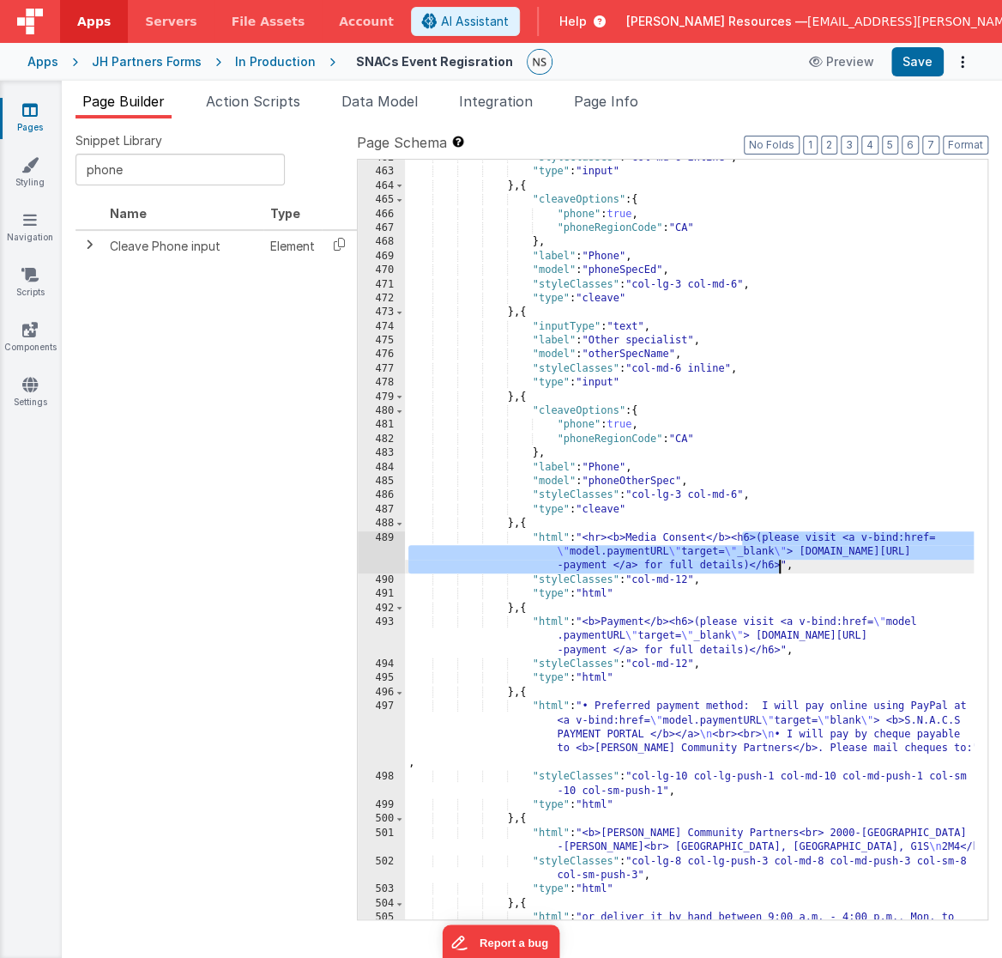
drag, startPoint x: 740, startPoint y: 537, endPoint x: 777, endPoint y: 567, distance: 47.6
click at [777, 567] on div ""styleClasses" : "col-md-6 inline" , "type" : "input" } , { "cleaveOptions" : {…" at bounding box center [690, 559] width 570 height 817
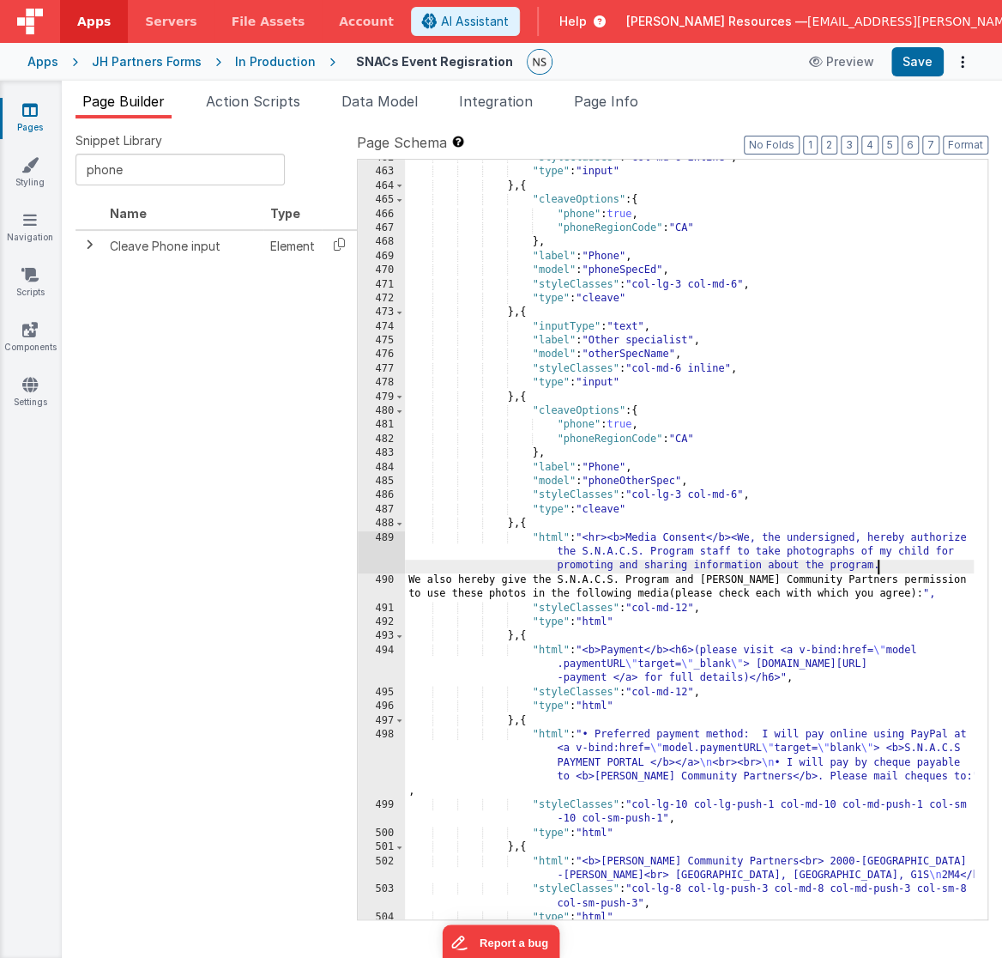
click at [889, 567] on div ""styleClasses" : "col-md-6 inline" , "type" : "input" } , { "cleaveOptions" : {…" at bounding box center [690, 545] width 570 height 789
click at [546, 537] on div ""styleClasses" : "col-md-6 inline" , "type" : "input" } , { "cleaveOptions" : {…" at bounding box center [690, 545] width 570 height 789
click at [408, 580] on div ""styleClasses" : "col-md-6 inline" , "type" : "input" } , { "cleaveOptions" : {…" at bounding box center [690, 545] width 570 height 789
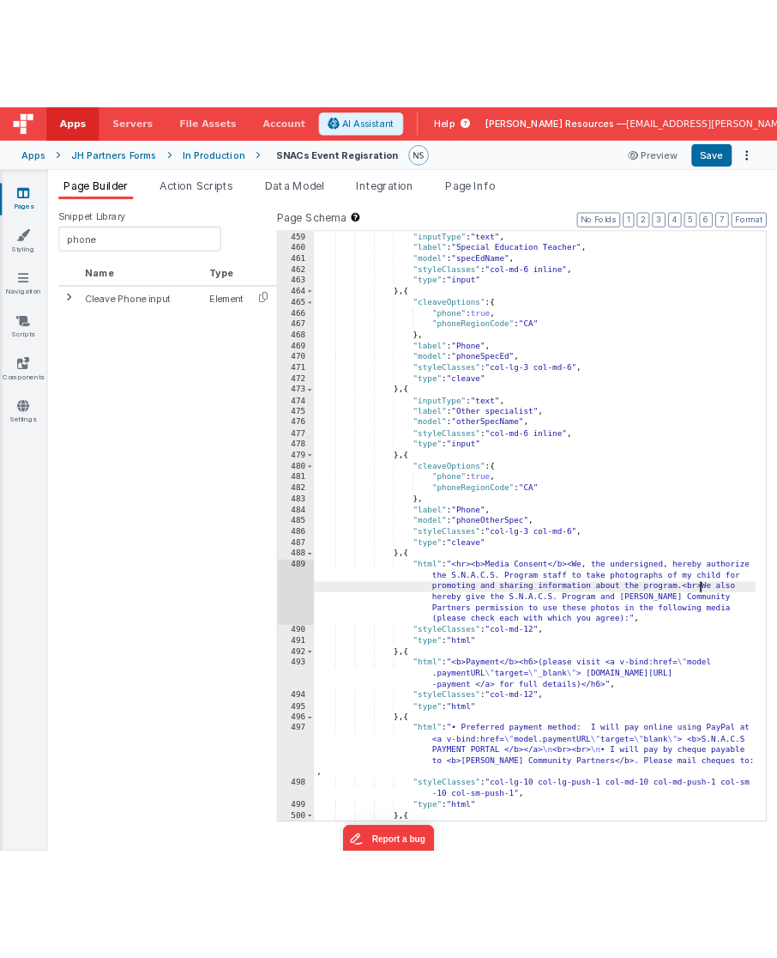
scroll to position [6245, 0]
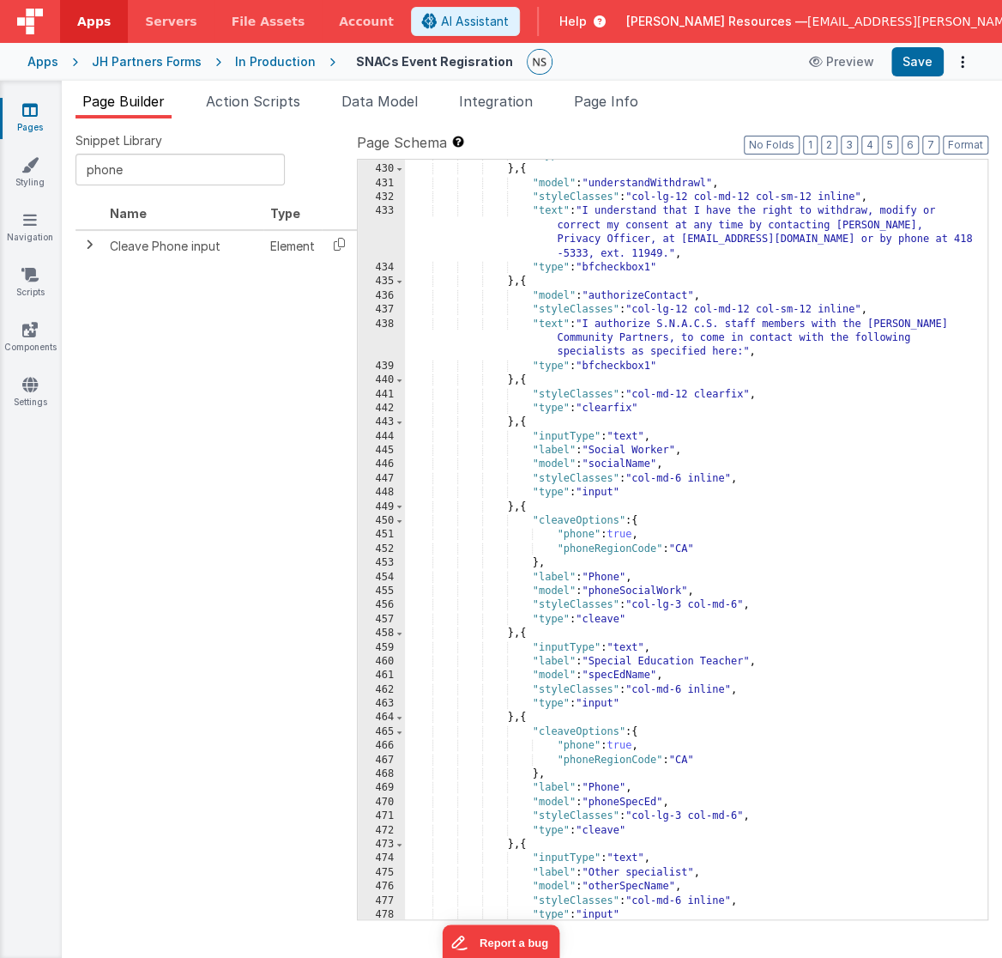
click at [637, 480] on div ""type" : "bfcheckbox1" } , { "model" : "understandWithdrawl" , "styleClasses" :…" at bounding box center [690, 542] width 570 height 789
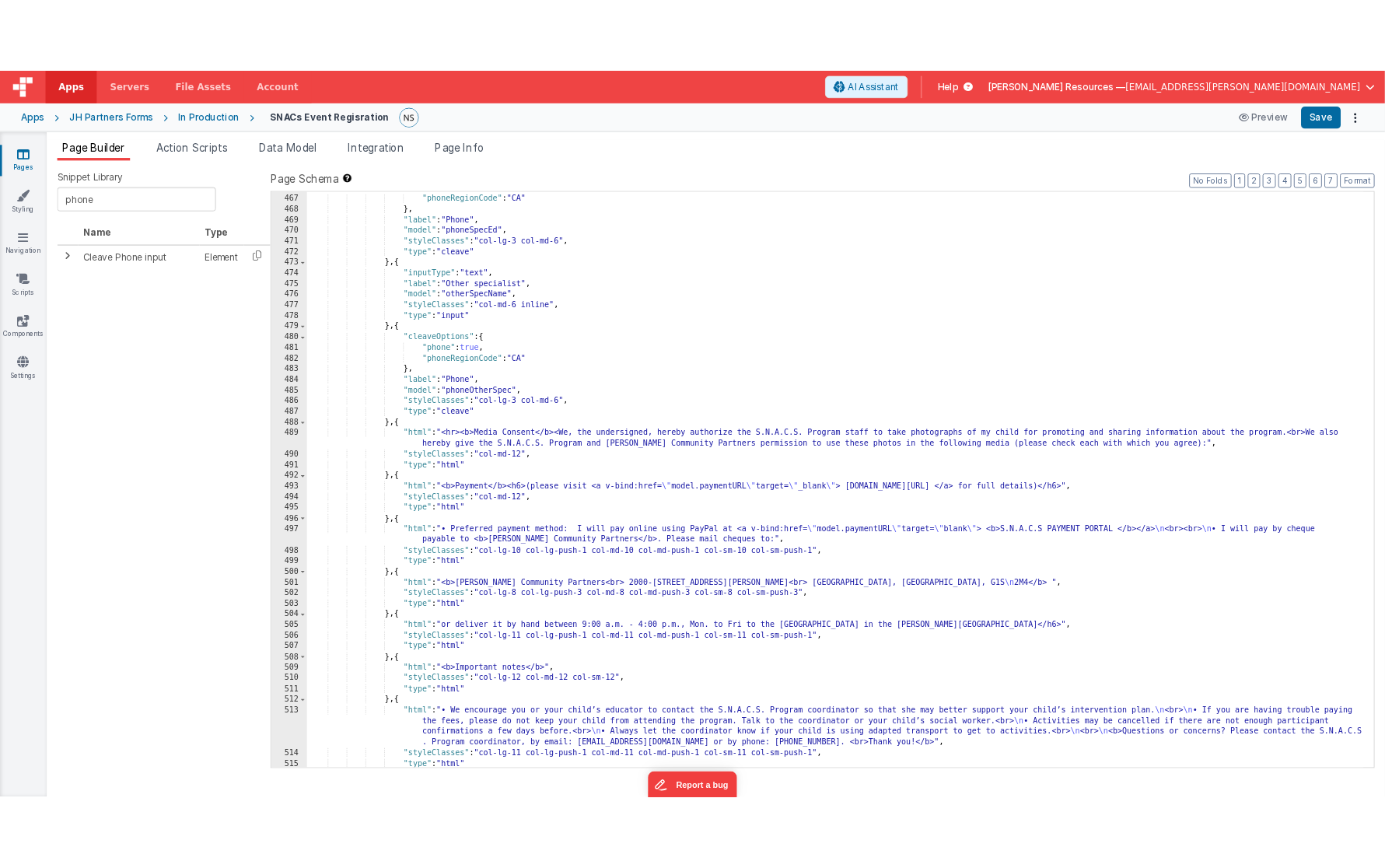
scroll to position [5541, 0]
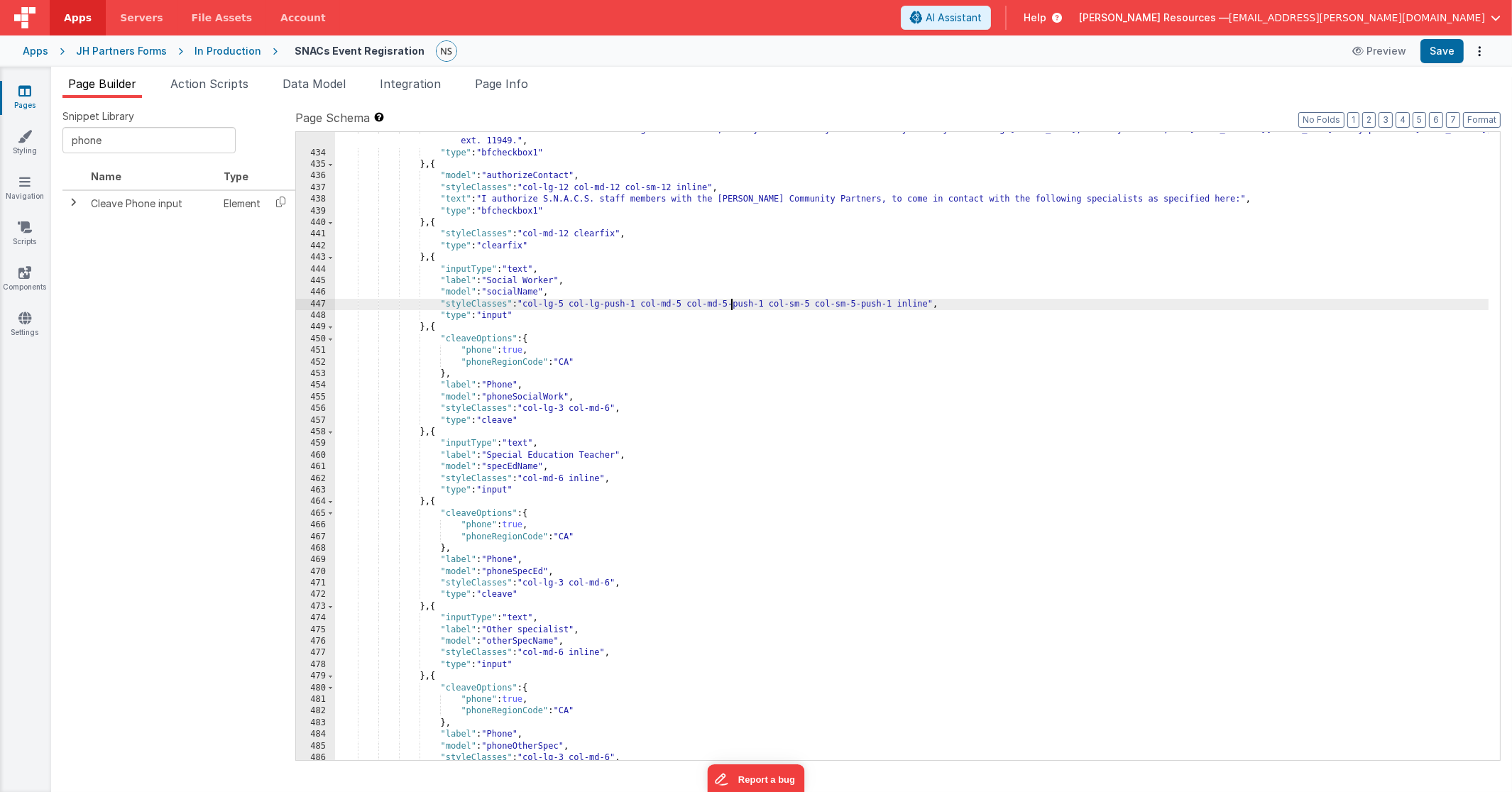
click at [733, 301] on div ""text" : "I understand that I have the right to withdraw, modify or correct my …" at bounding box center [912, 456] width 1154 height 663
click at [828, 303] on div ""text" : "I understand that I have the right to withdraw, modify or correct my …" at bounding box center [912, 456] width 1154 height 663
click at [527, 303] on div ""text" : "I understand that I have the right to withdraw, modify or correct my …" at bounding box center [912, 456] width 1154 height 663
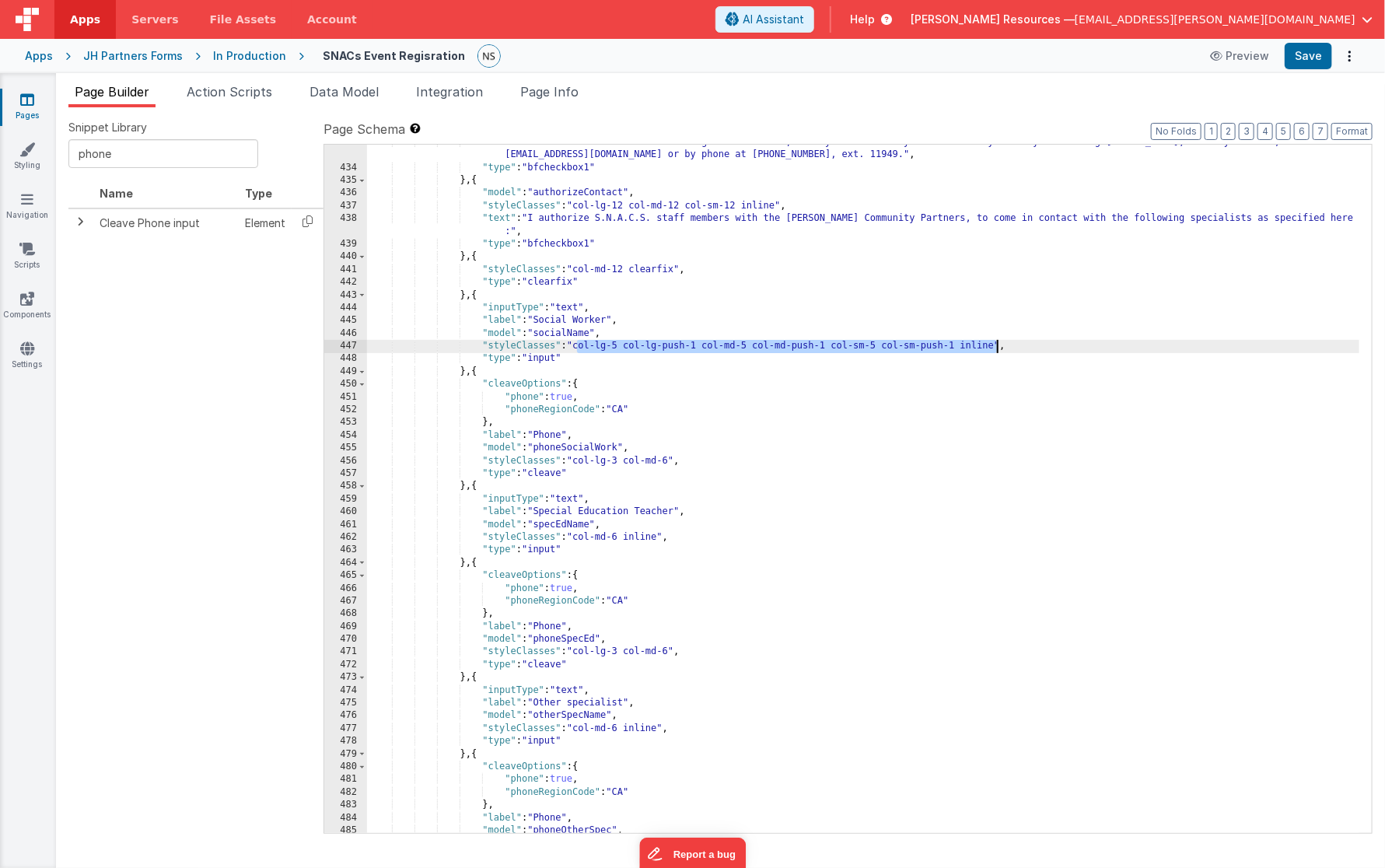
drag, startPoint x: 576, startPoint y: 347, endPoint x: 995, endPoint y: 345, distance: 419.0
click at [907, 345] on div ""text" : "I understand that I have the right to withdraw, modify or correct my …" at bounding box center [864, 499] width 993 height 727
click at [907, 342] on div ""text" : "I understand that I have the right to withdraw, modify or correct my …" at bounding box center [864, 499] width 993 height 727
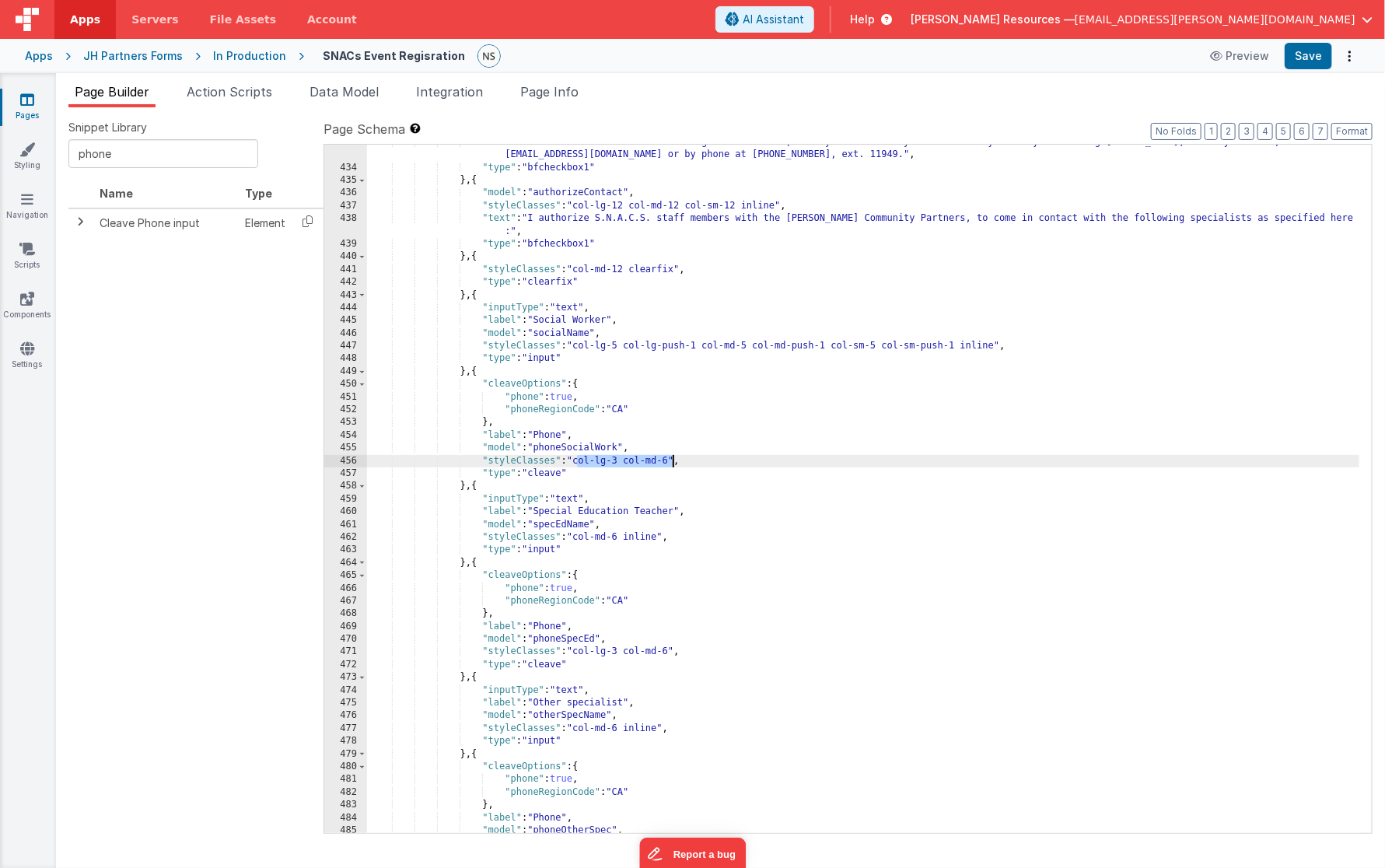
drag, startPoint x: 578, startPoint y: 461, endPoint x: 671, endPoint y: 460, distance: 93.0
click at [671, 460] on div ""text" : "I understand that I have the right to withdraw, modify or correct my …" at bounding box center [864, 499] width 993 height 727
paste textarea
click at [623, 460] on div ""text" : "I understand that I have the right to withdraw, modify or correct my …" at bounding box center [864, 499] width 993 height 727
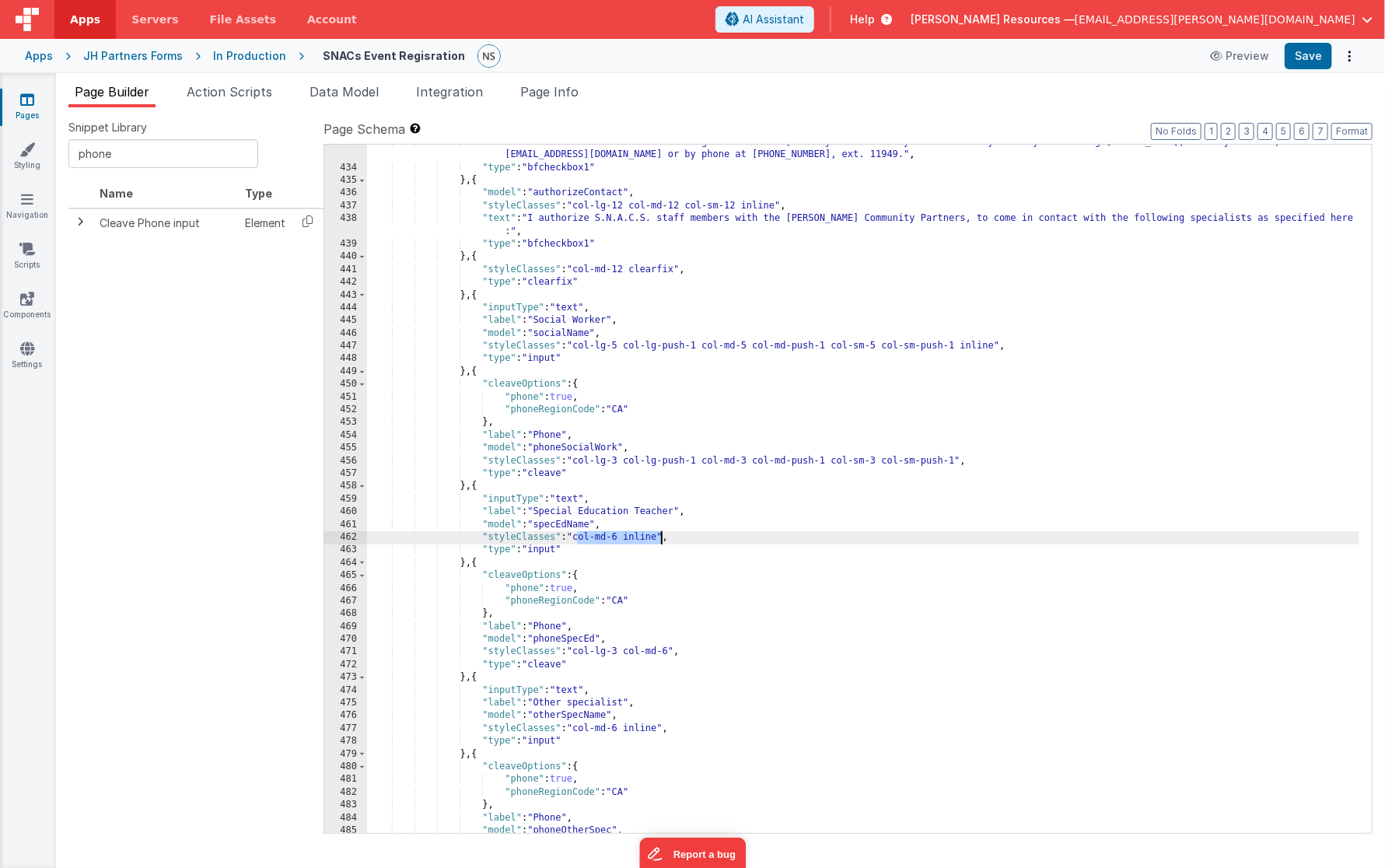
drag, startPoint x: 578, startPoint y: 537, endPoint x: 662, endPoint y: 536, distance: 84.0
click at [662, 536] on div ""text" : "I understand that I have the right to withdraw, modify or correct my …" at bounding box center [864, 499] width 993 height 727
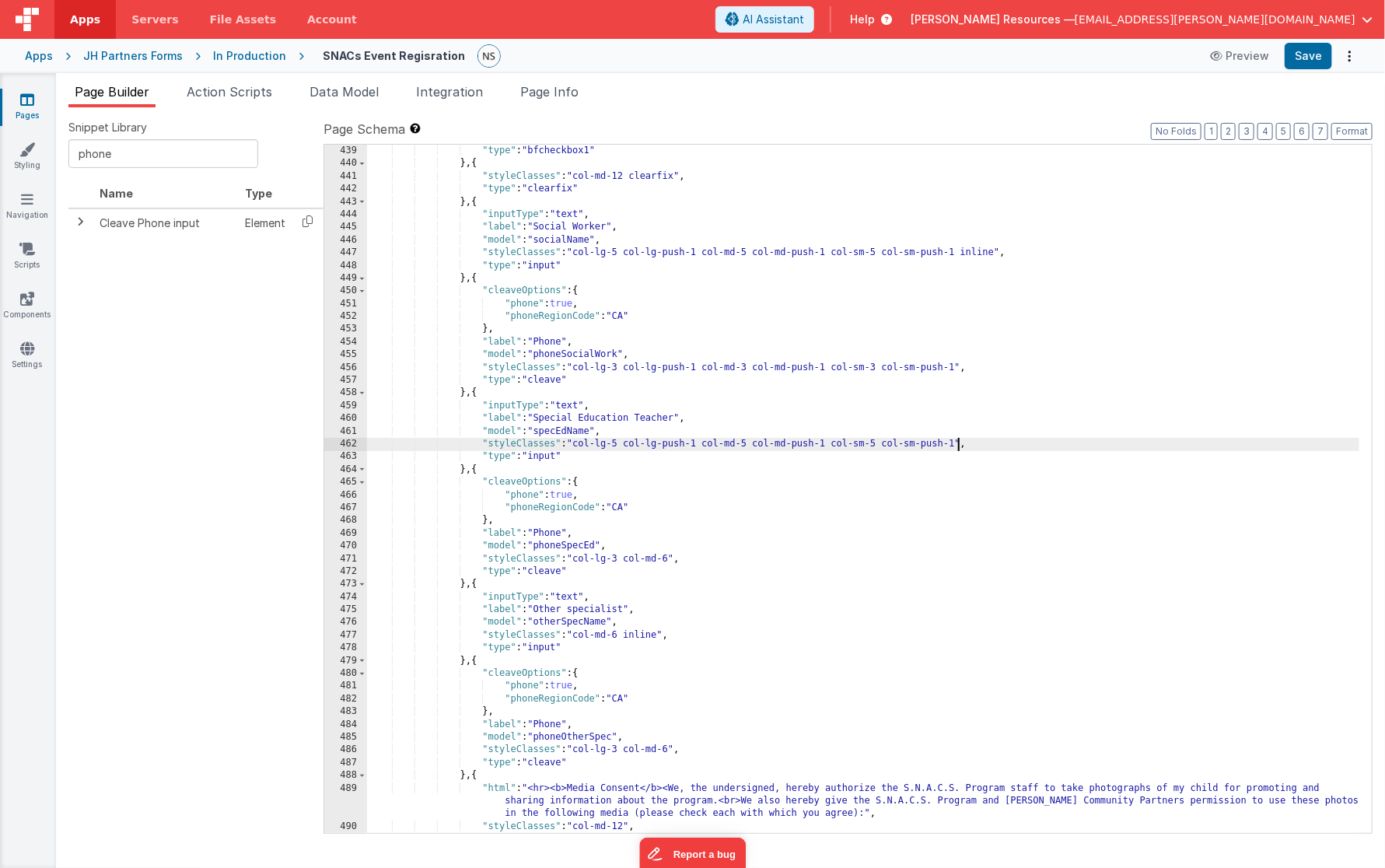
scroll to position [5650, 0]
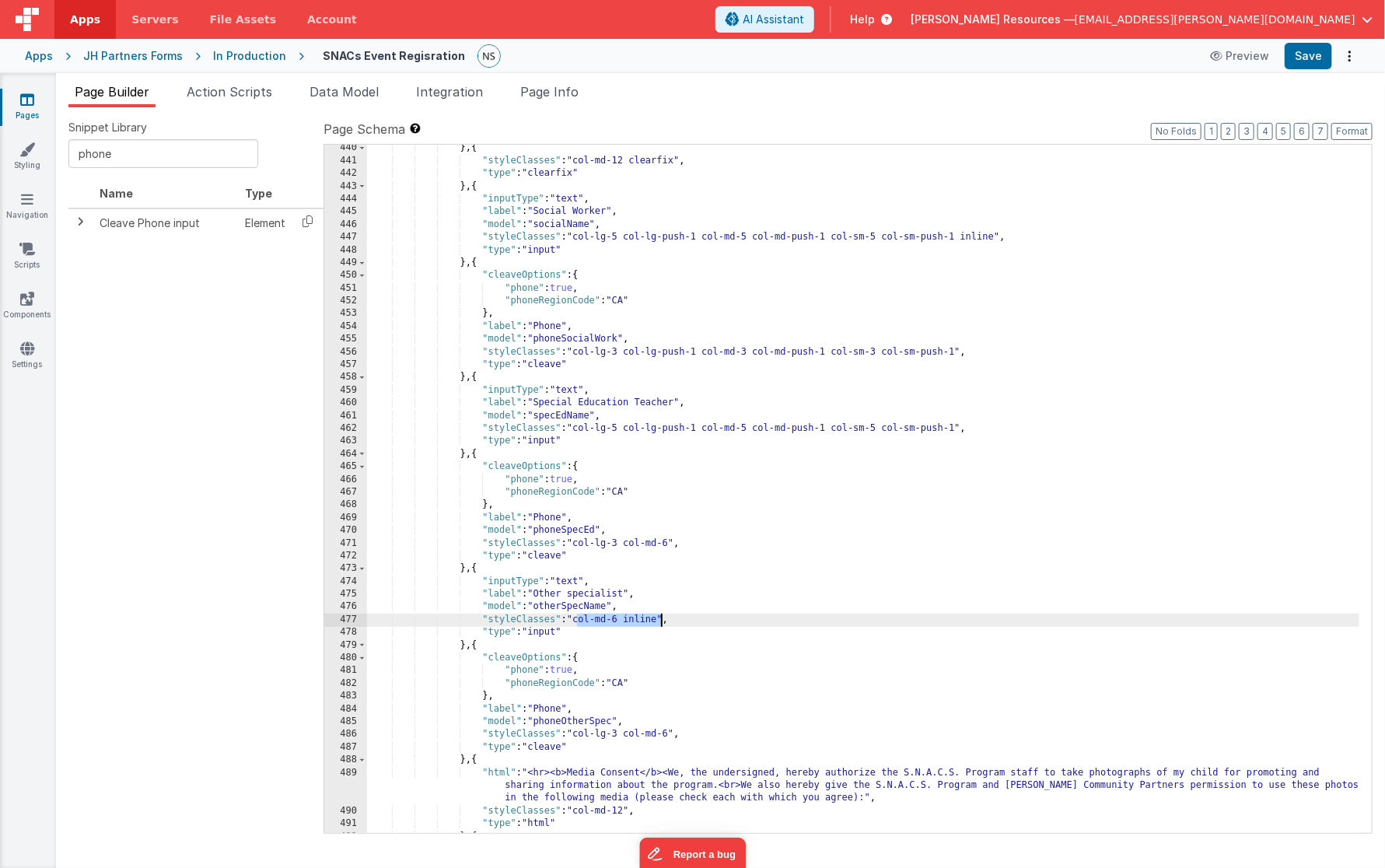
drag, startPoint x: 578, startPoint y: 618, endPoint x: 662, endPoint y: 622, distance: 84.1
click at [662, 622] on div "} , { "styleClasses" : "col-md-12 clearfix" , "type" : "clearfix" } , { "inputT…" at bounding box center [864, 505] width 993 height 727
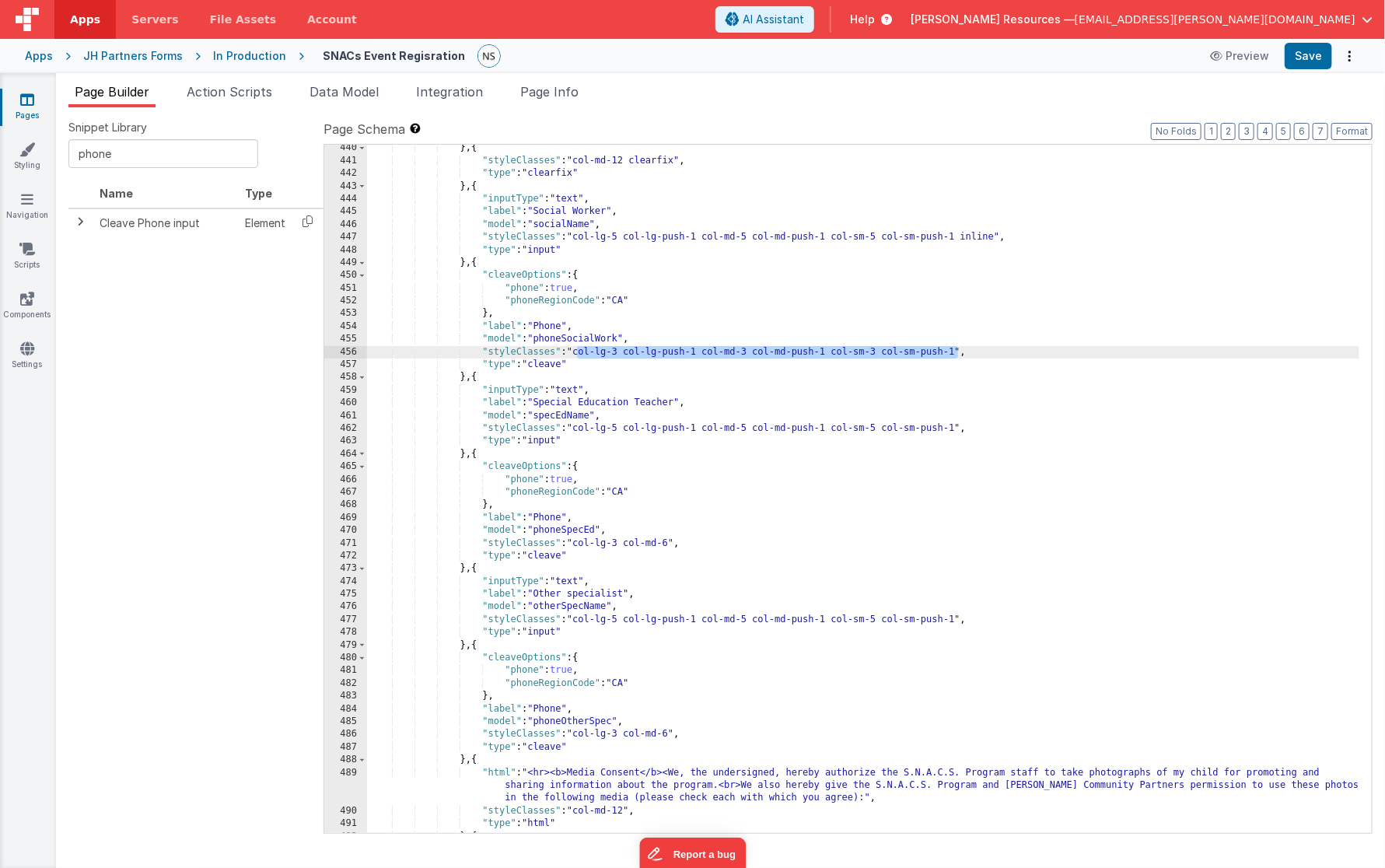
drag, startPoint x: 578, startPoint y: 352, endPoint x: 955, endPoint y: 350, distance: 377.0
click at [907, 350] on div "} , { "styleClasses" : "col-md-12 clearfix" , "type" : "clearfix" } , { "inputT…" at bounding box center [864, 505] width 993 height 727
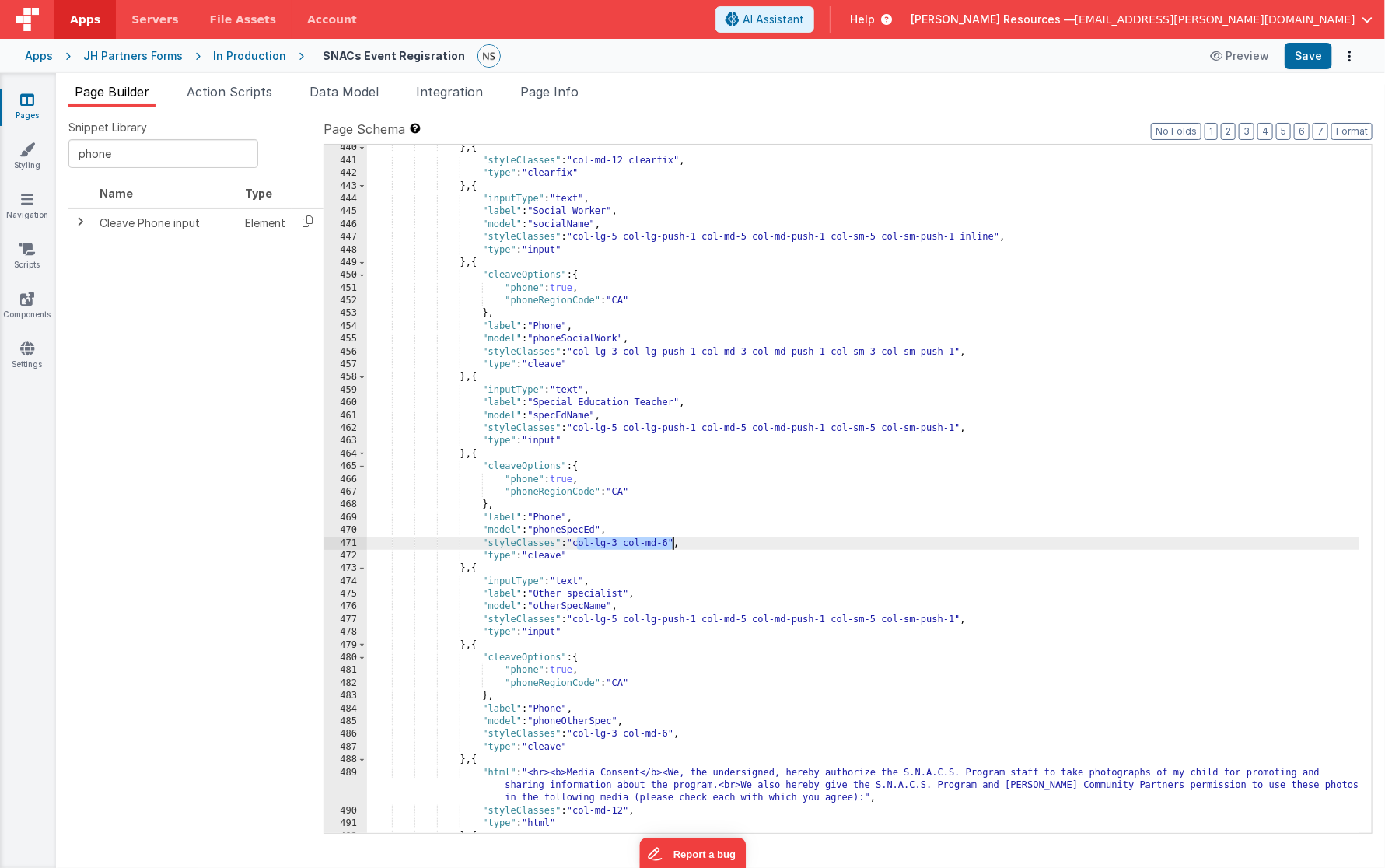
drag, startPoint x: 578, startPoint y: 545, endPoint x: 672, endPoint y: 545, distance: 94.0
click at [672, 545] on div "} , { "styleClasses" : "col-md-12 clearfix" , "type" : "clearfix" } , { "inputT…" at bounding box center [864, 505] width 993 height 727
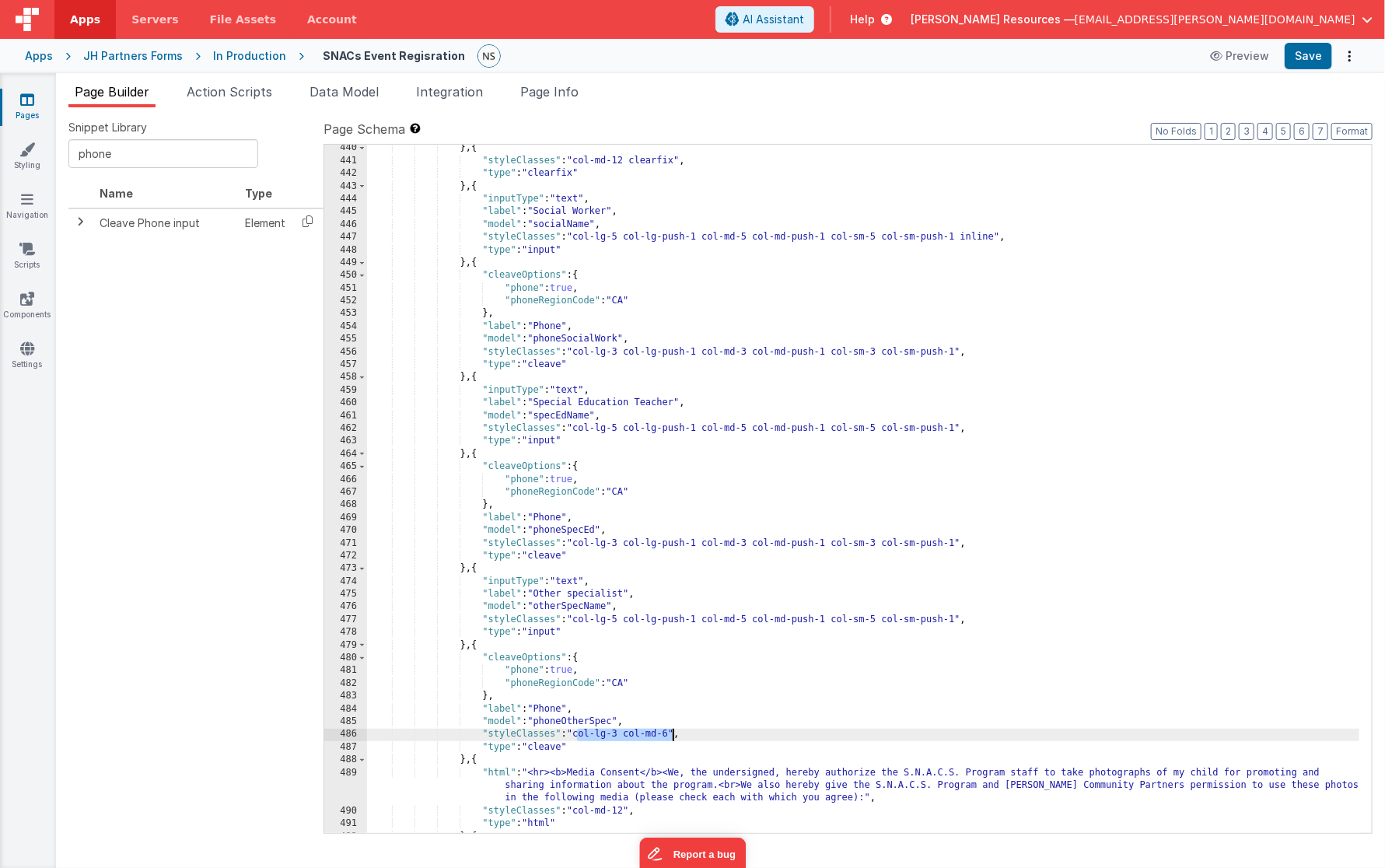
drag, startPoint x: 577, startPoint y: 735, endPoint x: 671, endPoint y: 737, distance: 94.0
click at [671, 737] on div "} , { "styleClasses" : "col-md-12 clearfix" , "type" : "clearfix" } , { "inputT…" at bounding box center [864, 505] width 993 height 727
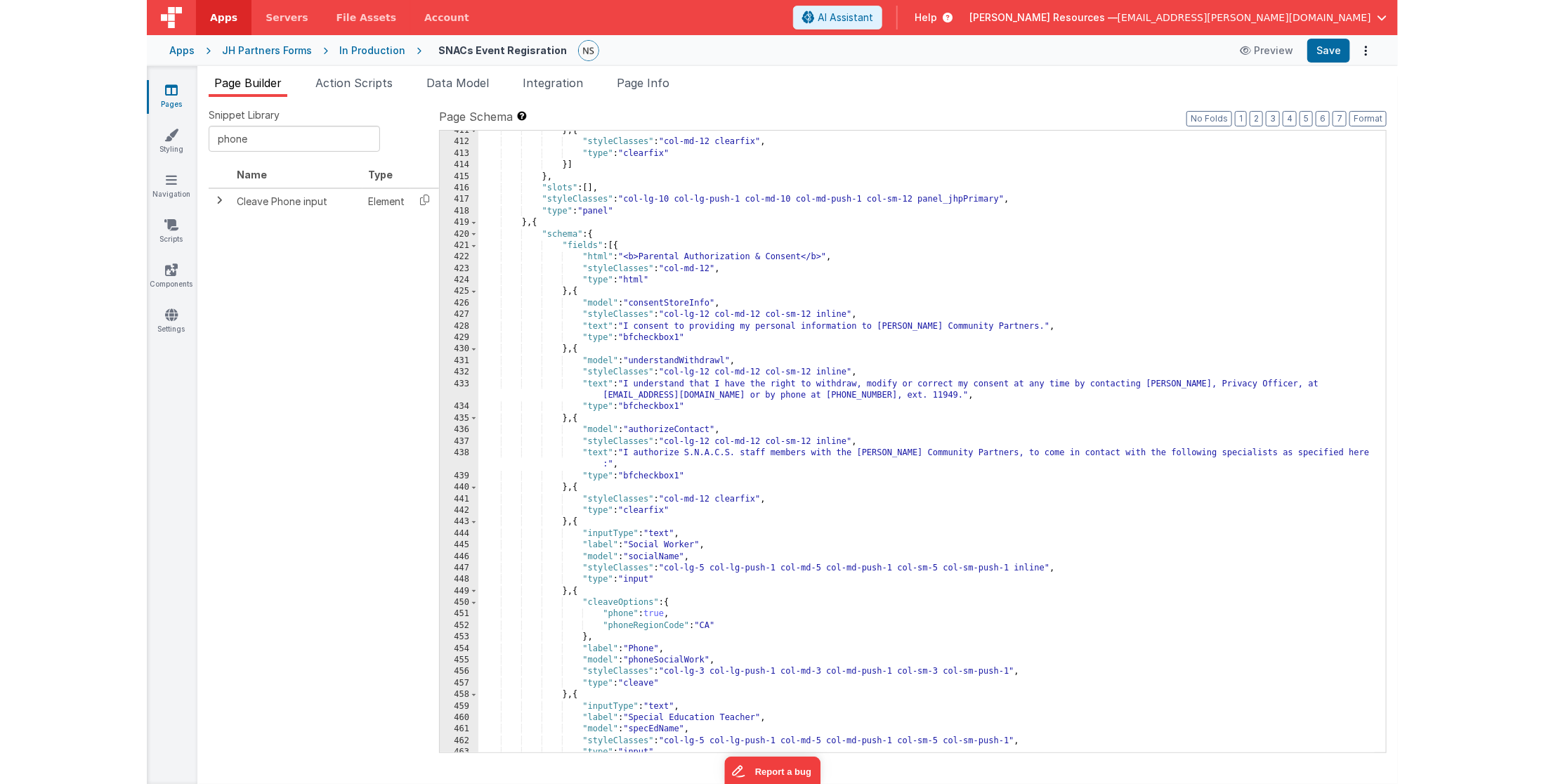
scroll to position [4751, 0]
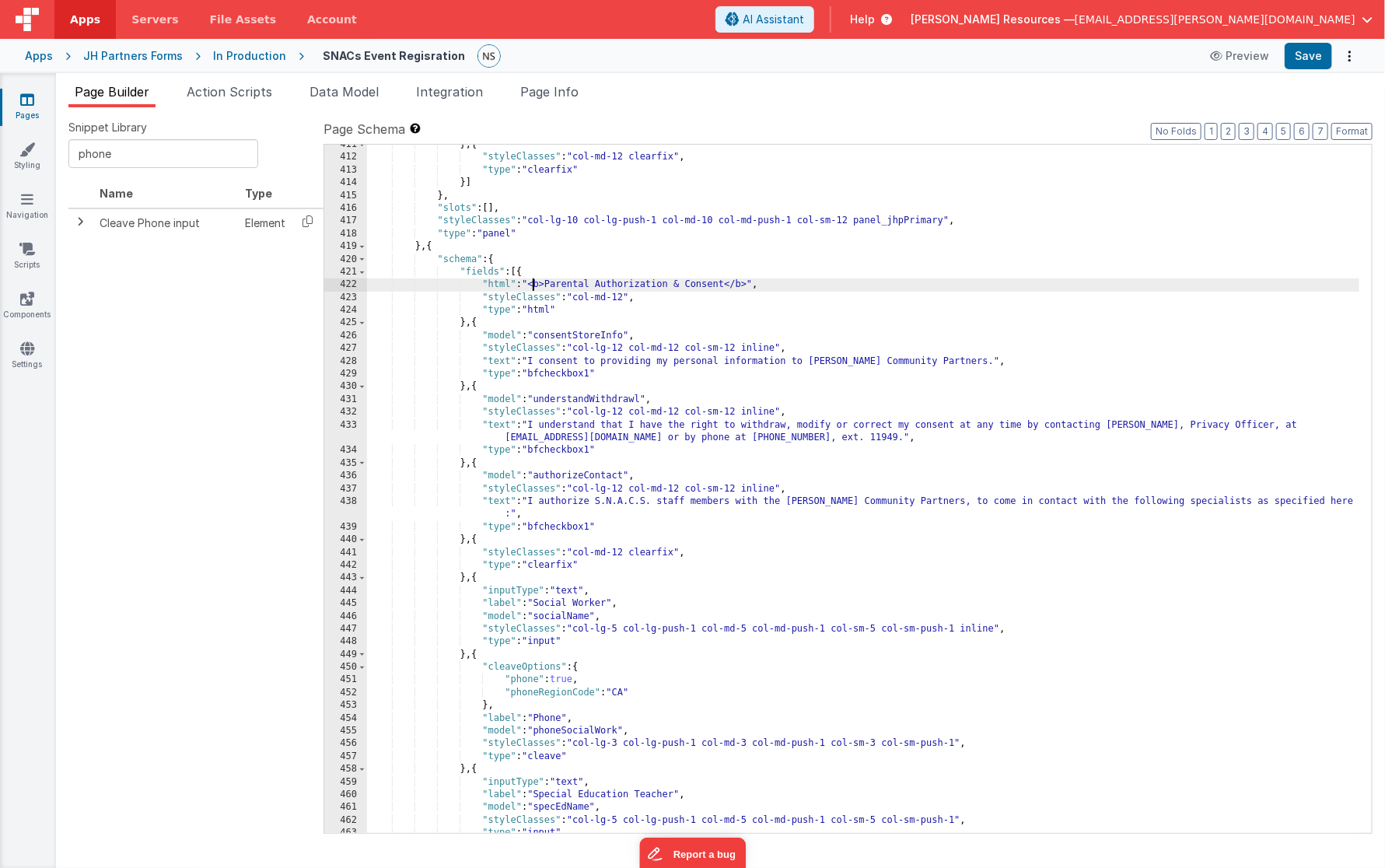
click at [533, 285] on div "} , { "styleClasses" : "col-md-12 clearfix" , "type" : "clearfix" }] } , "slots…" at bounding box center [864, 496] width 993 height 715
